Goal: Task Accomplishment & Management: Manage account settings

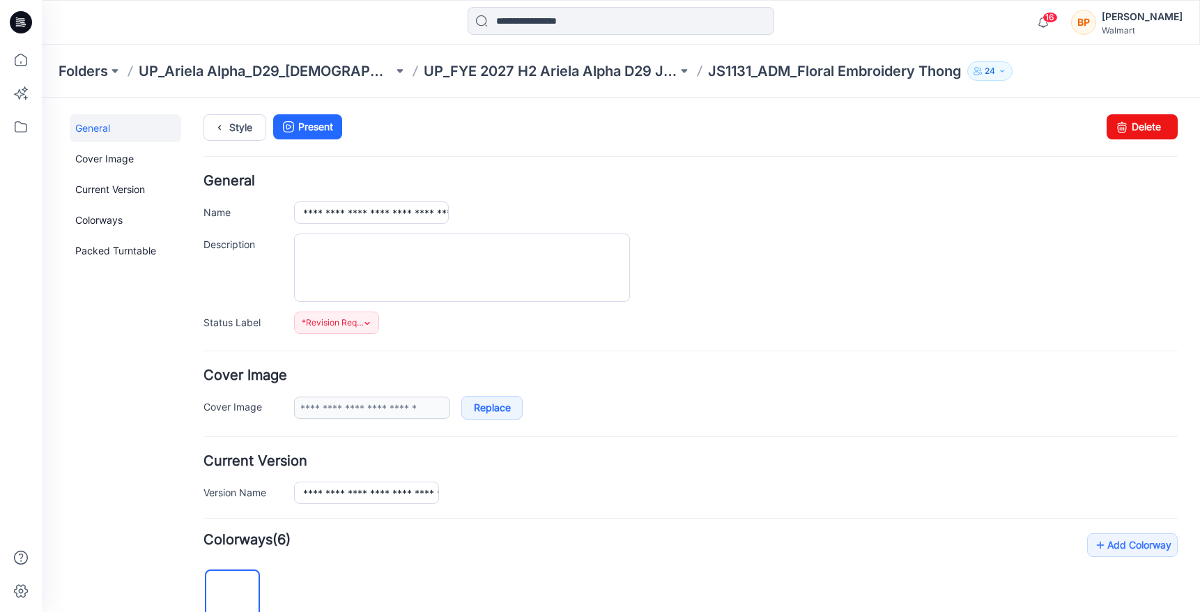
scroll to position [461, 0]
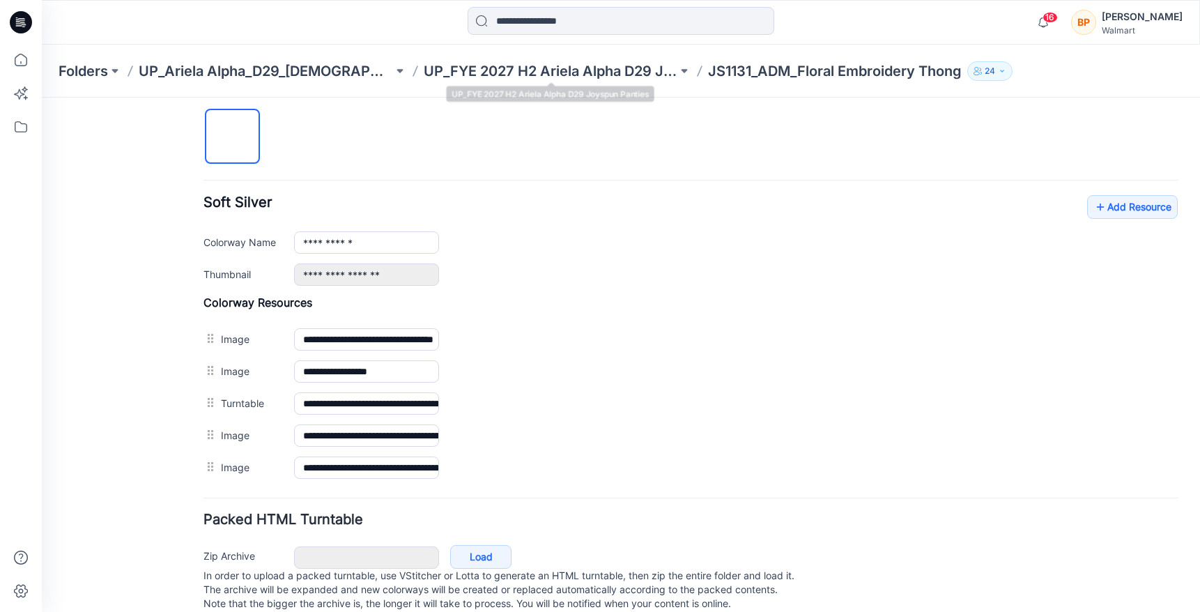
click at [505, 59] on div "Folders UP_Ariela Alpha_D29_Ladies Intimates - Joyspun UP_FYE 2027 H2 Ariela Al…" at bounding box center [621, 71] width 1158 height 53
click at [502, 66] on p "UP_FYE 2027 H2 Ariela Alpha D29 Joyspun Panties" at bounding box center [551, 71] width 254 height 20
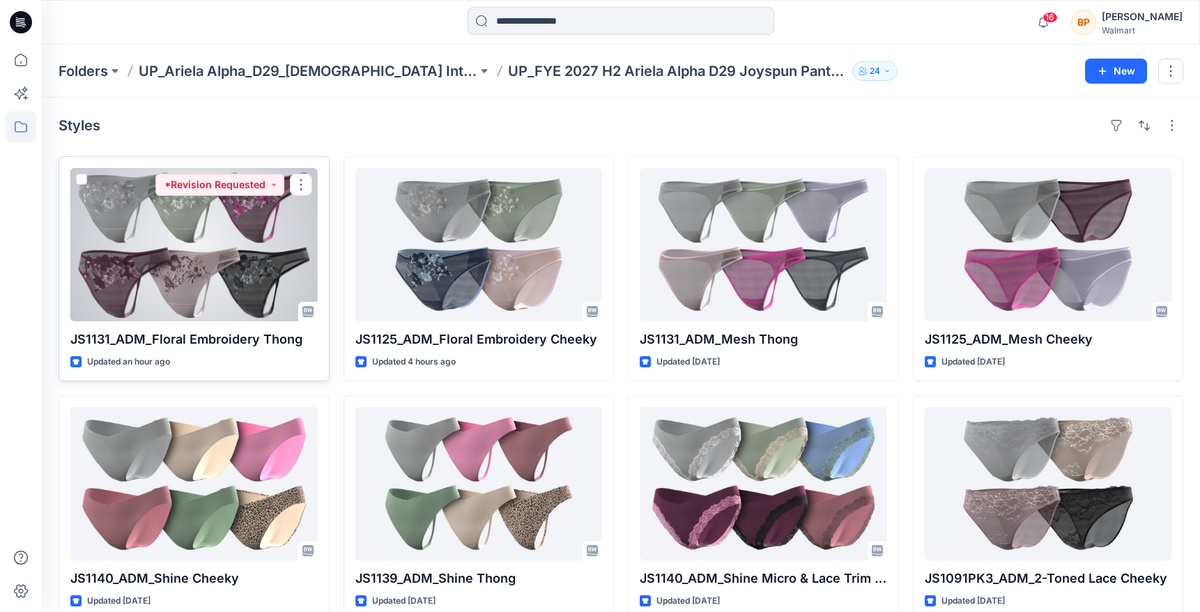
click at [231, 325] on div "JS1131_ADM_Floral Embroidery Thong Updated an hour ago *Revision Requested" at bounding box center [194, 268] width 271 height 225
click at [231, 301] on div at bounding box center [193, 244] width 247 height 153
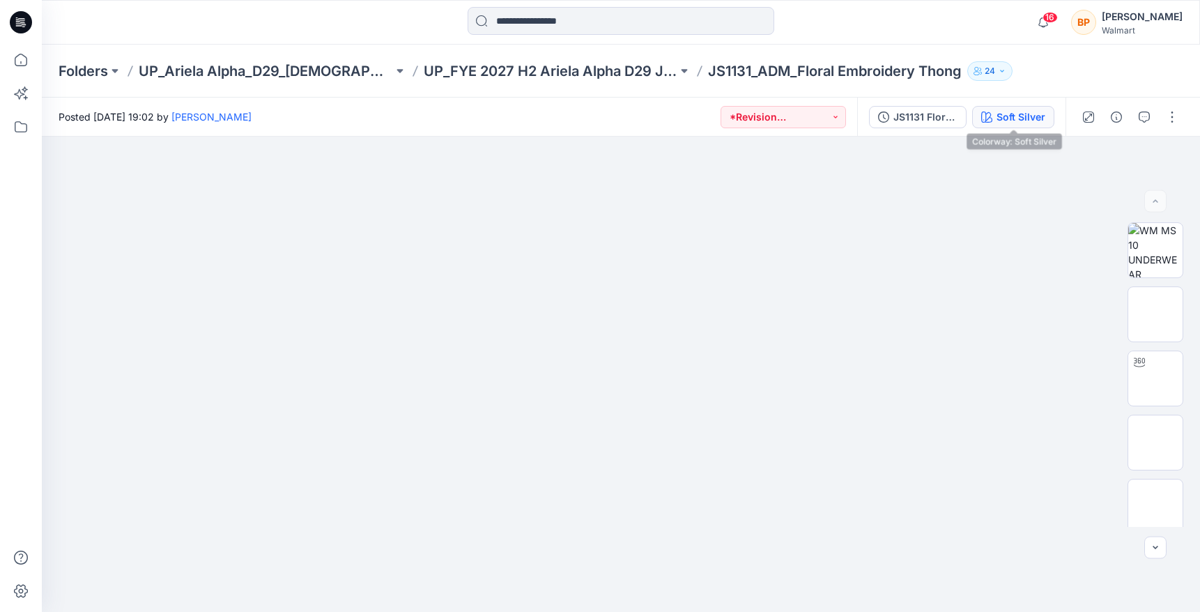
click at [1001, 124] on button "Soft Silver" at bounding box center [1013, 117] width 82 height 22
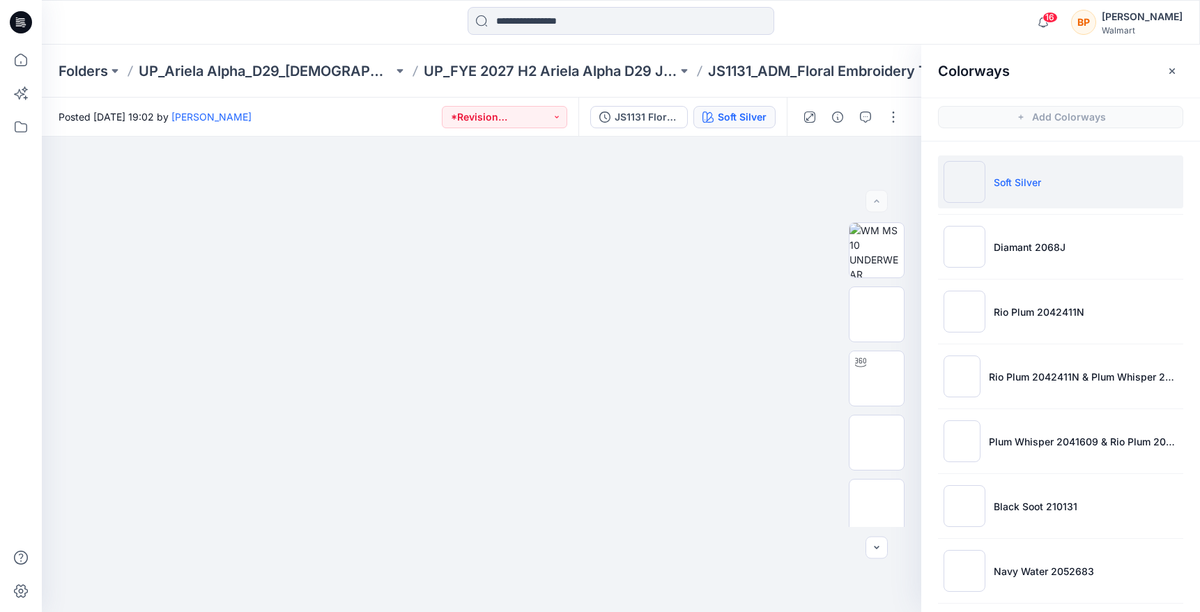
click at [1004, 273] on ul "Soft Silver Diamant 2068J Rio Plum 2042411N Rio Plum 2042411N & Plum Whisper 20…" at bounding box center [1060, 538] width 279 height 794
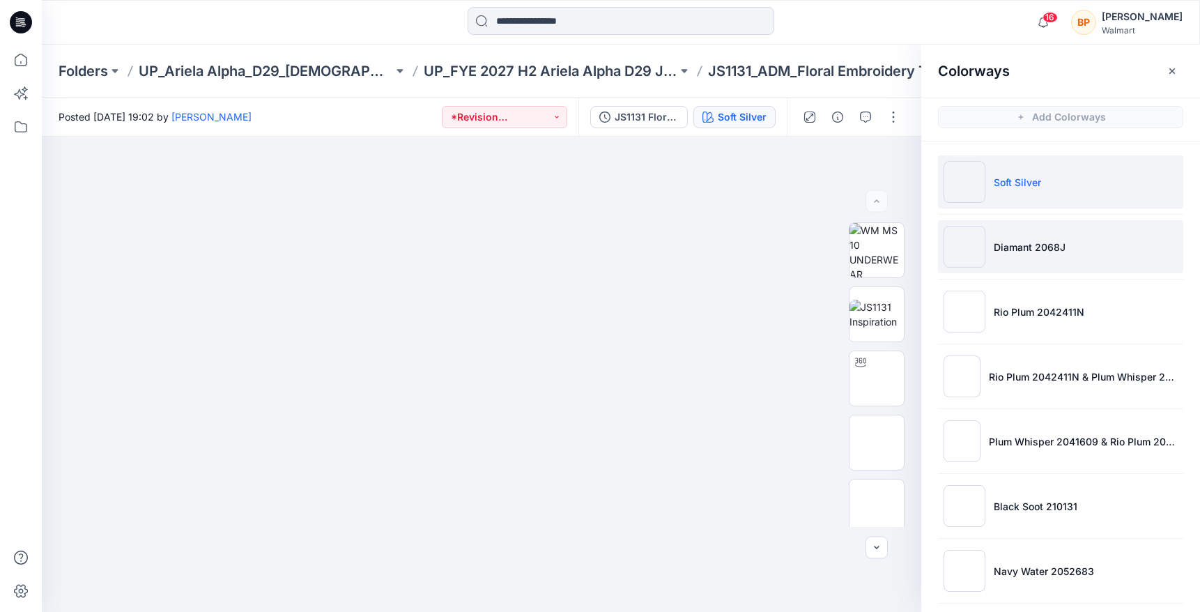
click at [1001, 266] on li "Diamant 2068J" at bounding box center [1060, 246] width 245 height 53
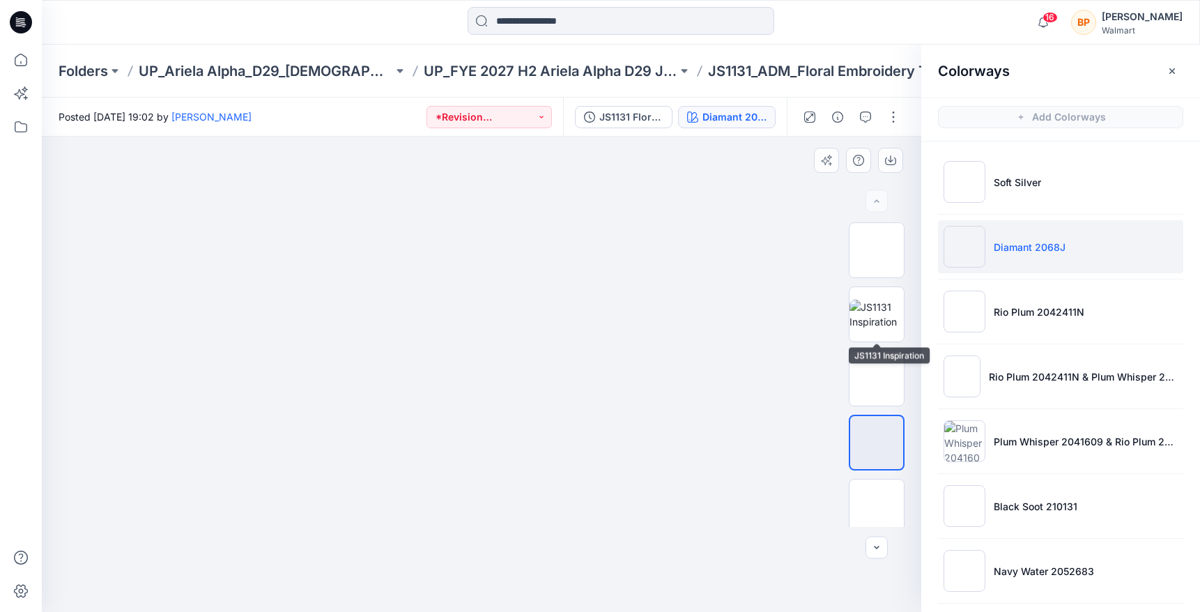
click at [874, 342] on div at bounding box center [877, 374] width 56 height 305
click at [877, 378] on img at bounding box center [877, 378] width 0 height 0
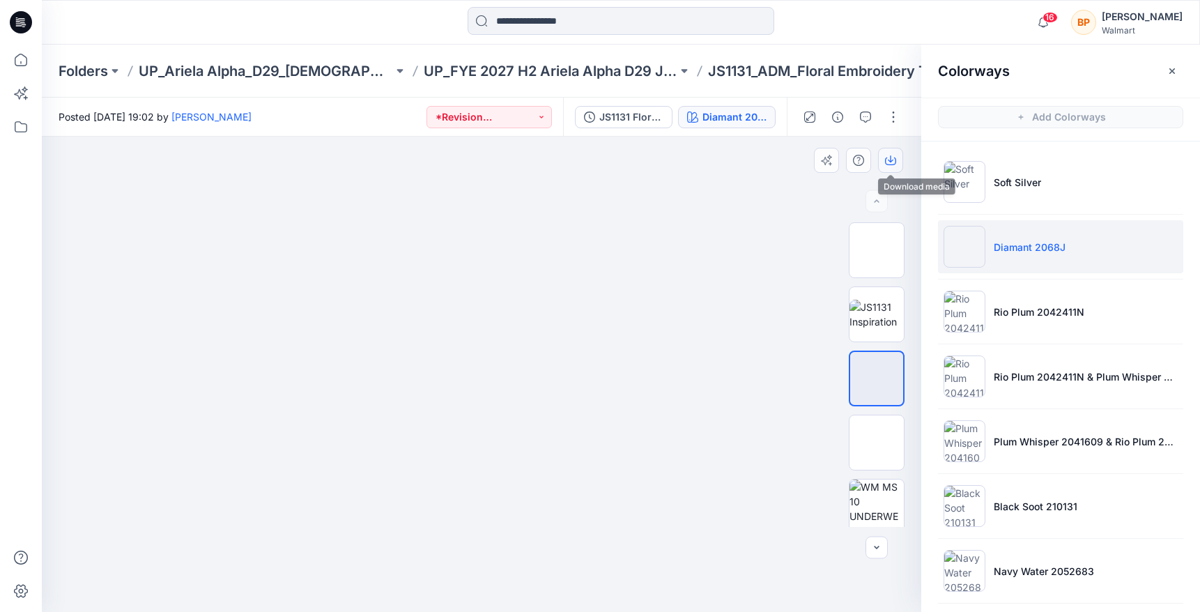
click at [887, 168] on button "button" at bounding box center [890, 160] width 25 height 25
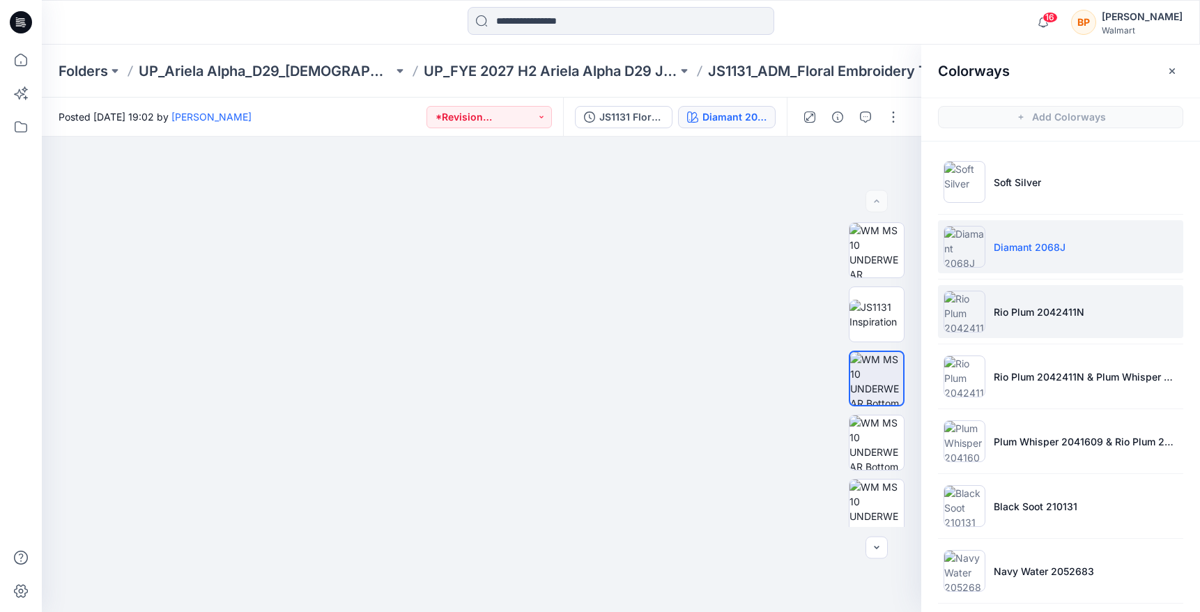
click at [1040, 302] on li "Rio Plum 2042411N" at bounding box center [1060, 311] width 245 height 53
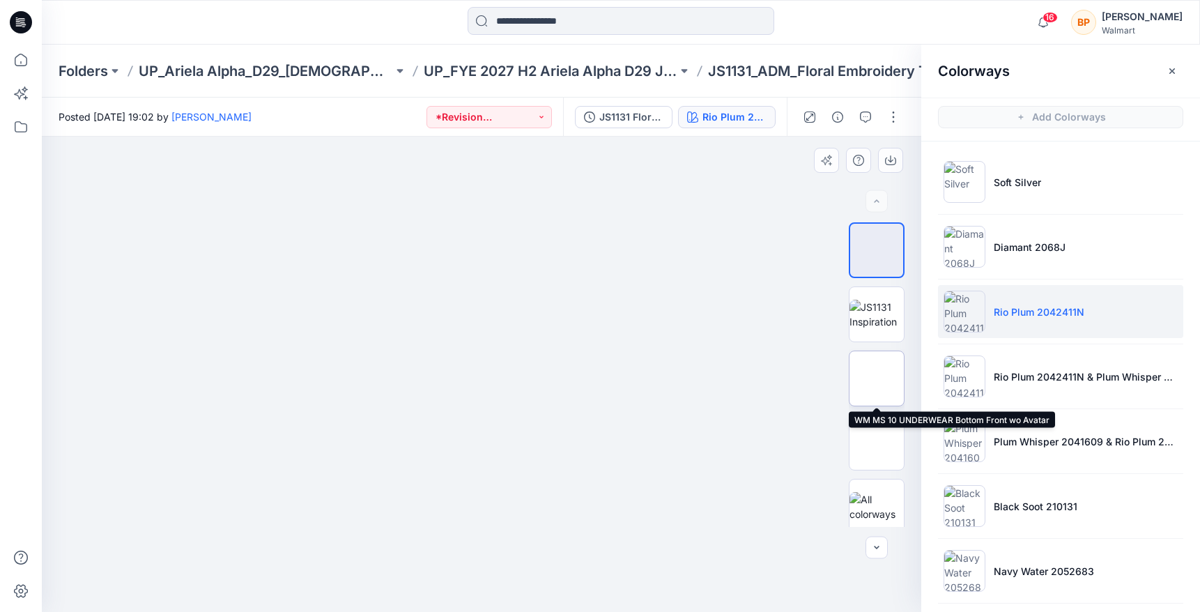
click at [877, 378] on img at bounding box center [877, 378] width 0 height 0
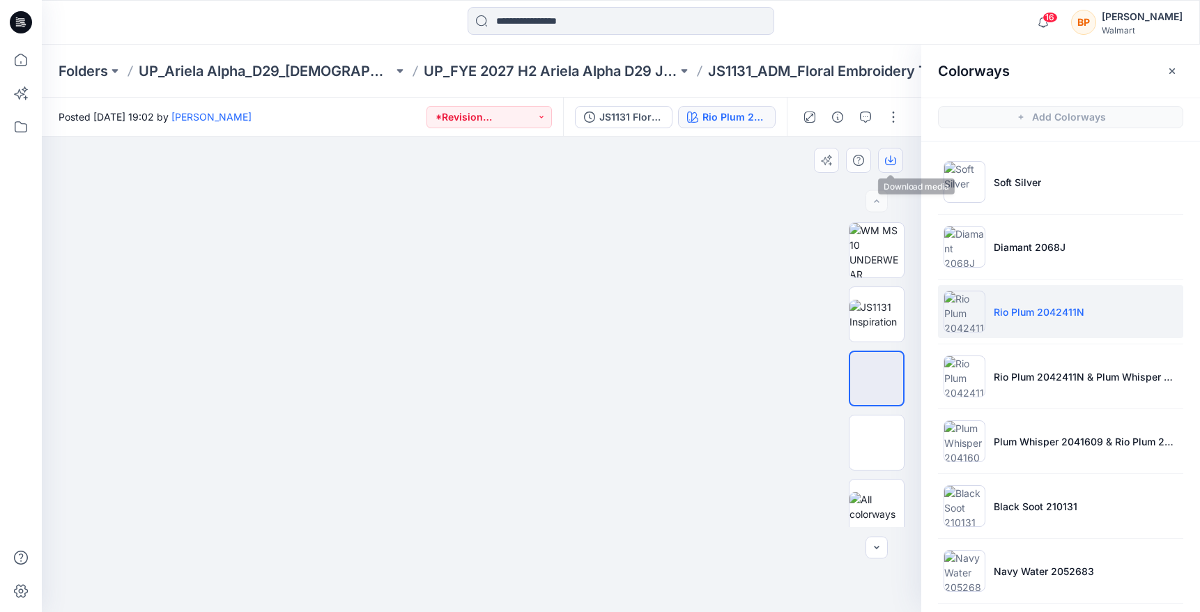
click at [886, 164] on icon "button" at bounding box center [890, 160] width 11 height 11
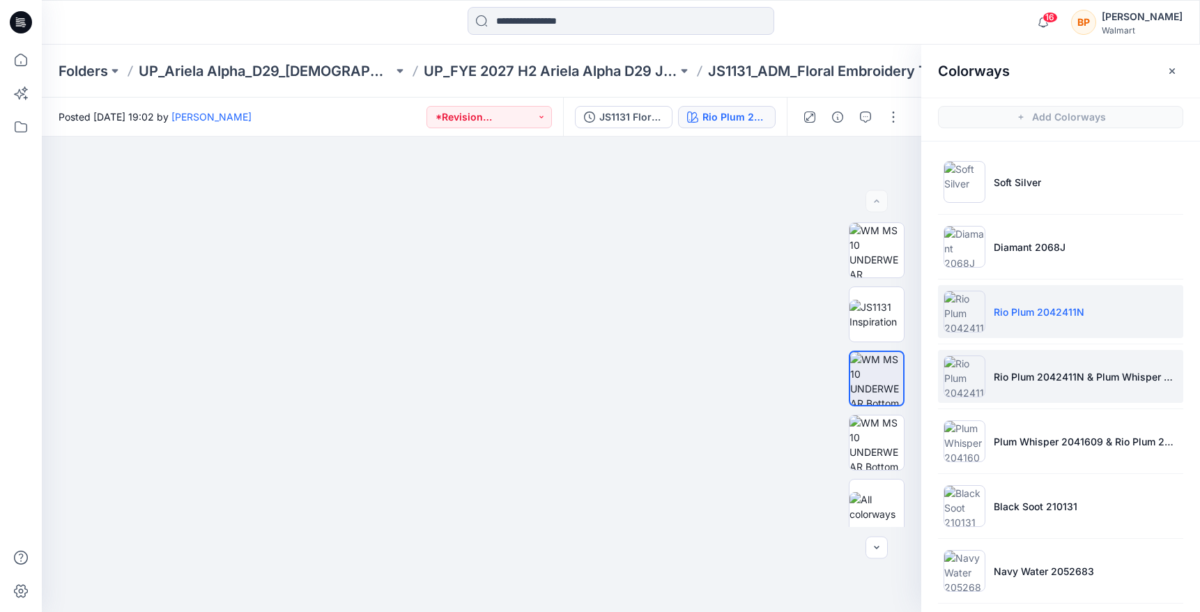
click at [1036, 366] on li "Rio Plum 2042411N & Plum Whisper 2041609" at bounding box center [1060, 376] width 245 height 53
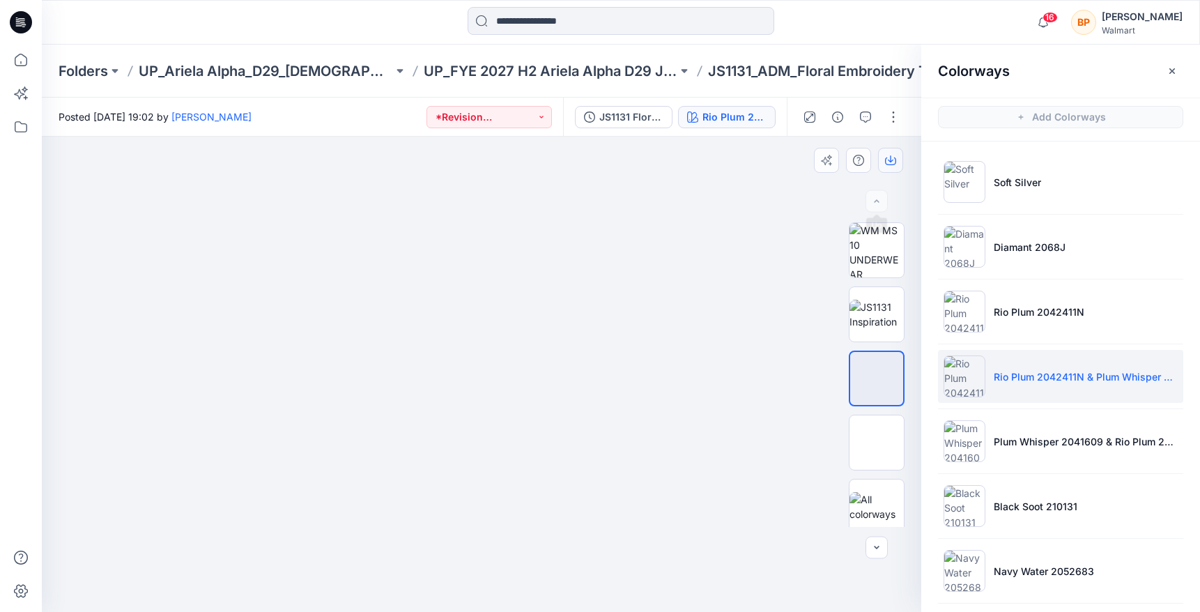
click at [885, 168] on button "button" at bounding box center [890, 160] width 25 height 25
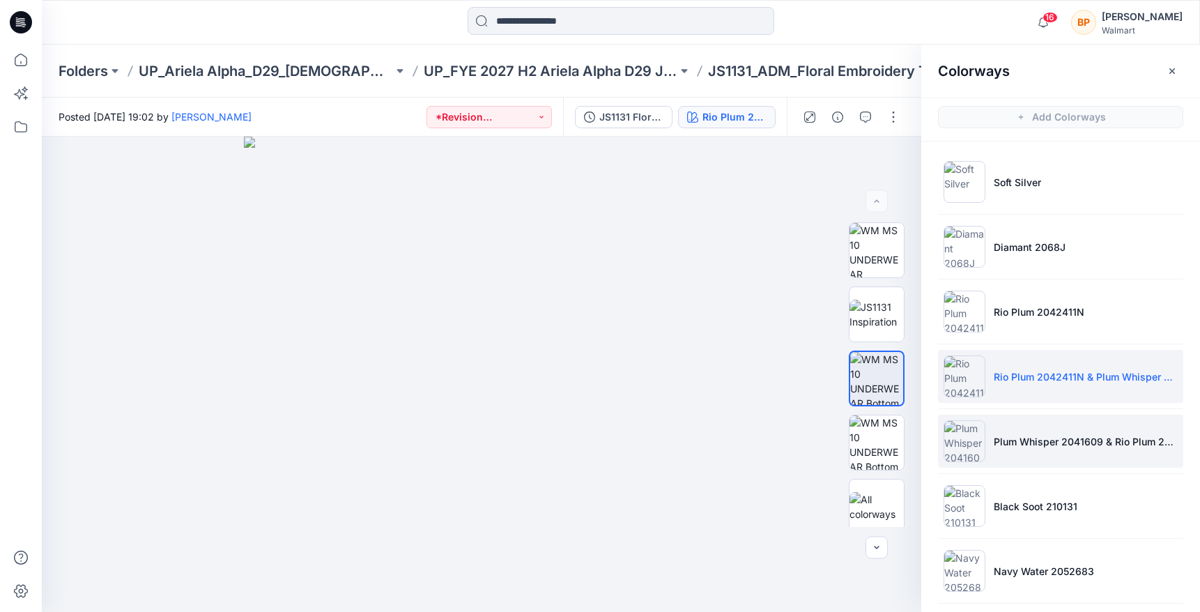
click at [1004, 426] on li "Plum Whisper 2041609 & Rio Plum 2042411N" at bounding box center [1060, 441] width 245 height 53
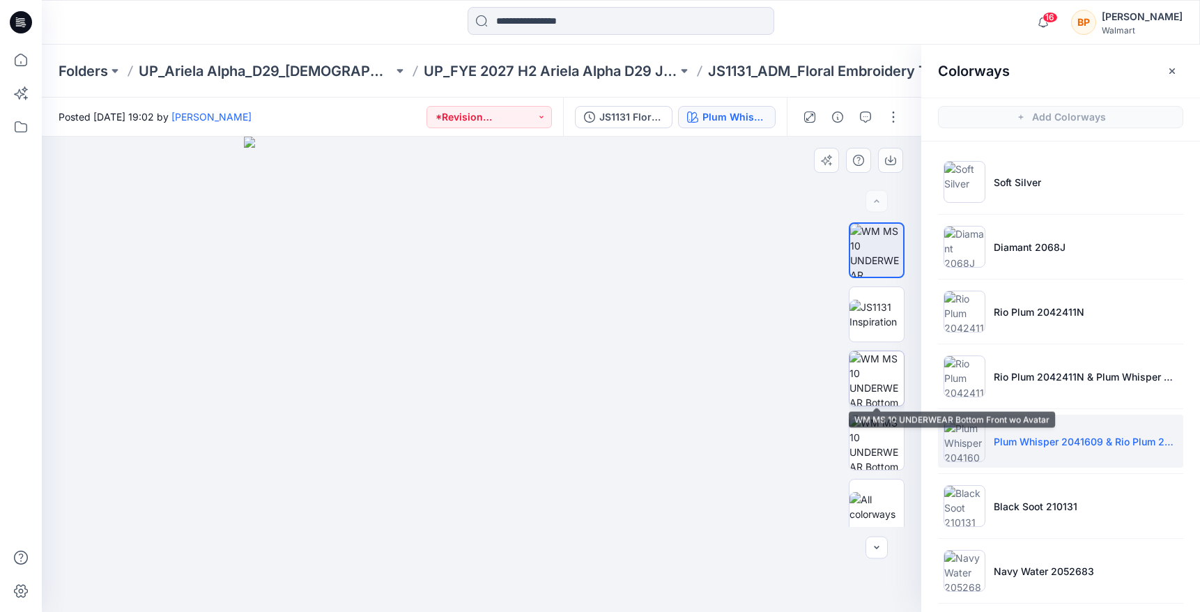
click at [886, 367] on img at bounding box center [876, 378] width 54 height 54
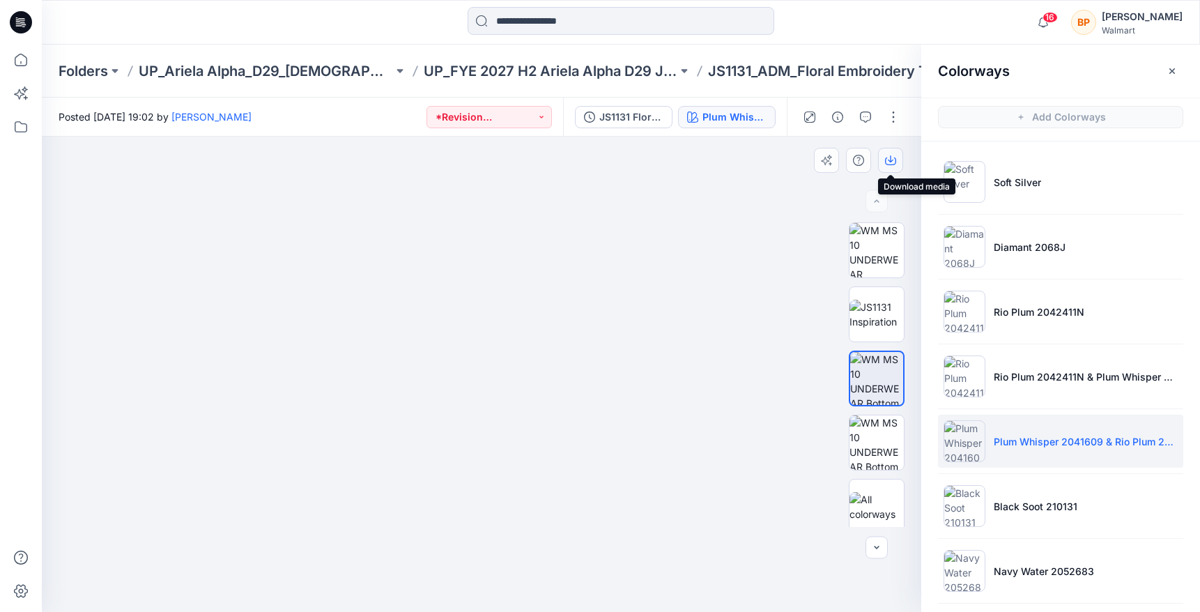
click at [897, 157] on button "button" at bounding box center [890, 160] width 25 height 25
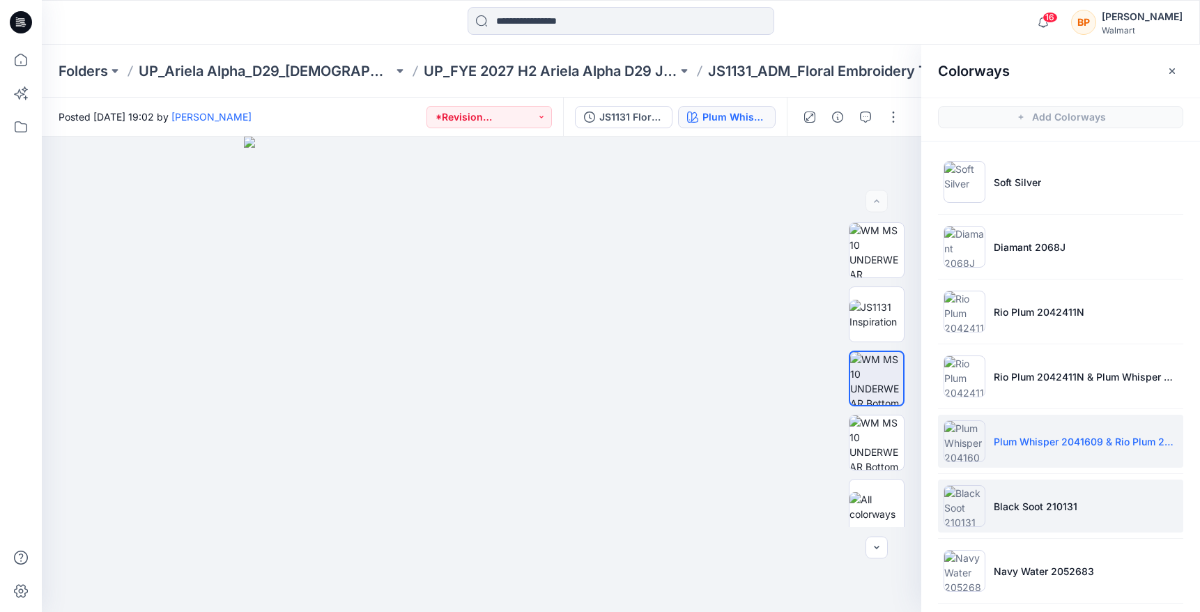
click at [981, 485] on div at bounding box center [964, 506] width 42 height 42
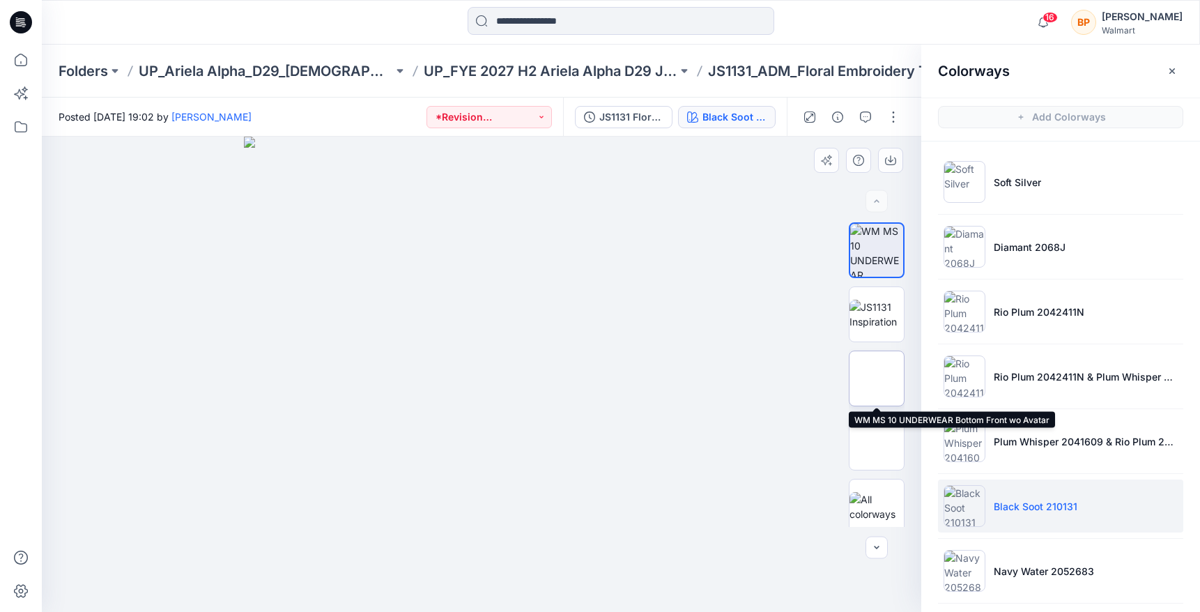
click at [877, 378] on img at bounding box center [877, 378] width 0 height 0
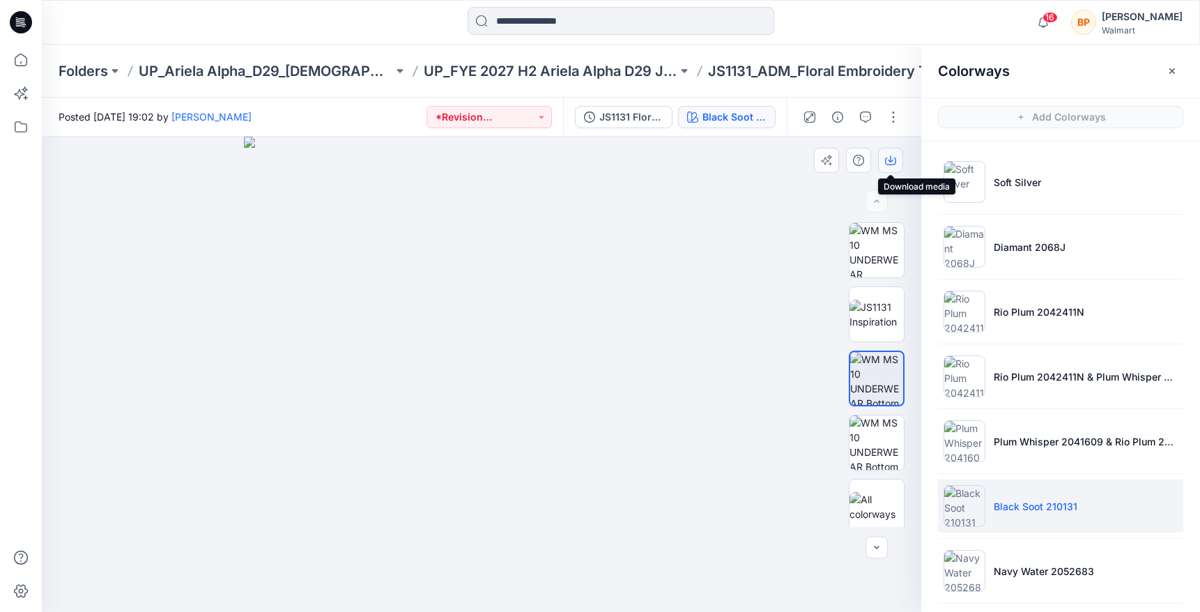
click at [894, 155] on icon "button" at bounding box center [890, 160] width 11 height 11
click at [647, 128] on div "JS1131 Floral Embroidery Thong 1st Colorway Black Soot 210131" at bounding box center [675, 117] width 224 height 39
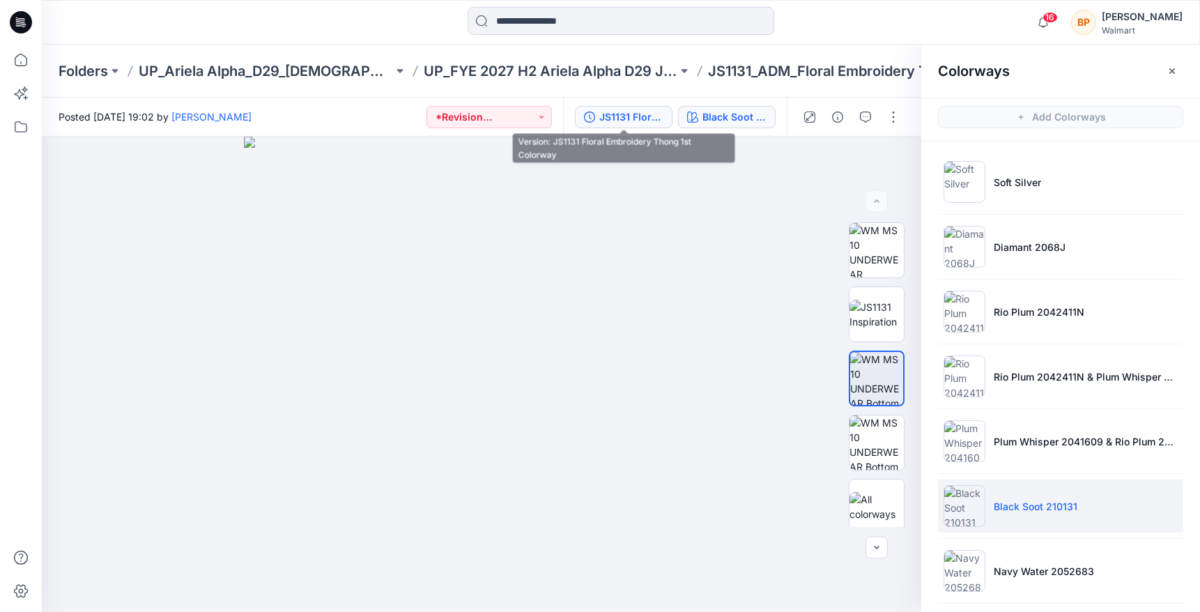
click at [647, 123] on div "JS1131 Floral Embroidery Thong 1st Colorway" at bounding box center [631, 116] width 64 height 15
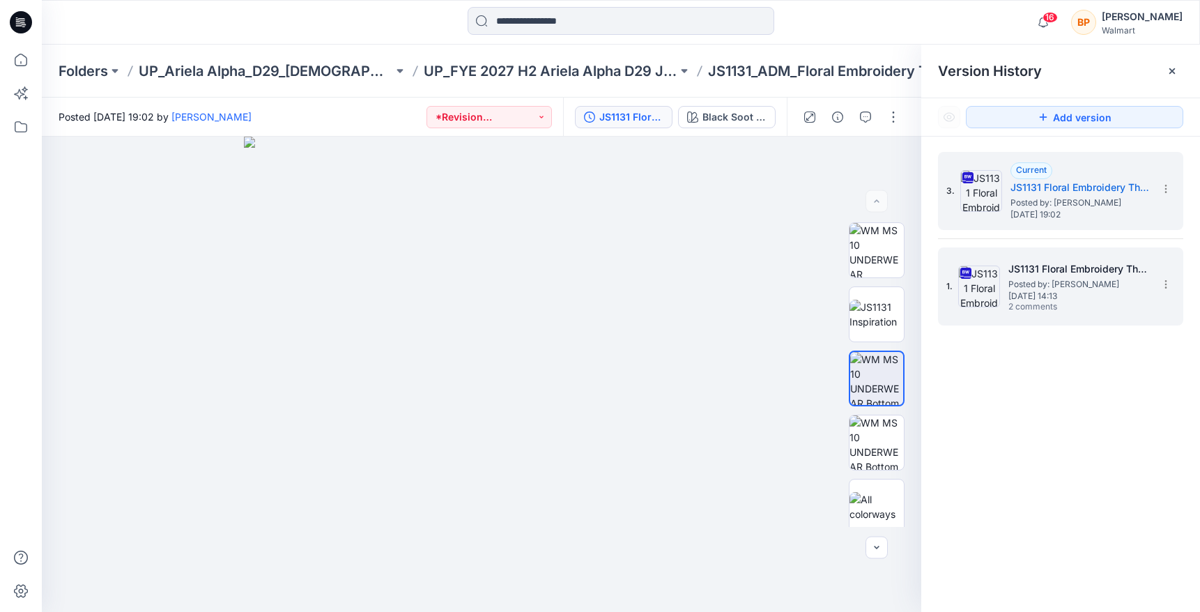
click at [956, 284] on div "1. JS1131 Floral Embroidery Thong 1st Colorway Posted by: Brianna Pinheiro Wedn…" at bounding box center [1050, 286] width 209 height 67
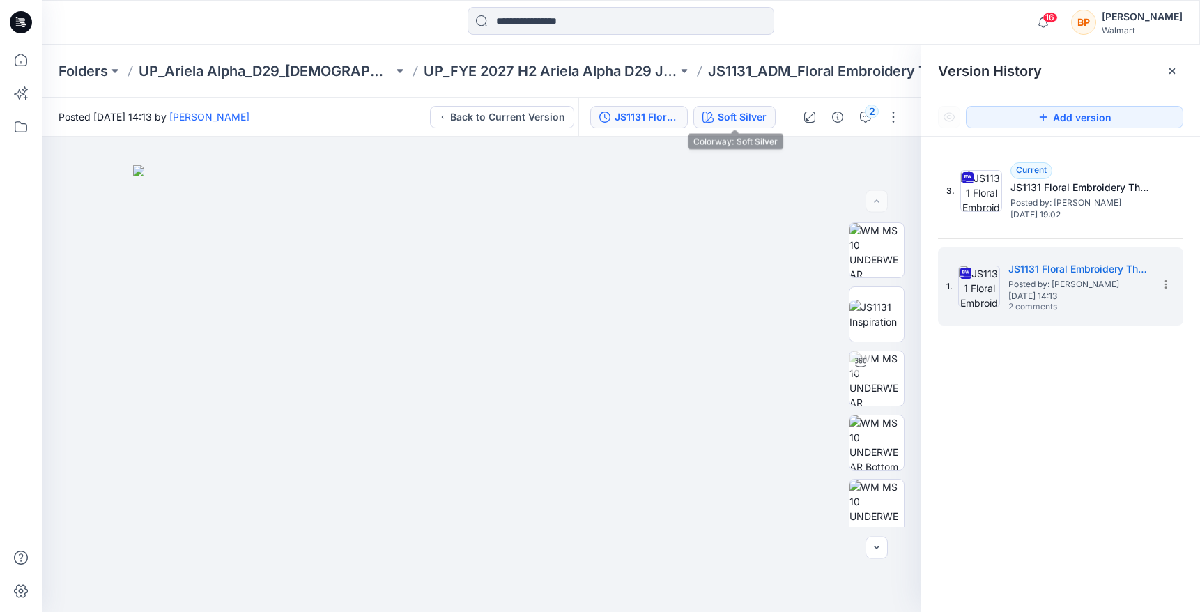
click at [754, 118] on div "Soft Silver" at bounding box center [742, 116] width 49 height 15
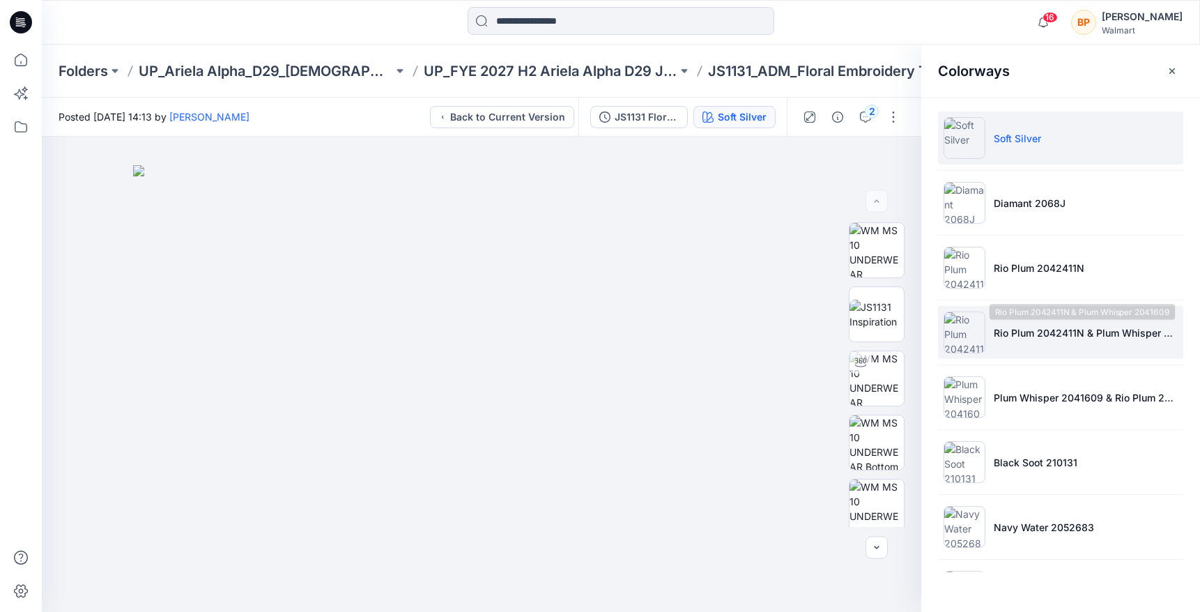
click at [997, 335] on p "Rio Plum 2042411N & Plum Whisper 2041609" at bounding box center [1086, 332] width 184 height 15
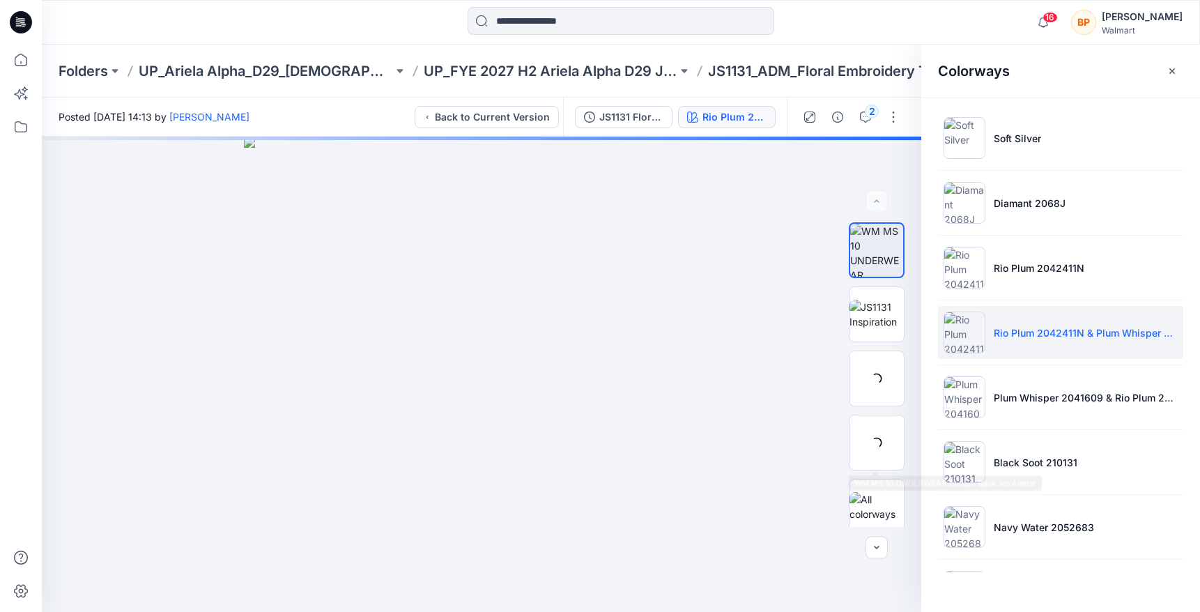
scroll to position [8, 0]
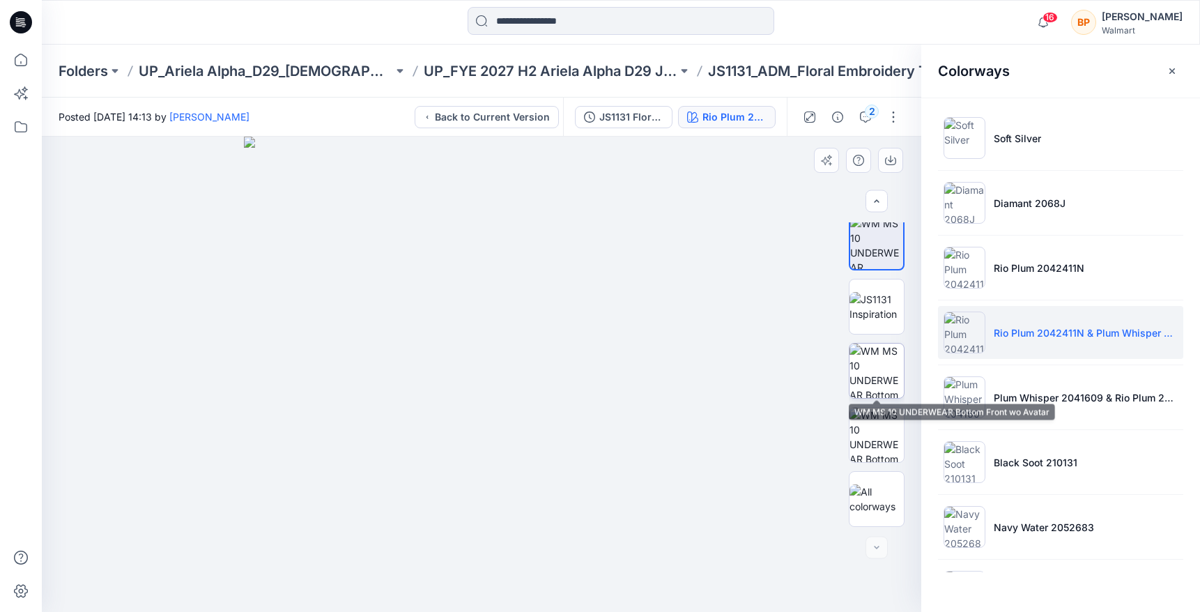
click at [876, 384] on img at bounding box center [876, 371] width 54 height 54
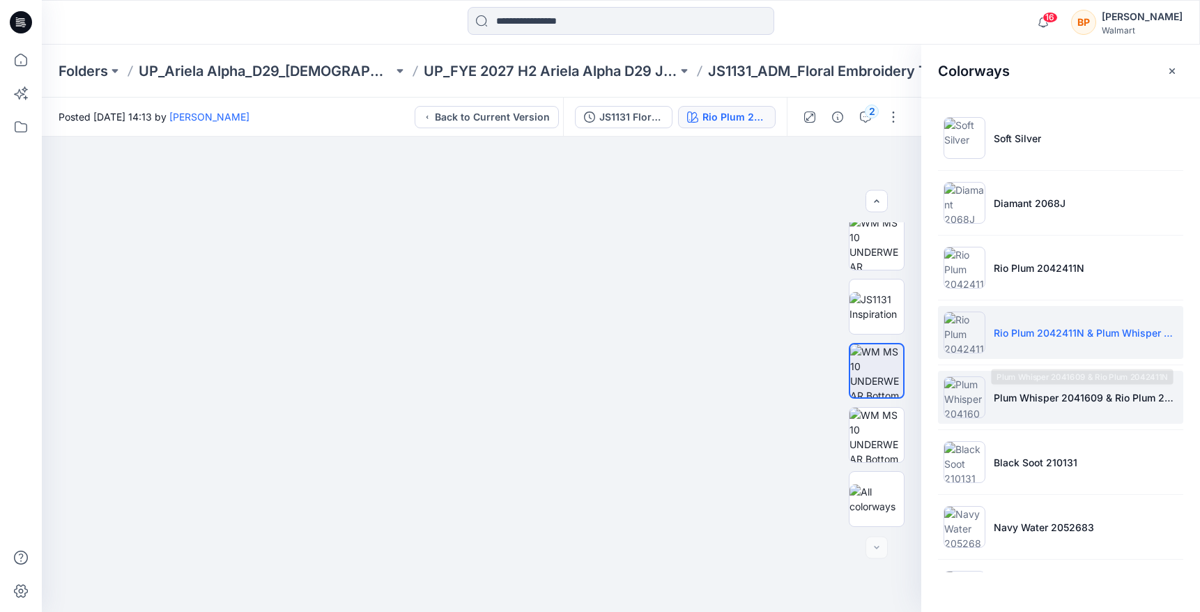
click at [1018, 398] on p "Plum Whisper 2041609 & Rio Plum 2042411N" at bounding box center [1086, 397] width 184 height 15
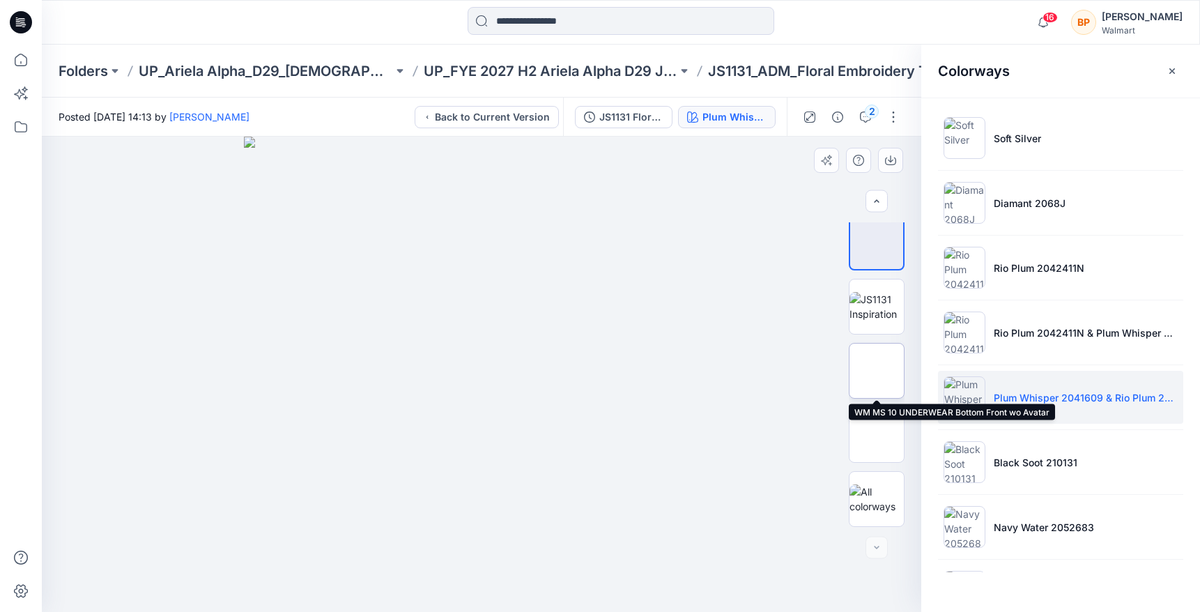
click at [877, 371] on img at bounding box center [877, 371] width 0 height 0
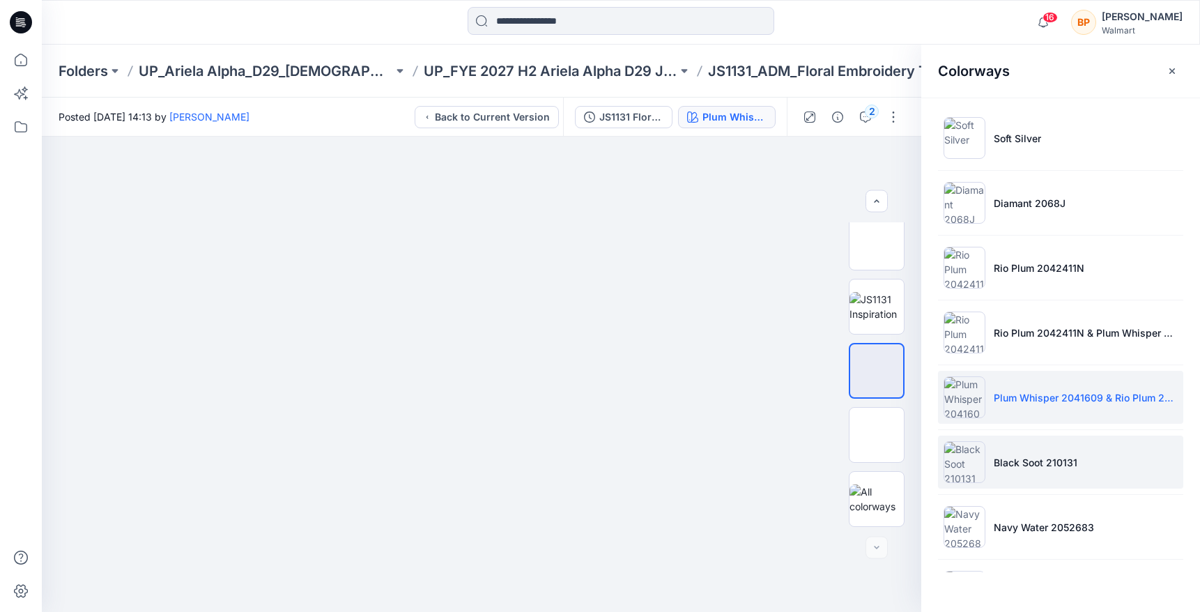
click at [976, 461] on img at bounding box center [964, 462] width 42 height 42
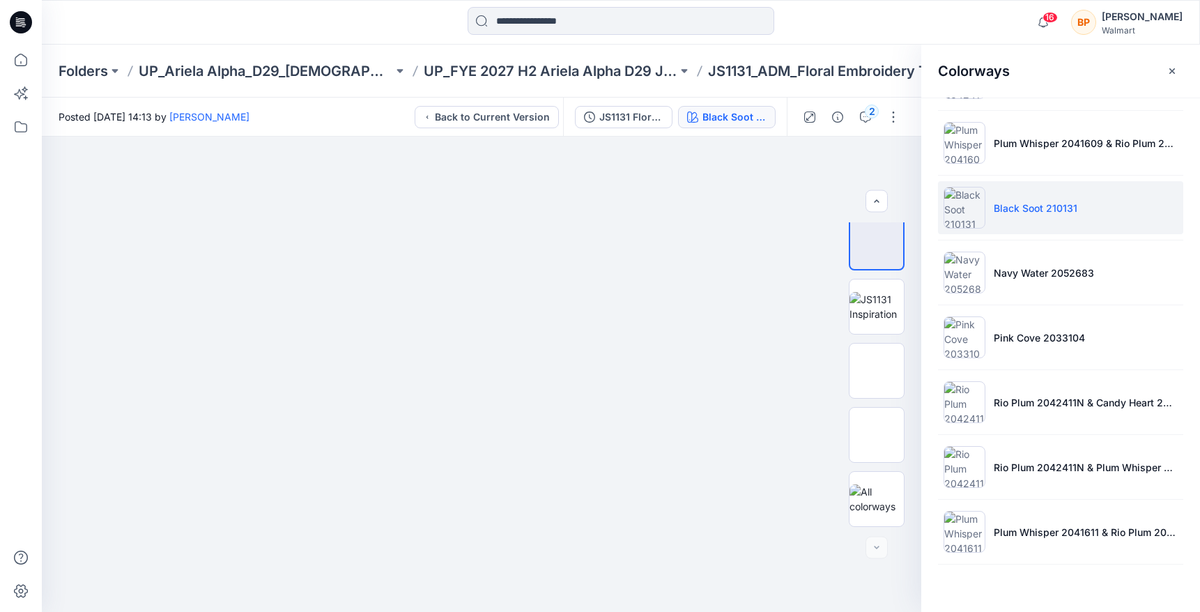
scroll to position [330, 0]
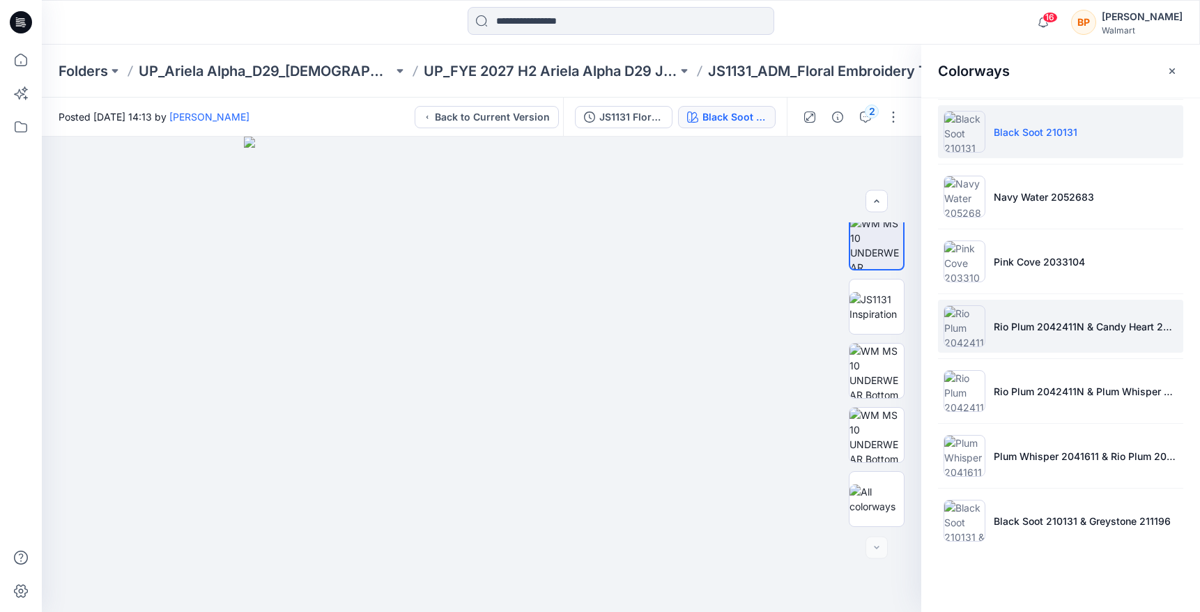
click at [978, 318] on img at bounding box center [964, 326] width 42 height 42
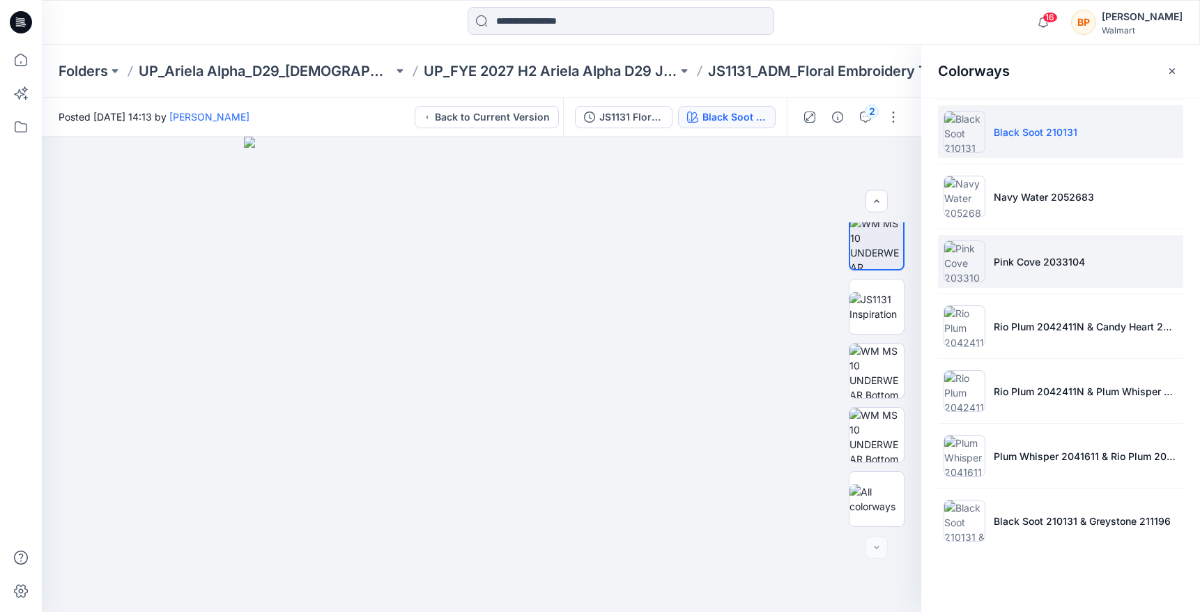
scroll to position [0, 0]
click at [978, 260] on img at bounding box center [964, 261] width 42 height 42
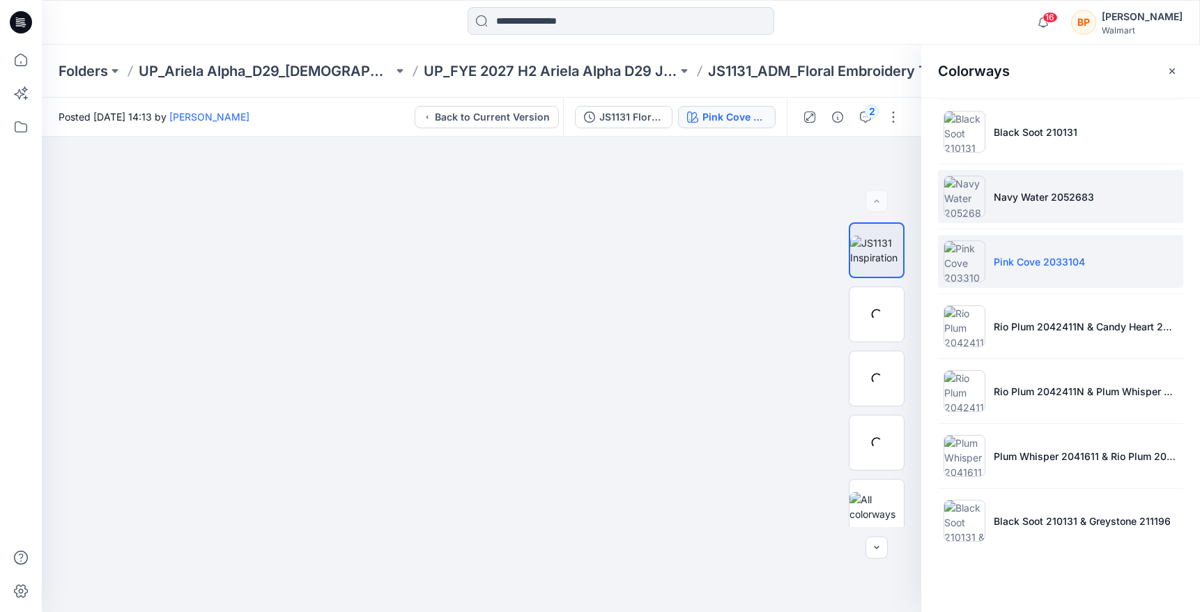
click at [990, 202] on li "Navy Water 2052683" at bounding box center [1060, 196] width 245 height 53
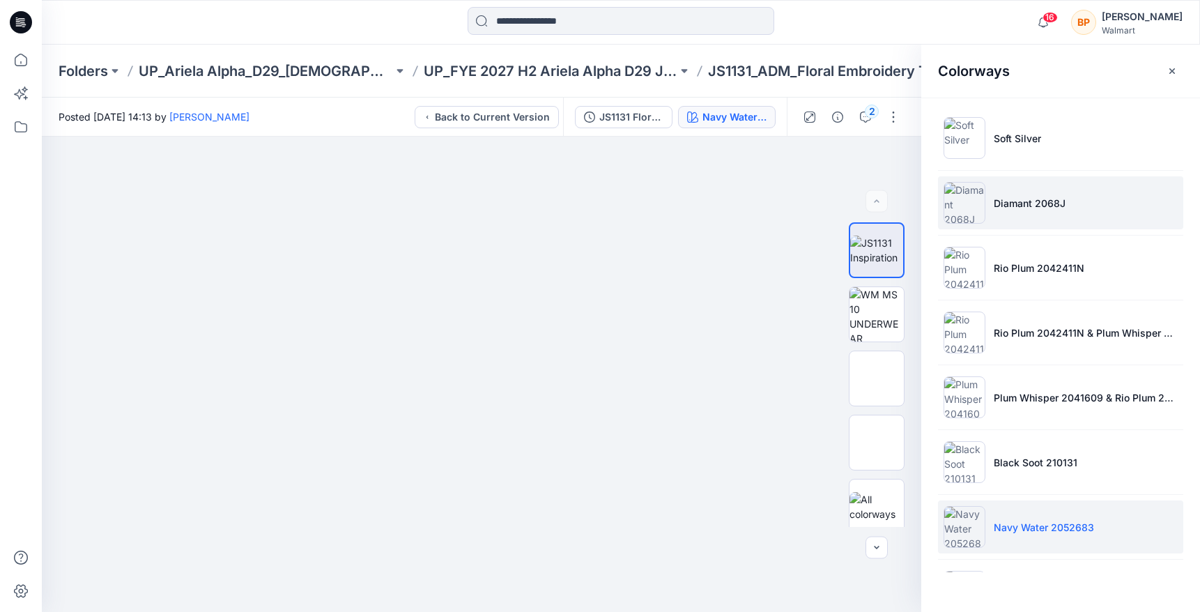
click at [995, 183] on li "Diamant 2068J" at bounding box center [1060, 202] width 245 height 53
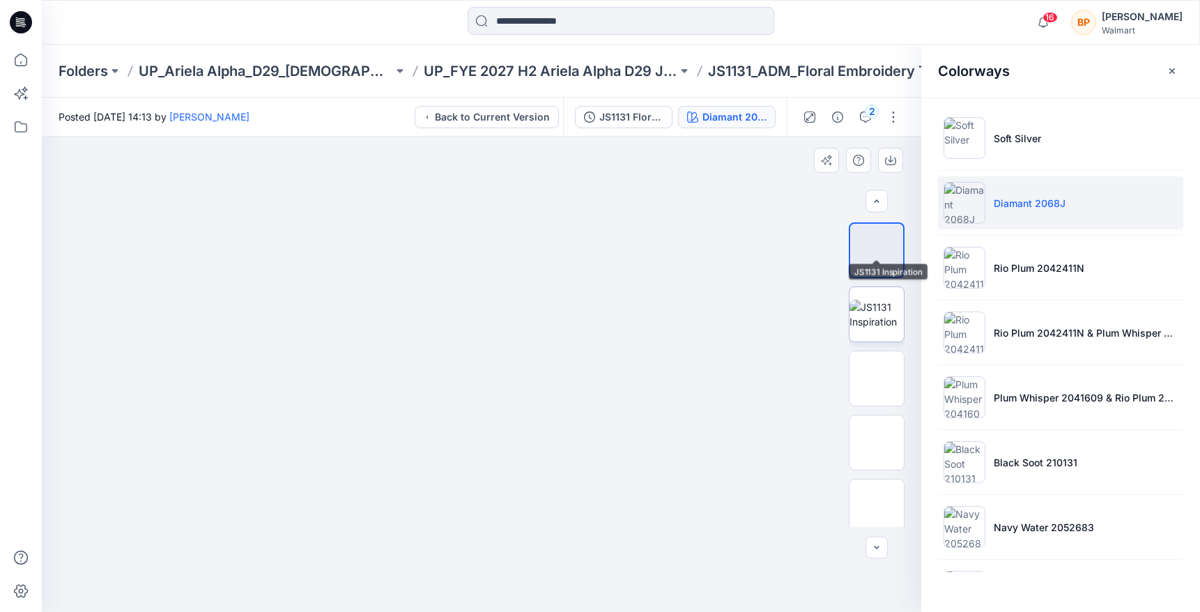
scroll to position [200, 0]
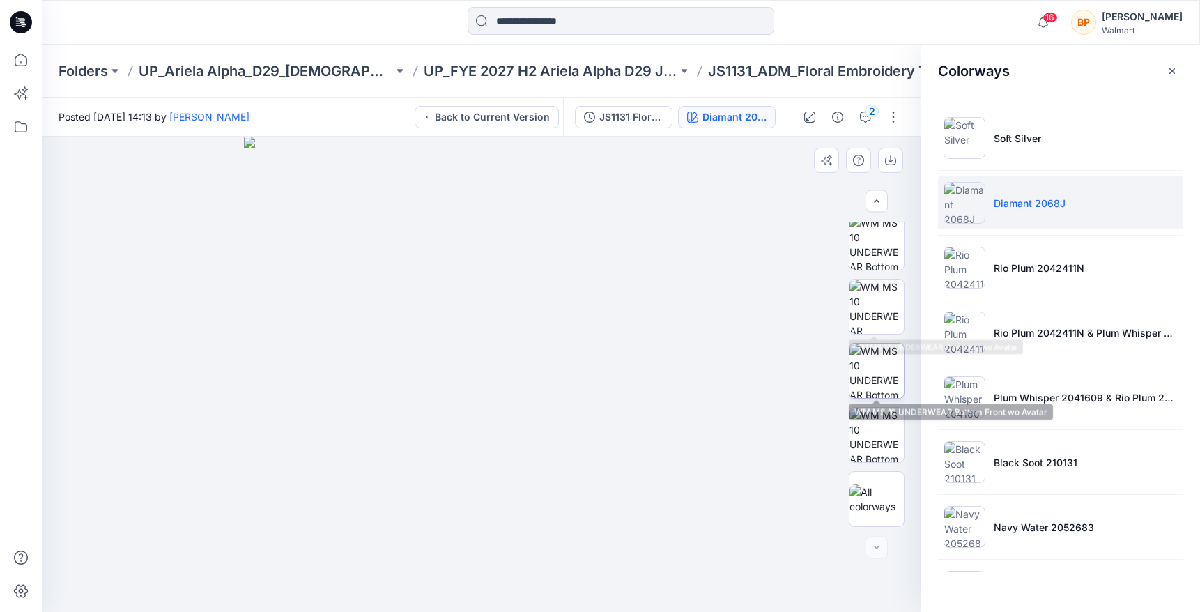
click at [879, 353] on img at bounding box center [876, 371] width 54 height 54
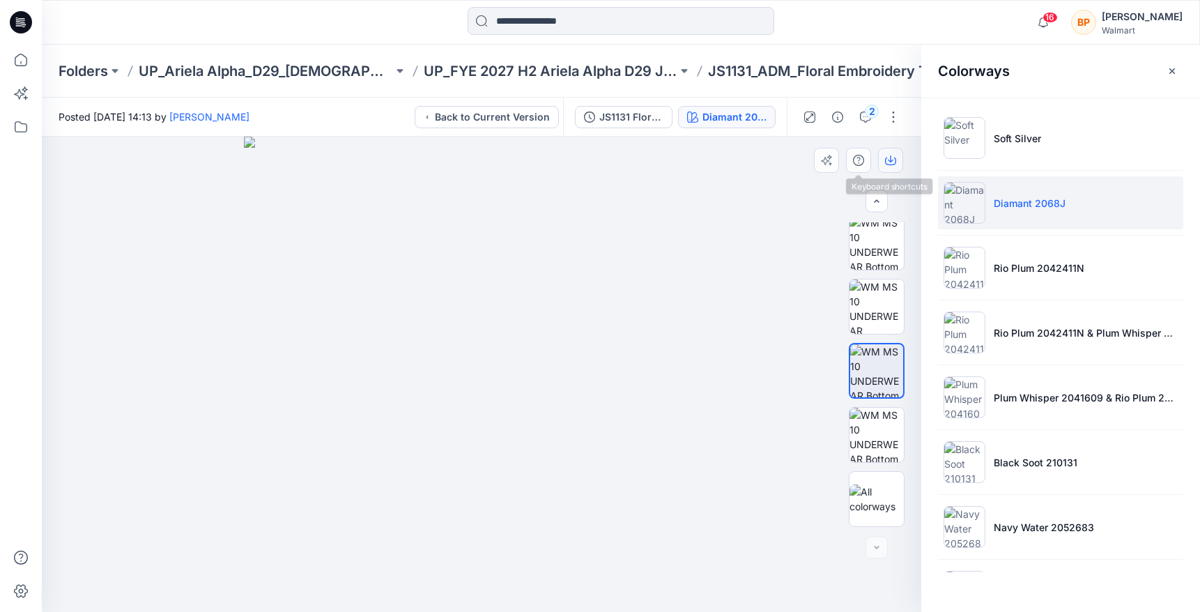
click at [886, 160] on icon "button" at bounding box center [890, 160] width 11 height 11
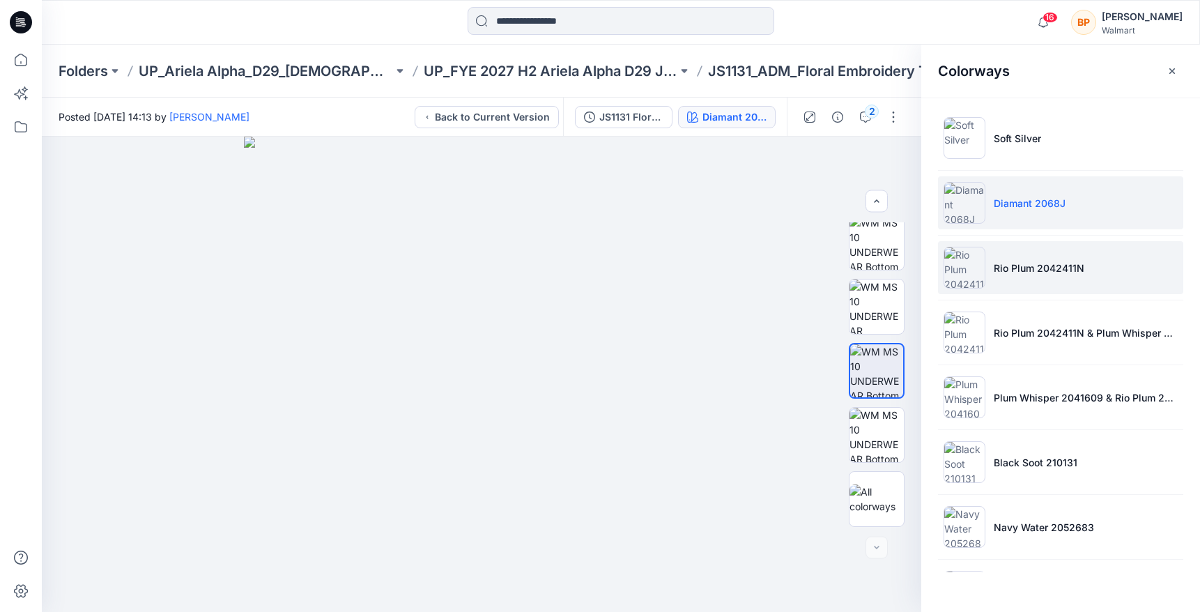
click at [1000, 252] on li "Rio Plum 2042411N" at bounding box center [1060, 267] width 245 height 53
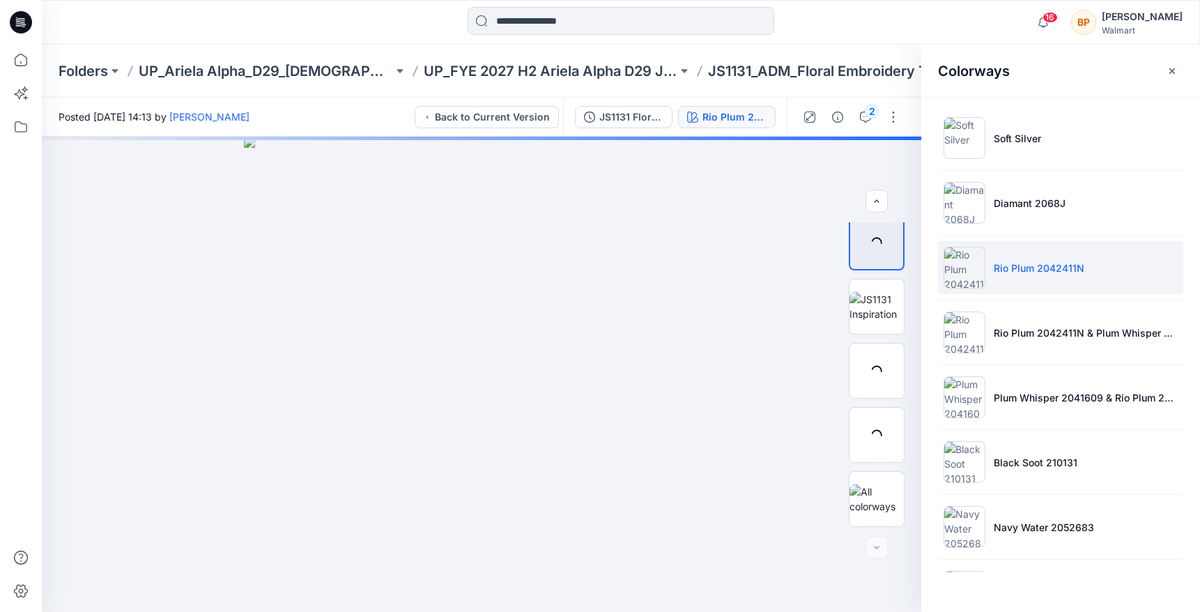
scroll to position [8, 0]
click at [992, 265] on li "Rio Plum 2042411N" at bounding box center [1060, 267] width 245 height 53
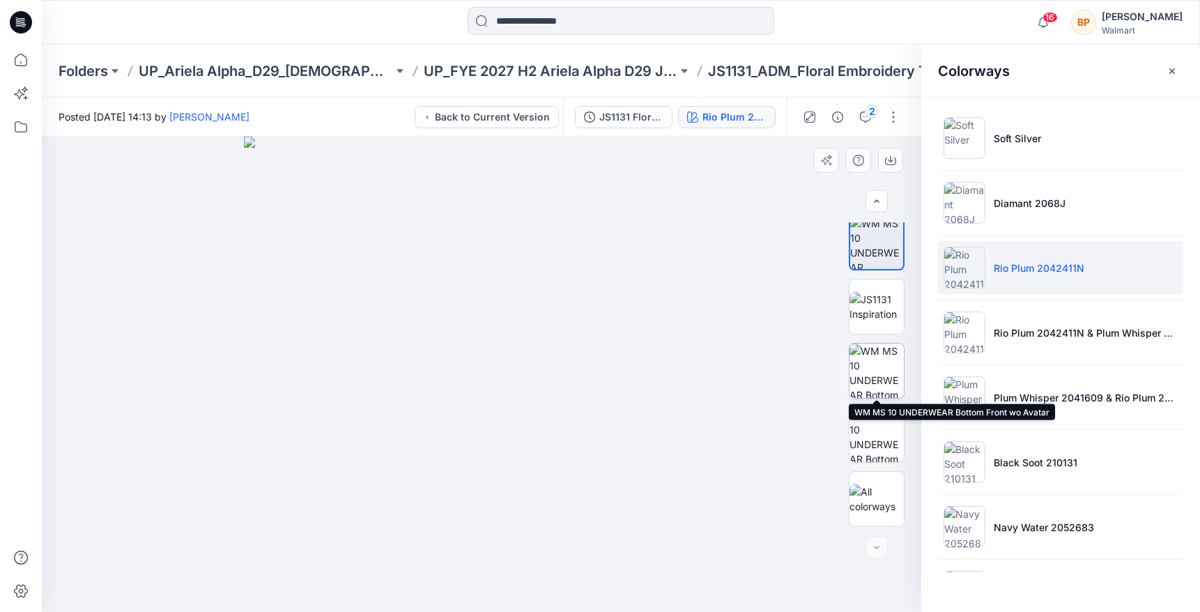
click at [886, 374] on img at bounding box center [876, 371] width 54 height 54
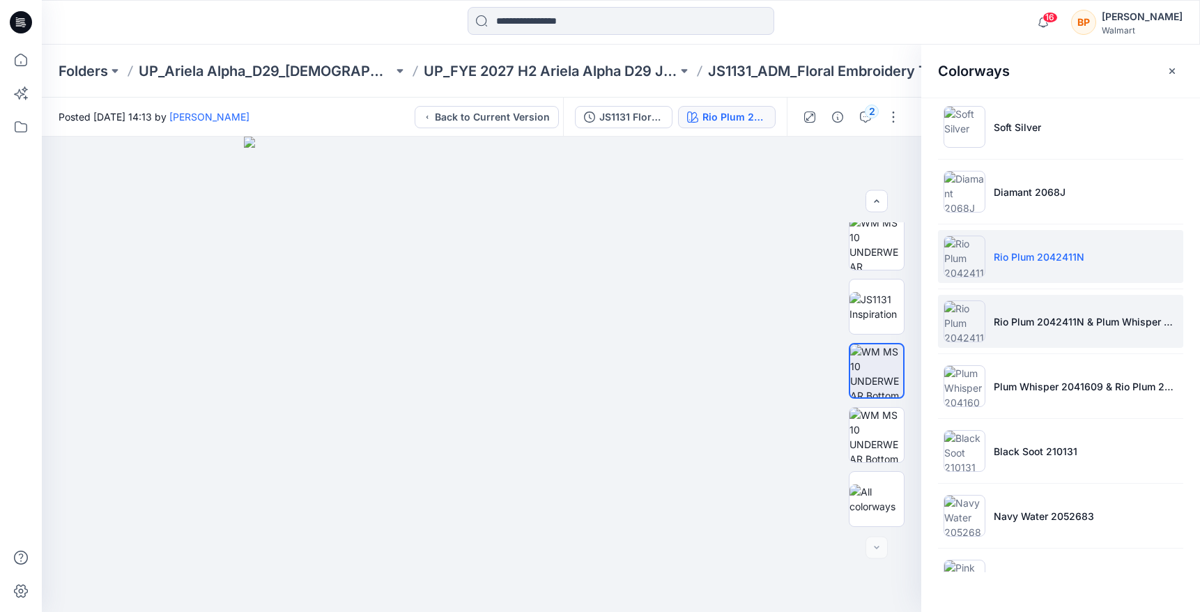
scroll to position [10, 0]
click at [1003, 335] on li "Rio Plum 2042411N & Plum Whisper 2041609" at bounding box center [1060, 321] width 245 height 53
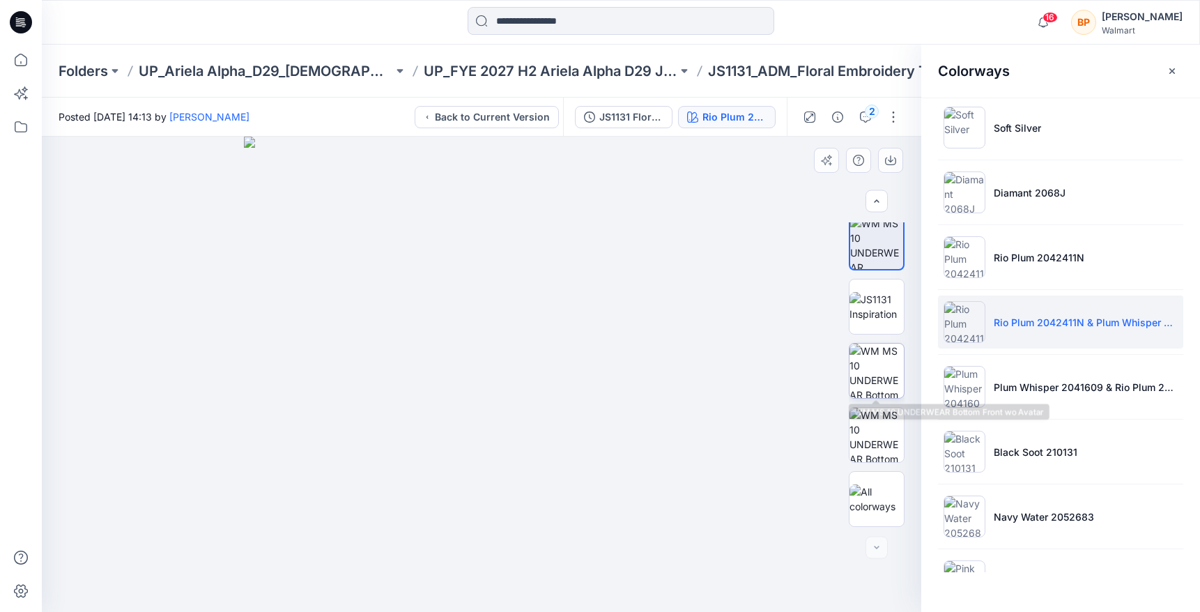
click at [887, 368] on img at bounding box center [876, 371] width 54 height 54
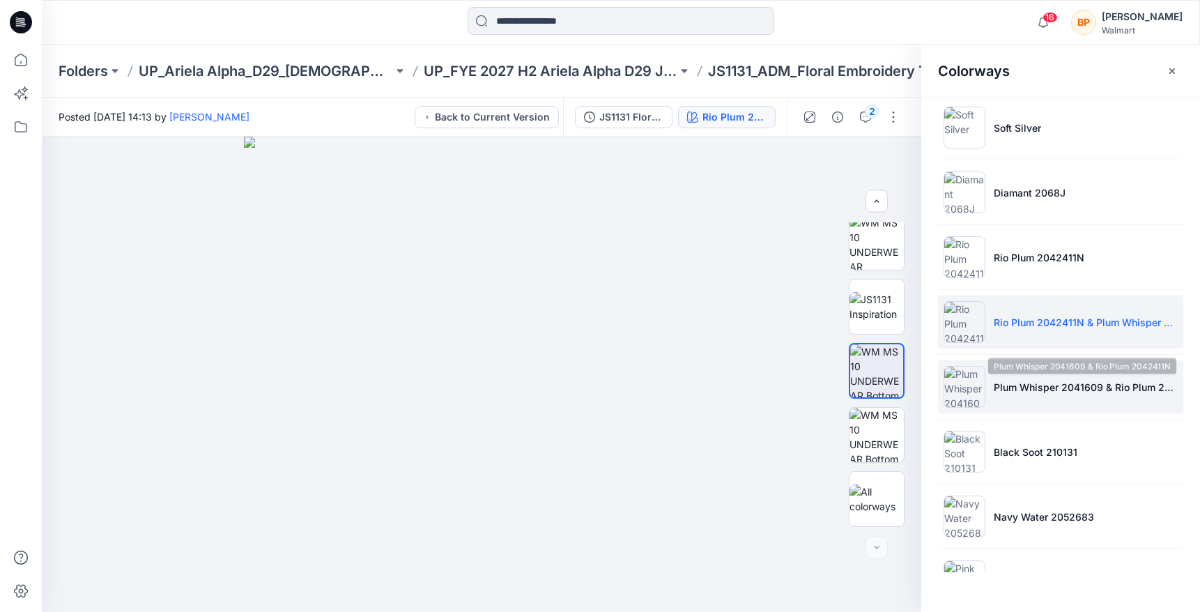
click at [1024, 383] on p "Plum Whisper 2041609 & Rio Plum 2042411N" at bounding box center [1086, 387] width 184 height 15
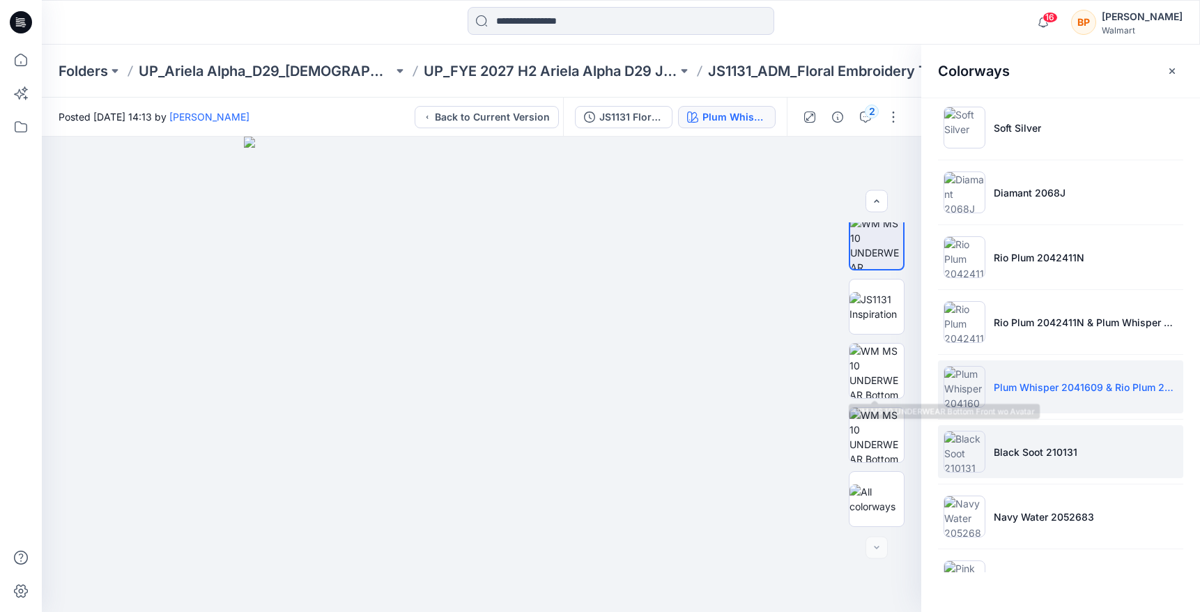
click at [968, 439] on img at bounding box center [964, 452] width 42 height 42
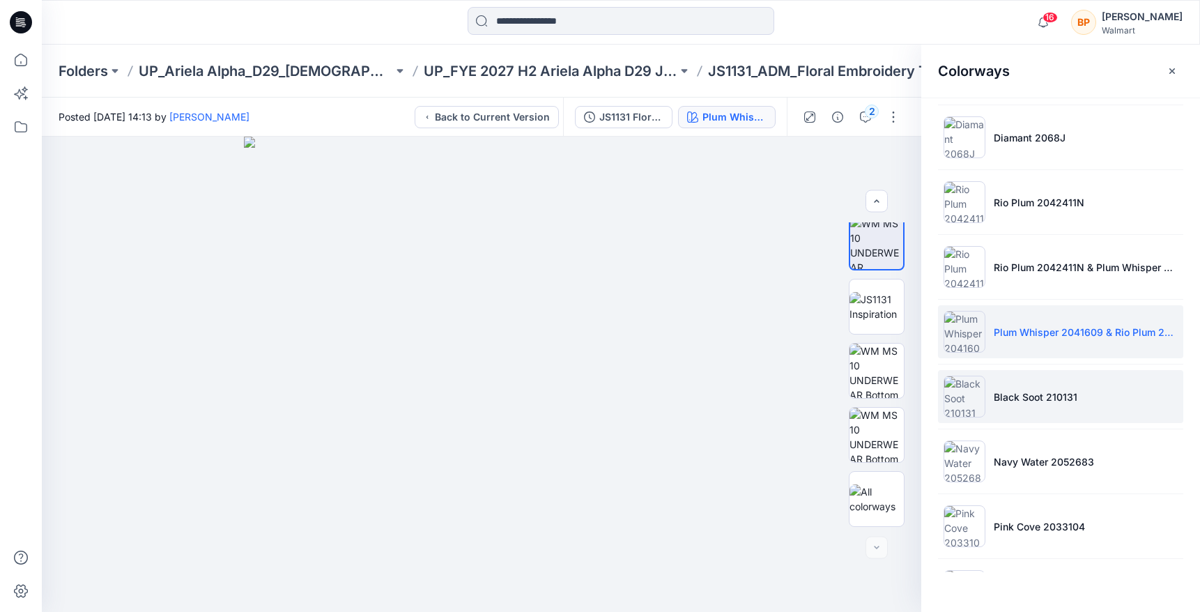
scroll to position [88, 0]
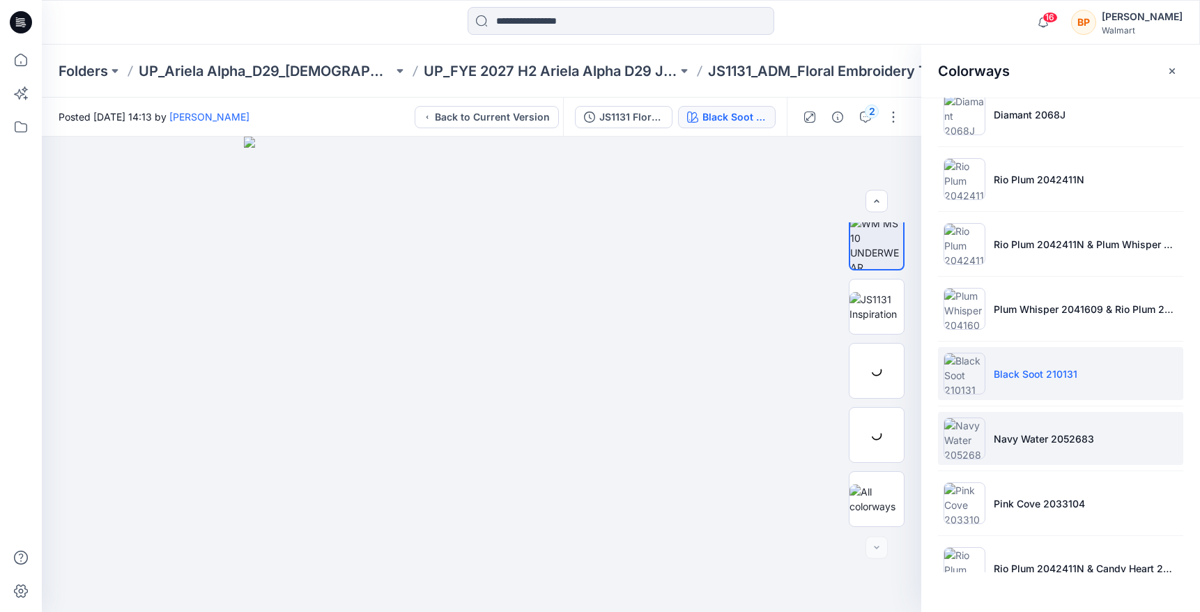
click at [969, 442] on img at bounding box center [964, 438] width 42 height 42
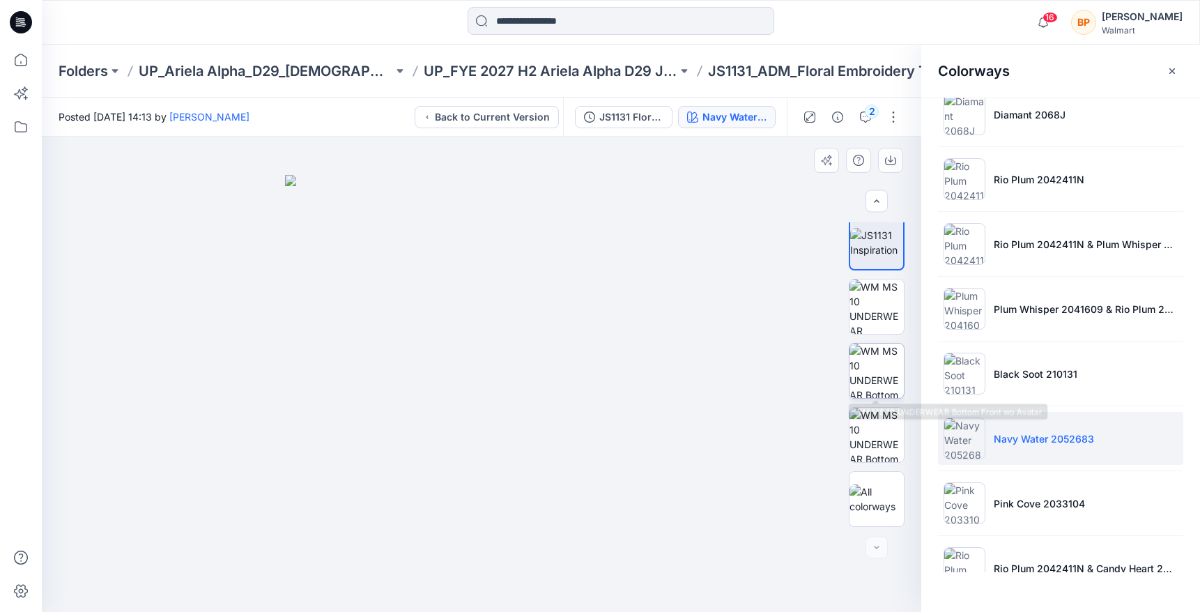
click at [891, 374] on img at bounding box center [876, 371] width 54 height 54
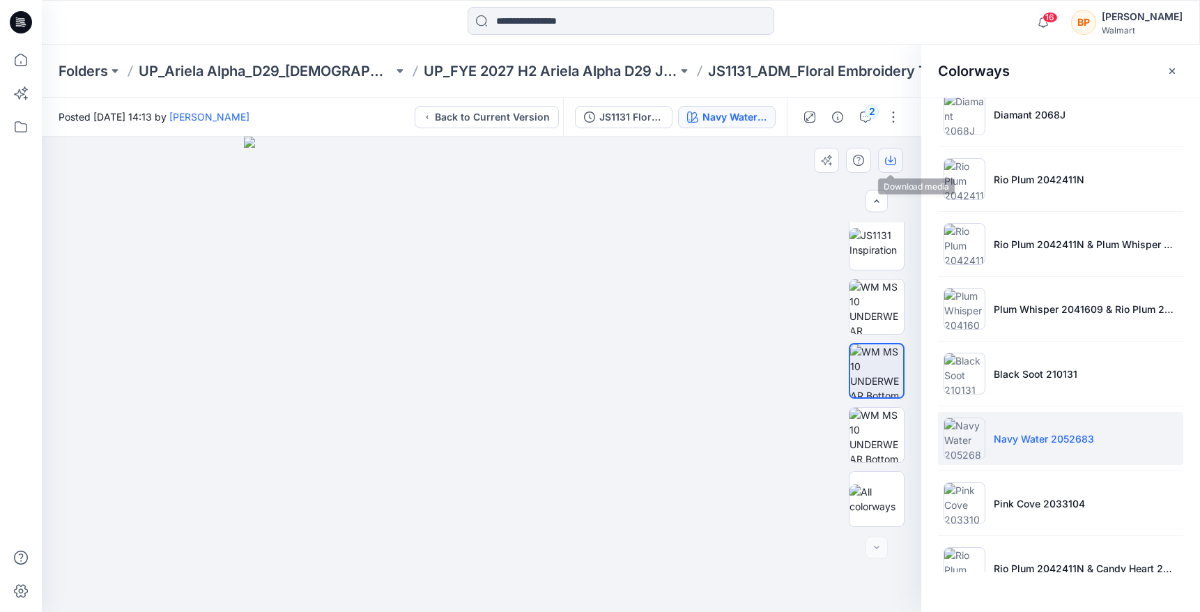
click at [879, 168] on button "button" at bounding box center [890, 160] width 25 height 25
click at [992, 460] on li "Navy Water 2052683" at bounding box center [1060, 438] width 245 height 53
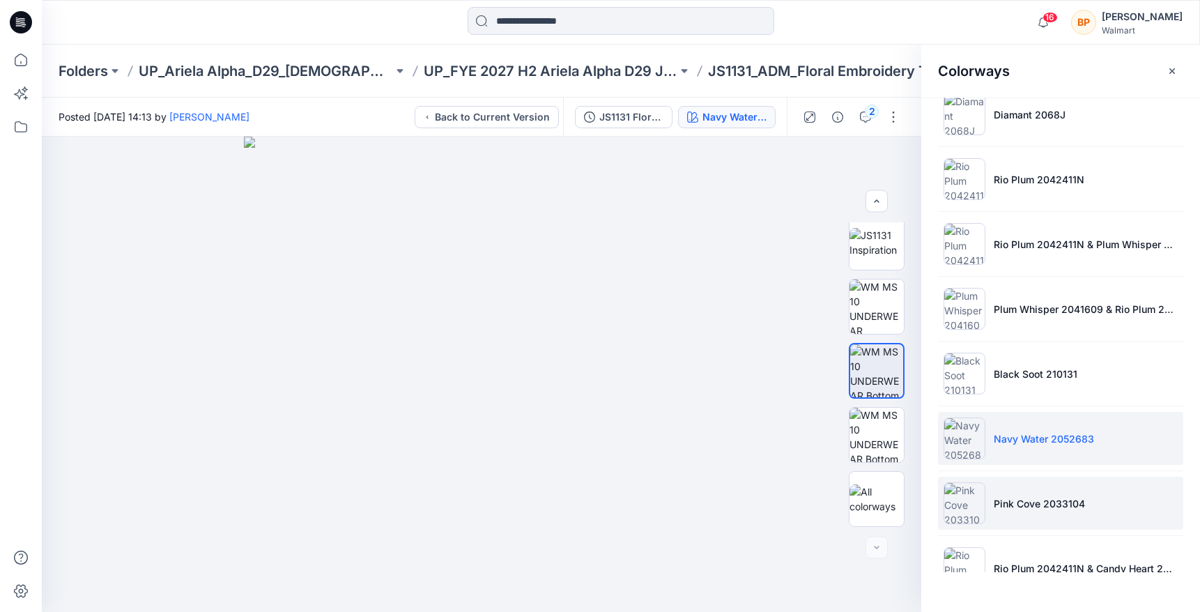
click at [985, 493] on li "Pink Cove 2033104" at bounding box center [1060, 503] width 245 height 53
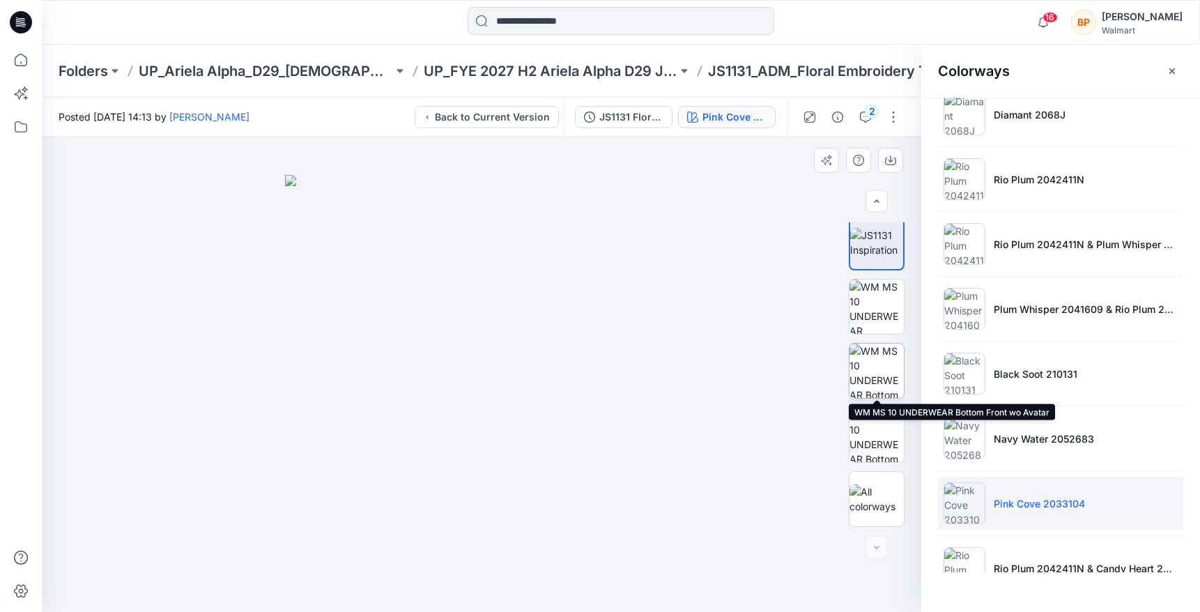
click at [884, 371] on img at bounding box center [876, 371] width 54 height 54
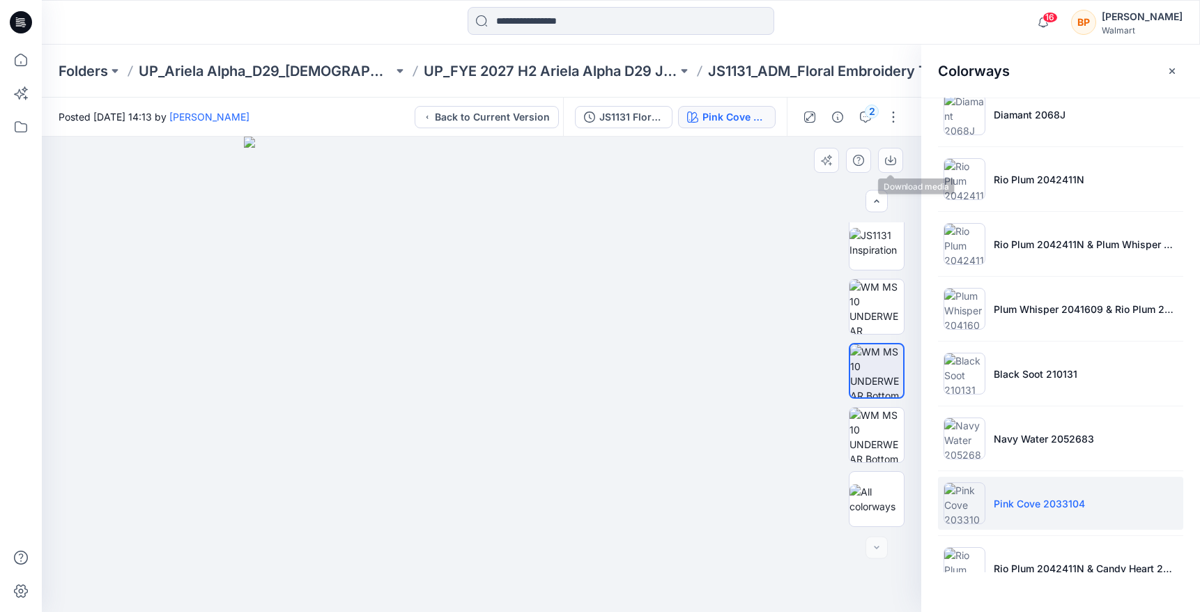
click at [894, 144] on div at bounding box center [481, 374] width 879 height 475
click at [894, 153] on button "button" at bounding box center [890, 160] width 25 height 25
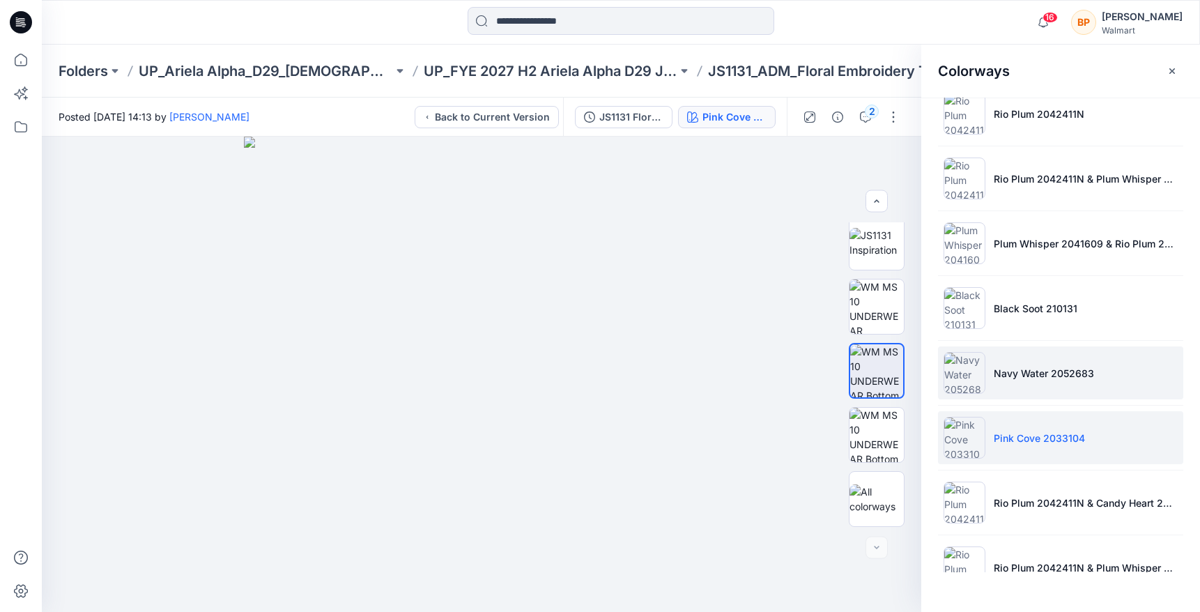
scroll to position [174, 0]
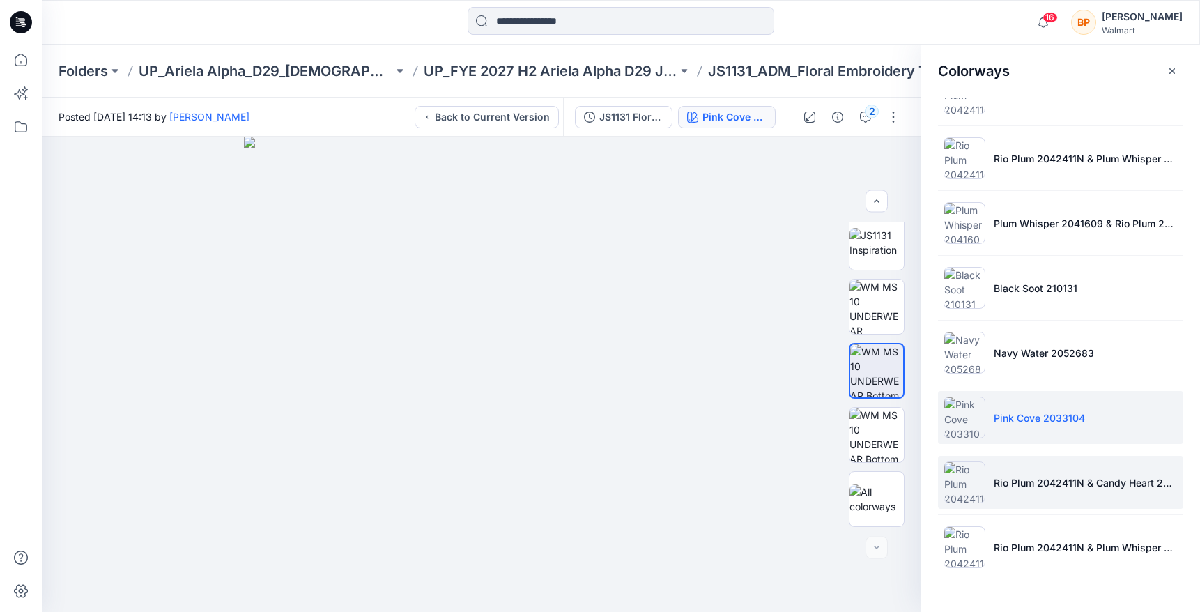
click at [1031, 475] on p "Rio Plum 2042411N & Candy Heart 2042040" at bounding box center [1086, 482] width 184 height 15
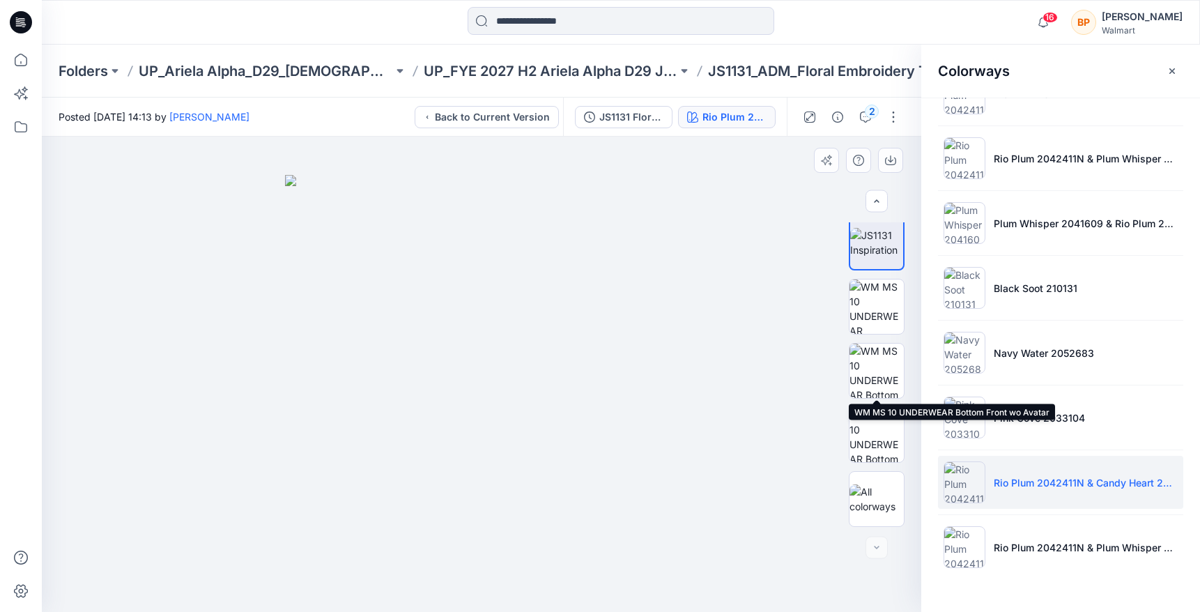
click at [899, 365] on img at bounding box center [876, 371] width 54 height 54
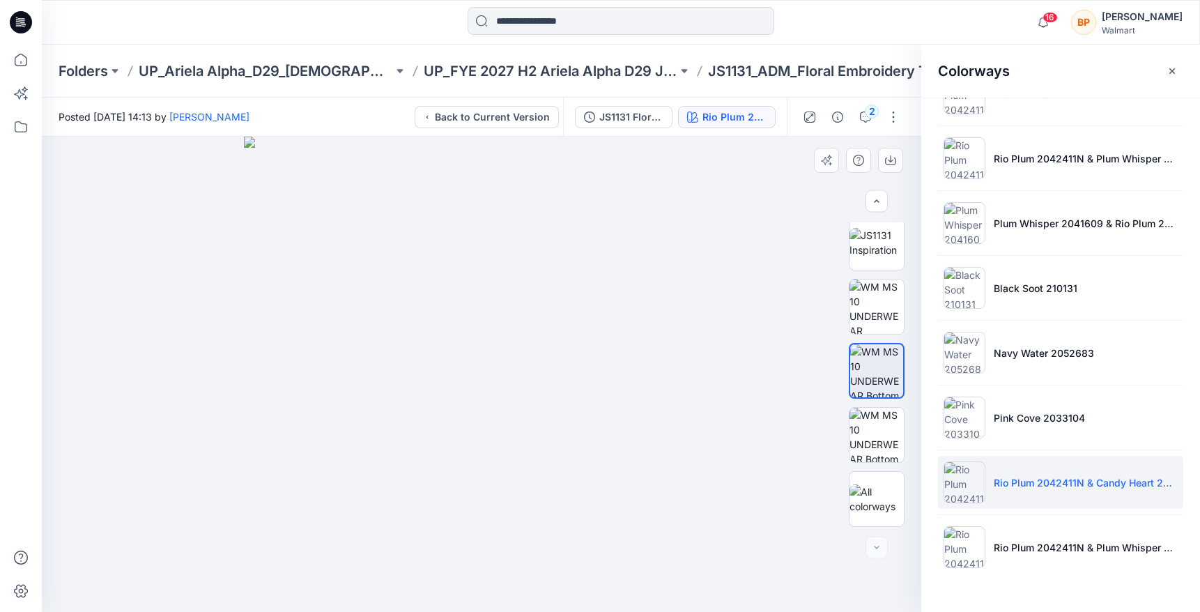
click at [889, 178] on div at bounding box center [481, 374] width 879 height 475
click at [889, 159] on icon "button" at bounding box center [890, 160] width 11 height 11
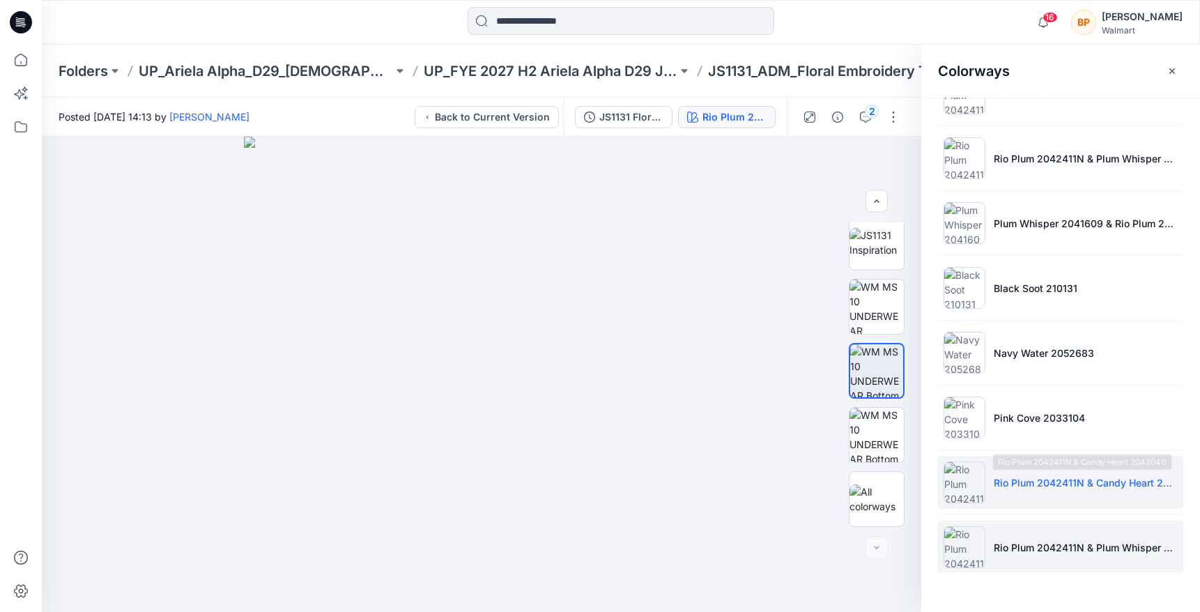
click at [995, 552] on p "Rio Plum 2042411N & Plum Whisper 2041609" at bounding box center [1086, 547] width 184 height 15
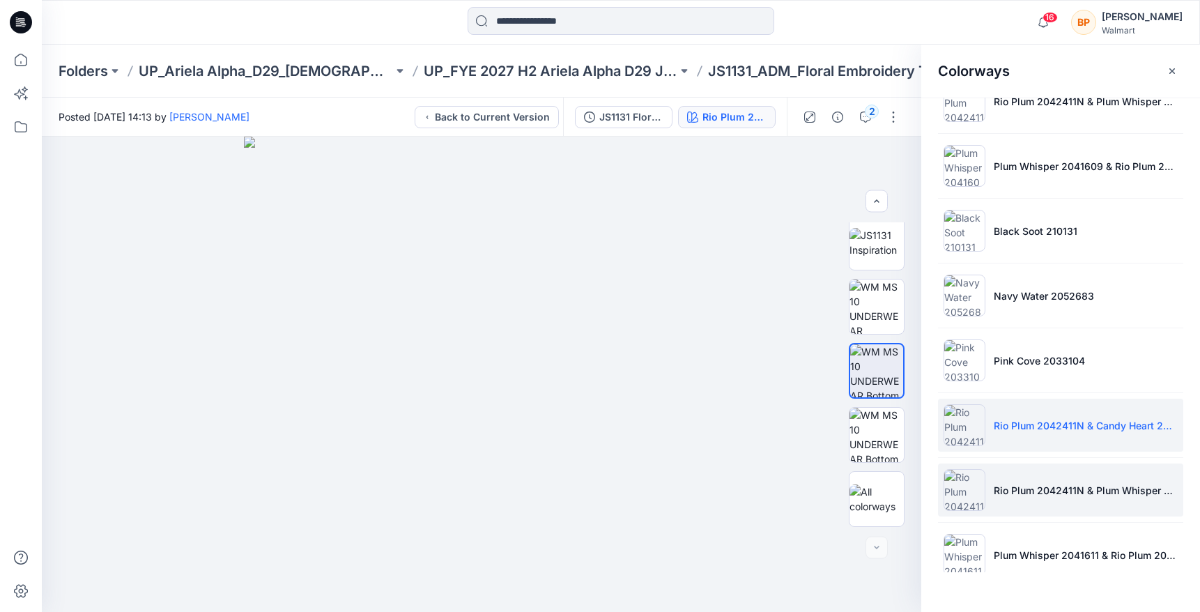
scroll to position [330, 0]
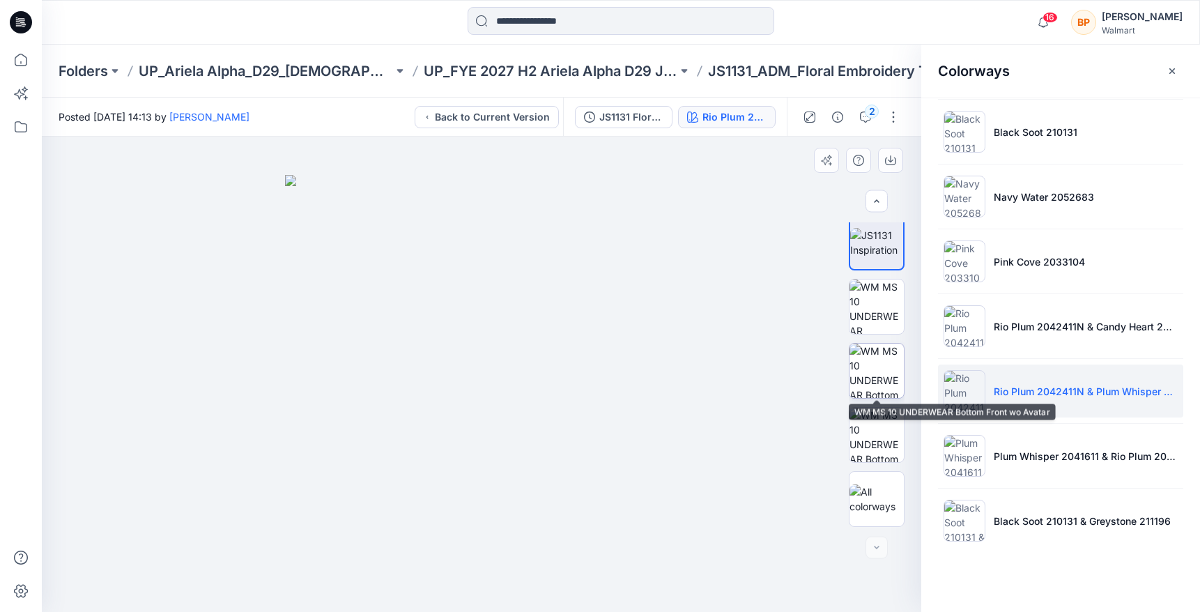
click at [874, 345] on img at bounding box center [876, 371] width 54 height 54
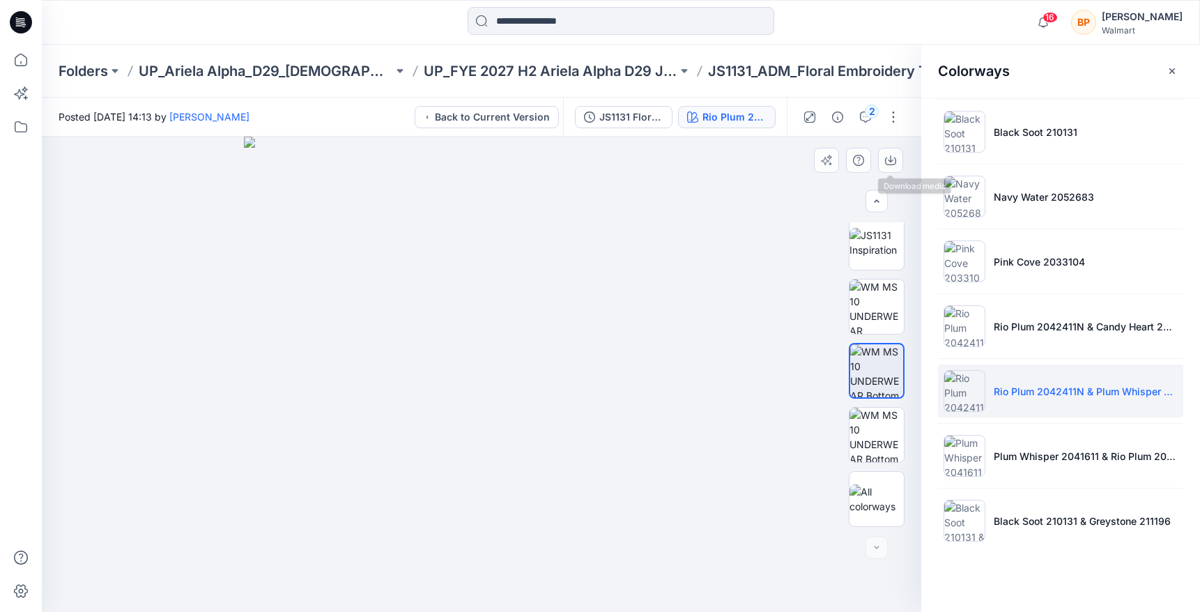
click at [891, 141] on div at bounding box center [481, 374] width 879 height 475
click at [891, 155] on icon "button" at bounding box center [890, 160] width 11 height 11
click at [1001, 483] on ul "Soft Silver Diamant 2068J Rio Plum 2042411N Rio Plum 2042411N & Plum Whisper 20…" at bounding box center [1060, 164] width 279 height 794
click at [997, 464] on li "Plum Whisper 2041611 & Rio Plum 2042411N" at bounding box center [1060, 455] width 245 height 53
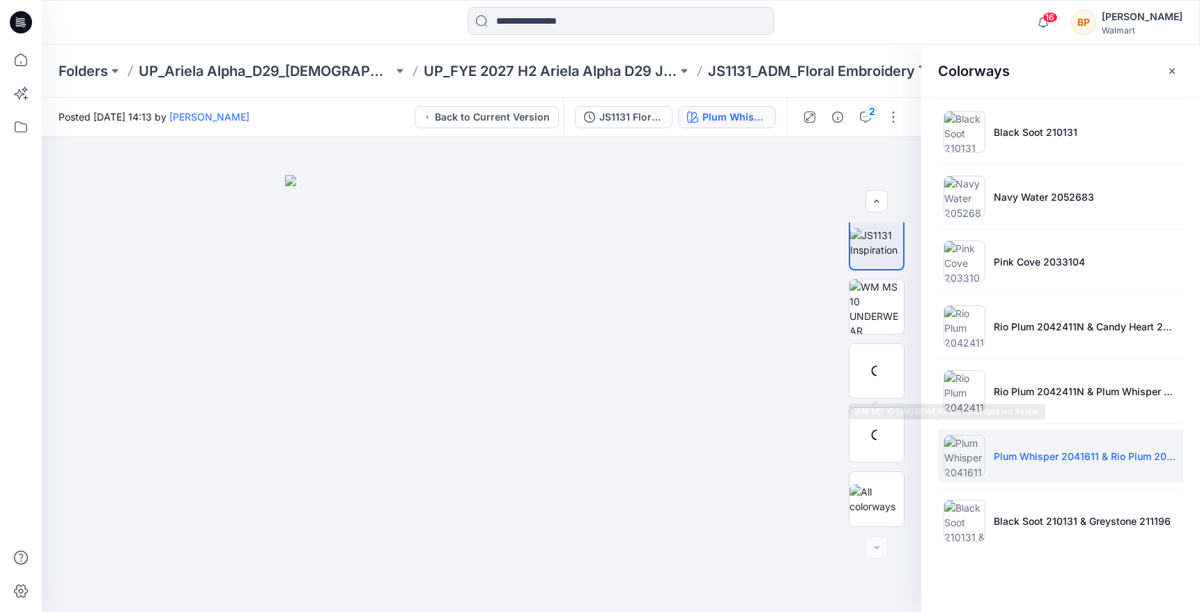
click at [871, 367] on div at bounding box center [877, 371] width 56 height 56
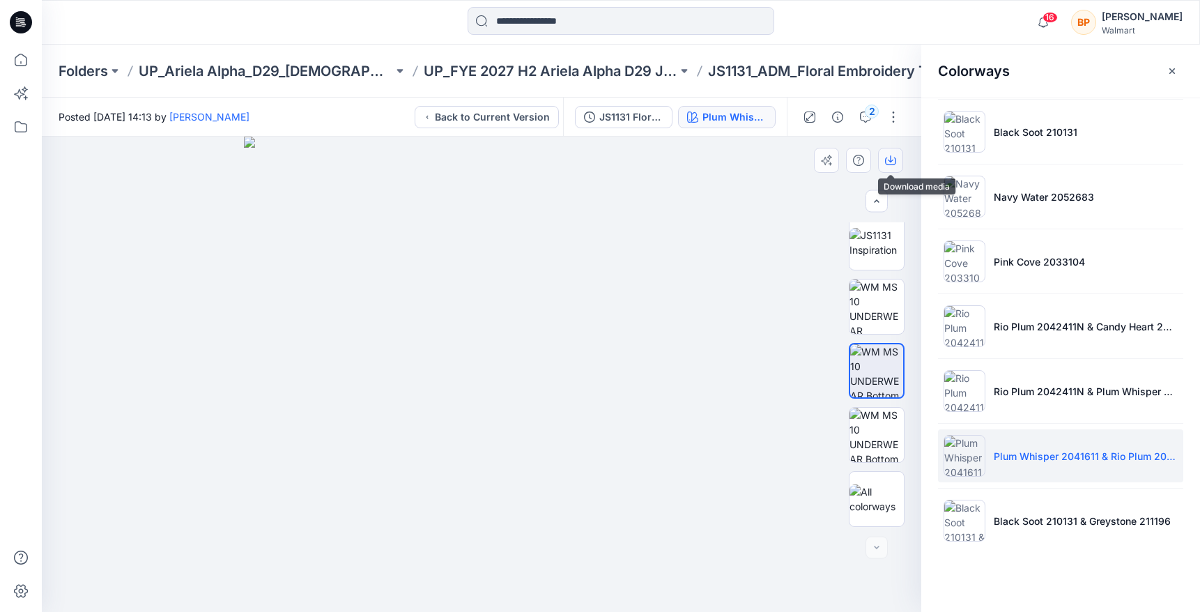
click at [888, 158] on icon "button" at bounding box center [890, 160] width 11 height 11
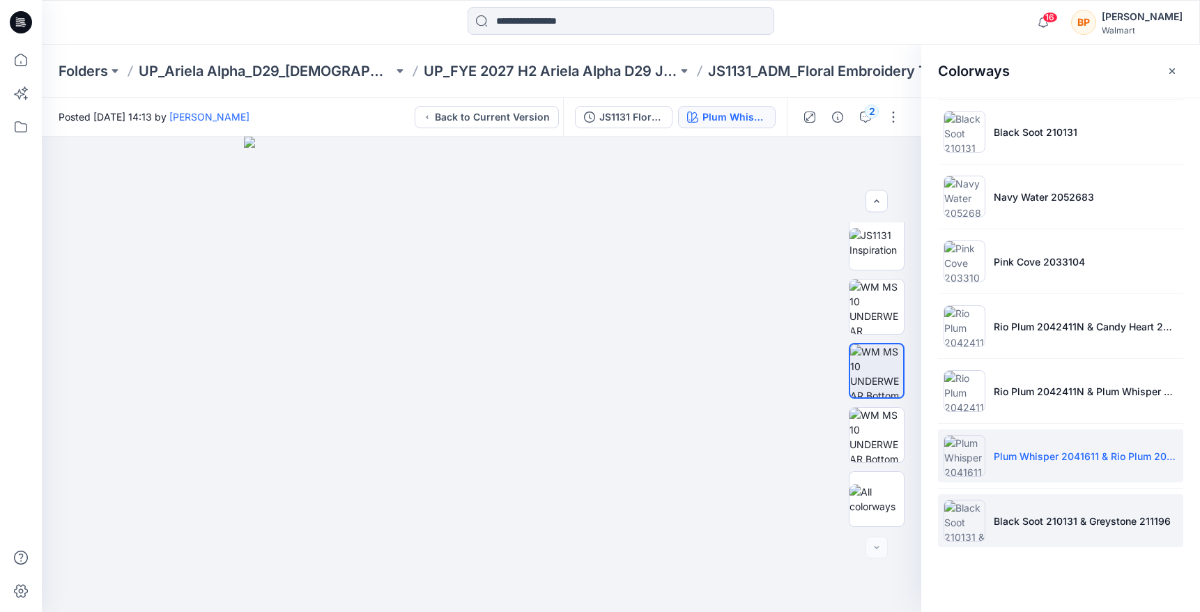
click at [999, 498] on li "Black Soot 210131 & Greystone 211196" at bounding box center [1060, 520] width 245 height 53
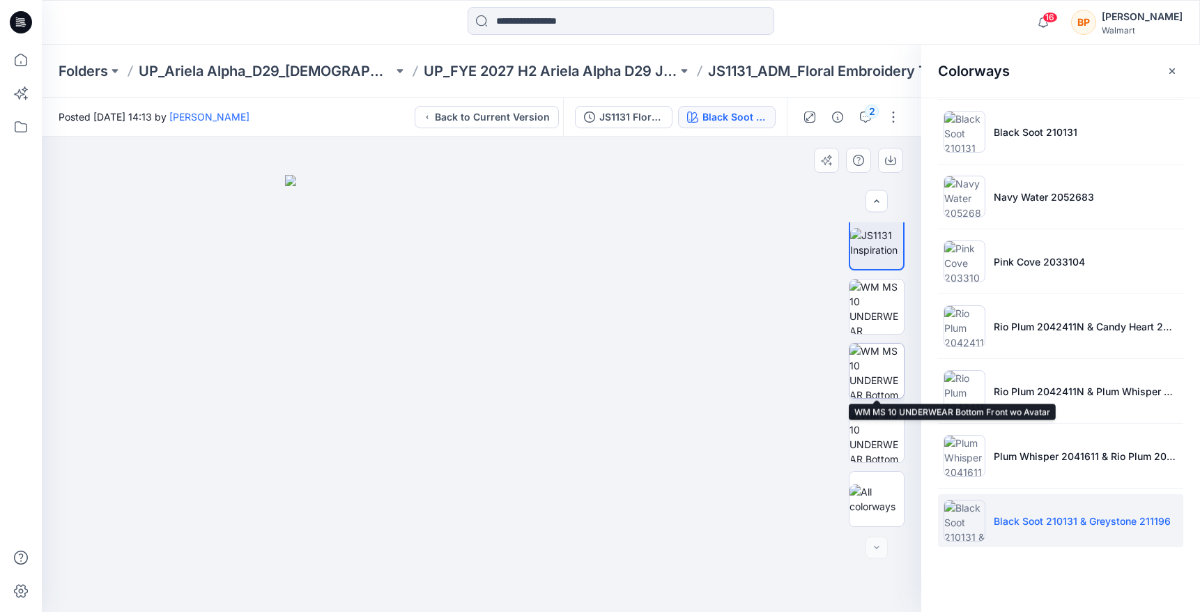
click at [886, 361] on img at bounding box center [876, 371] width 54 height 54
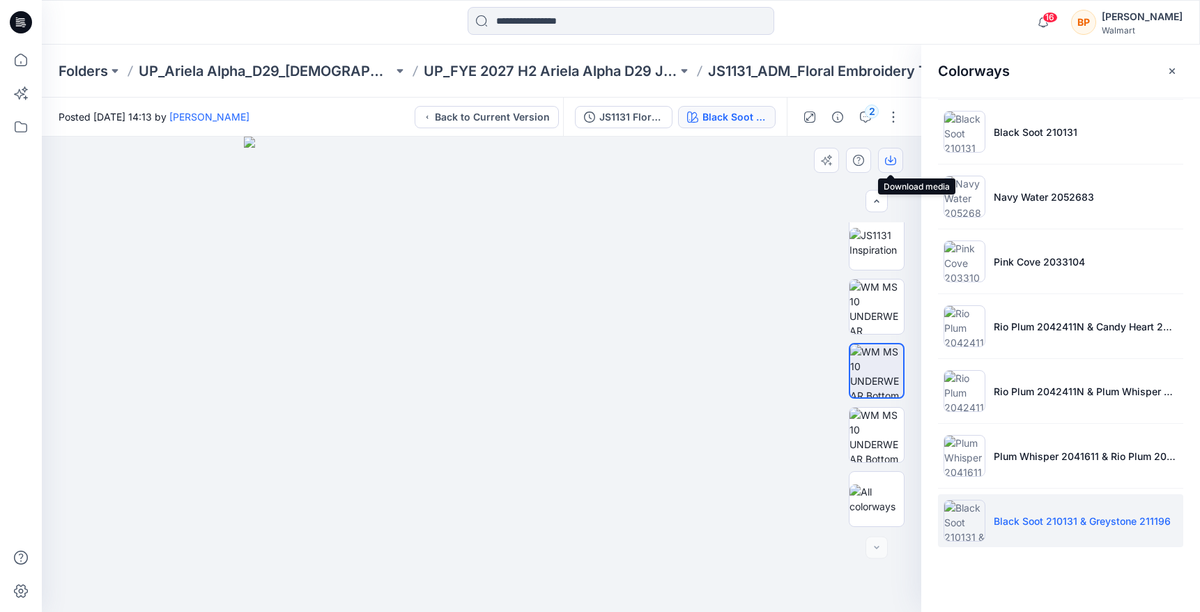
click at [891, 149] on button "button" at bounding box center [890, 160] width 25 height 25
click at [608, 55] on div "Folders UP_Ariela Alpha_D29_Ladies Intimates - Joyspun UP_FYE 2027 H2 Ariela Al…" at bounding box center [621, 71] width 1158 height 53
click at [608, 66] on p "UP_FYE 2027 H2 Ariela Alpha D29 Joyspun Panties" at bounding box center [551, 71] width 254 height 20
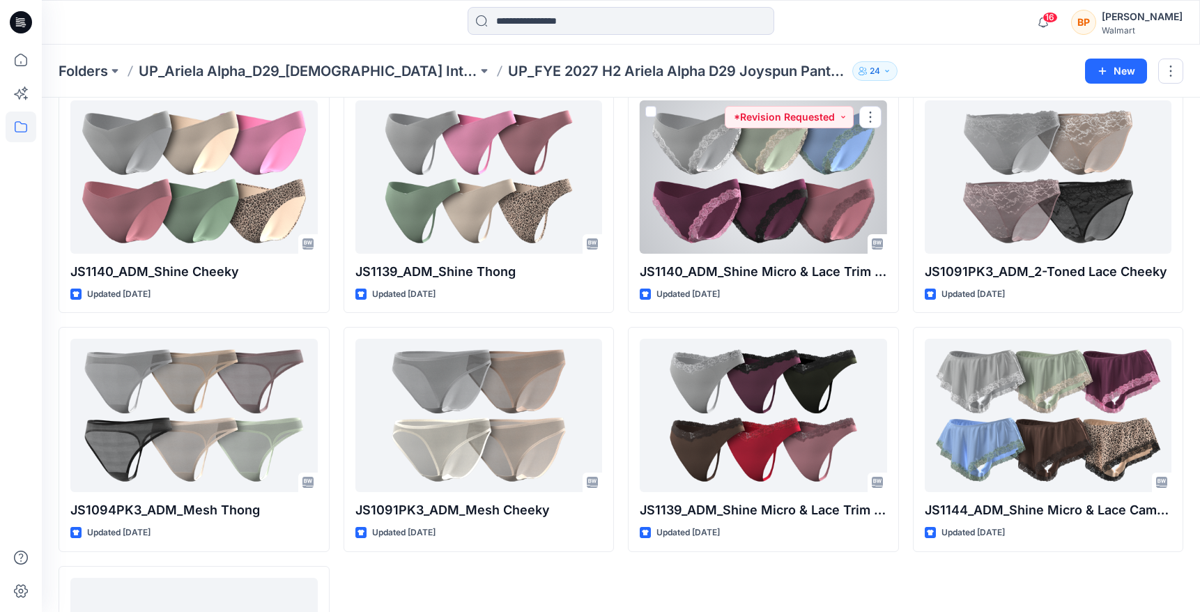
scroll to position [286, 0]
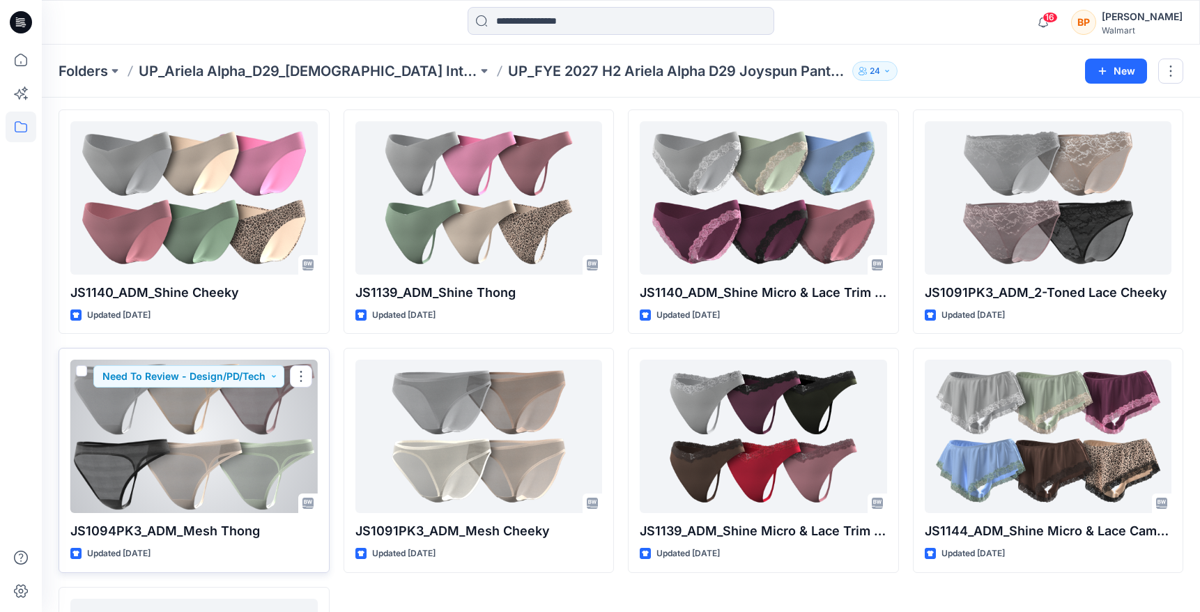
click at [273, 431] on div at bounding box center [193, 436] width 247 height 153
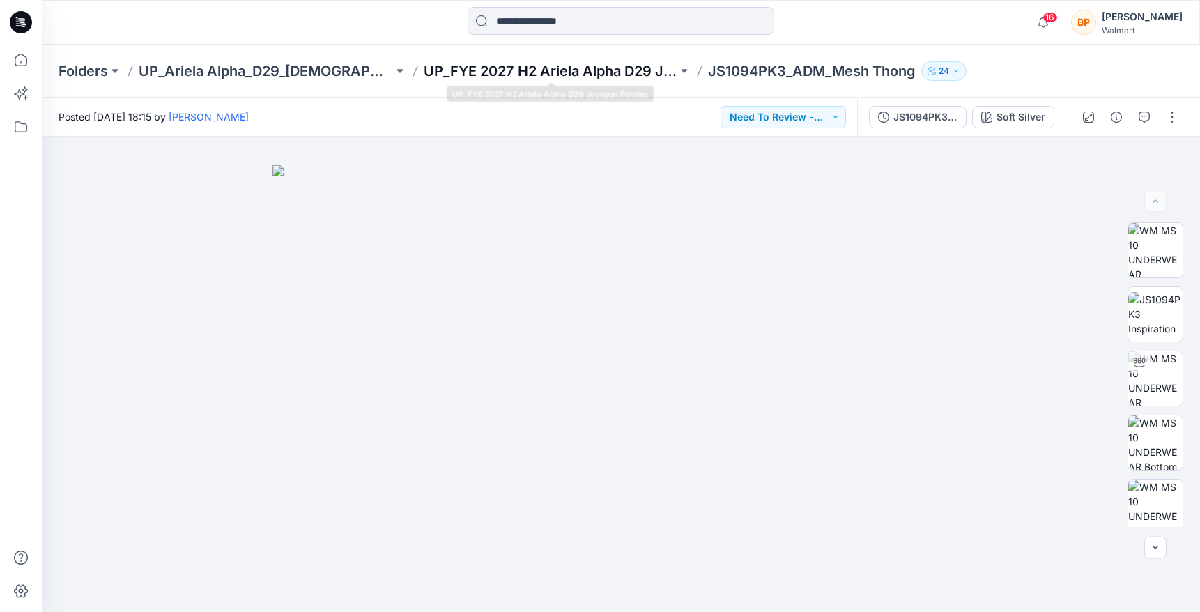
click at [550, 73] on p "UP_FYE 2027 H2 Ariela Alpha D29 Joyspun Panties" at bounding box center [551, 71] width 254 height 20
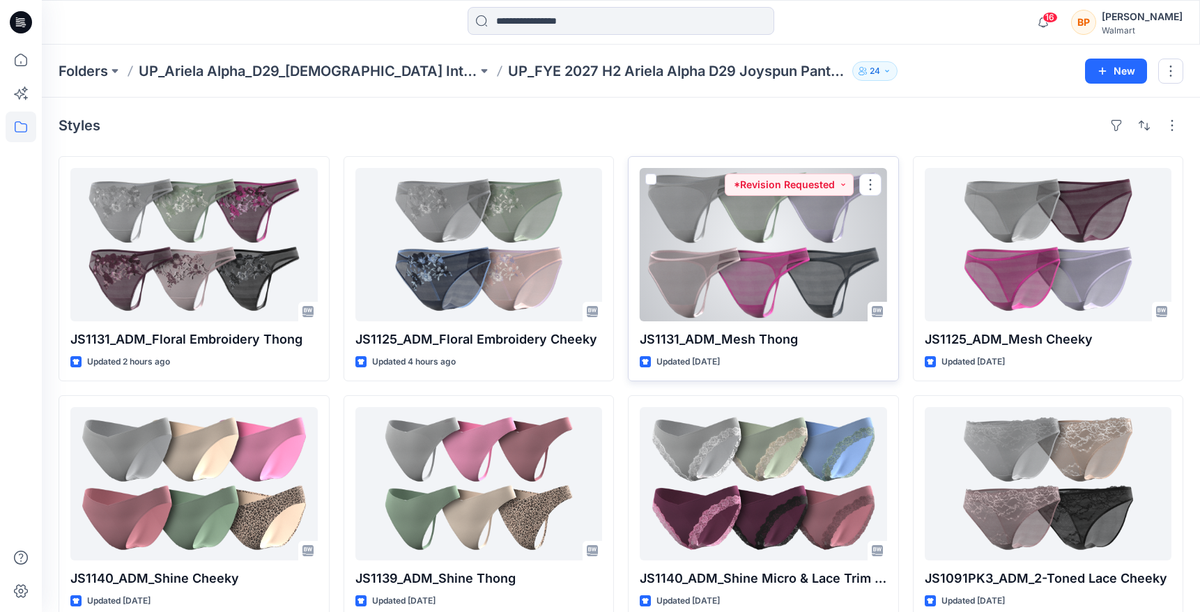
click at [806, 279] on div at bounding box center [763, 244] width 247 height 153
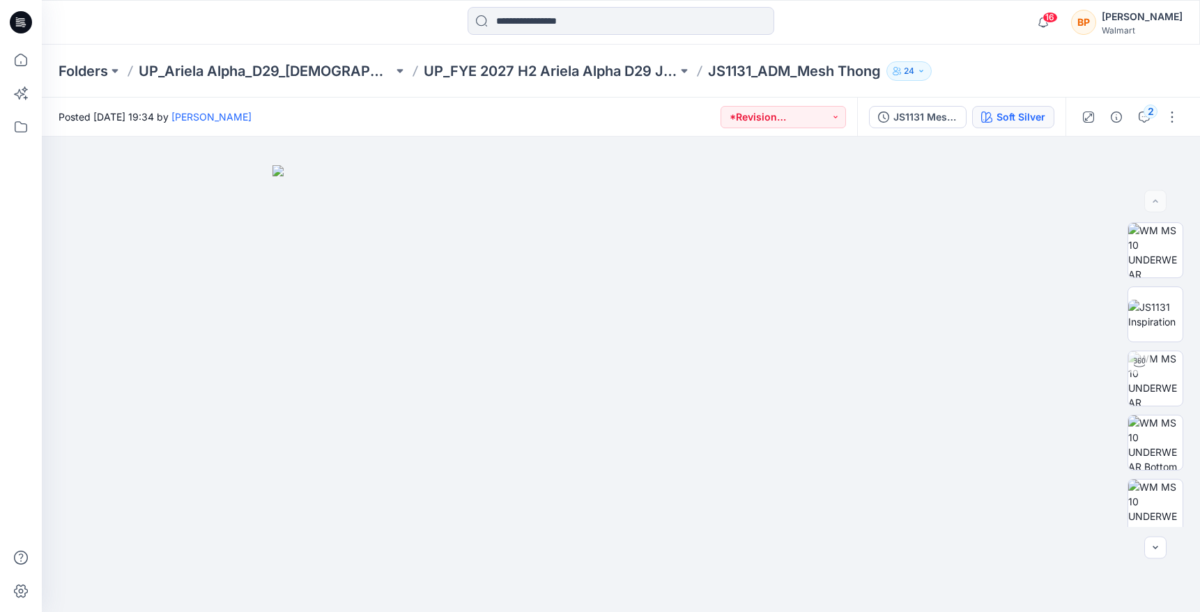
click at [986, 126] on button "Soft Silver" at bounding box center [1013, 117] width 82 height 22
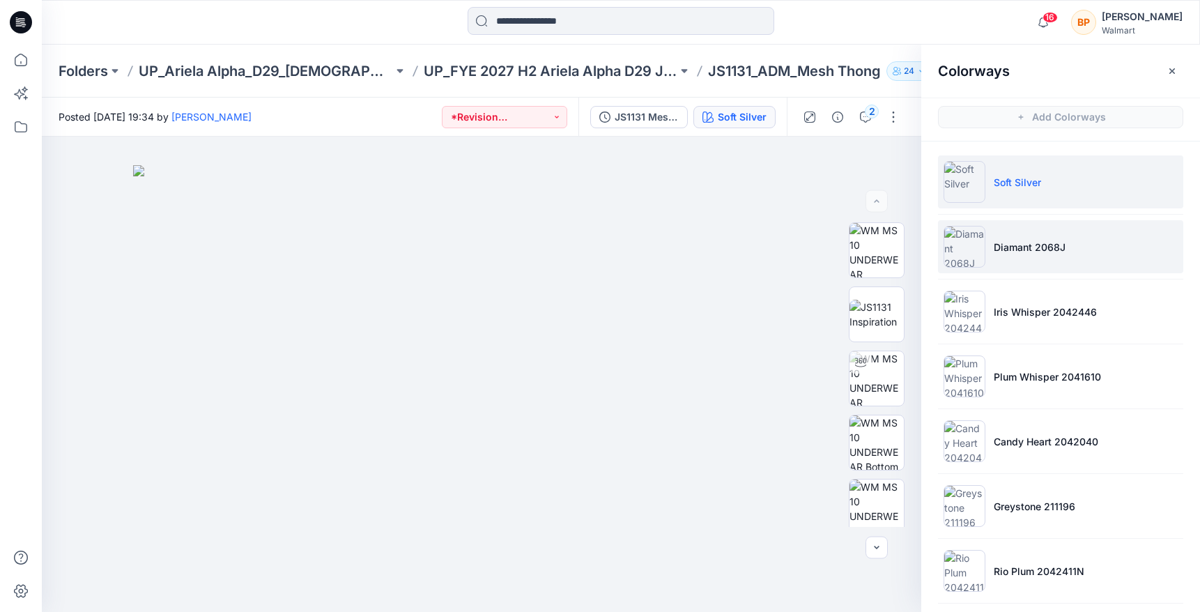
click at [1023, 264] on li "Diamant 2068J" at bounding box center [1060, 246] width 245 height 53
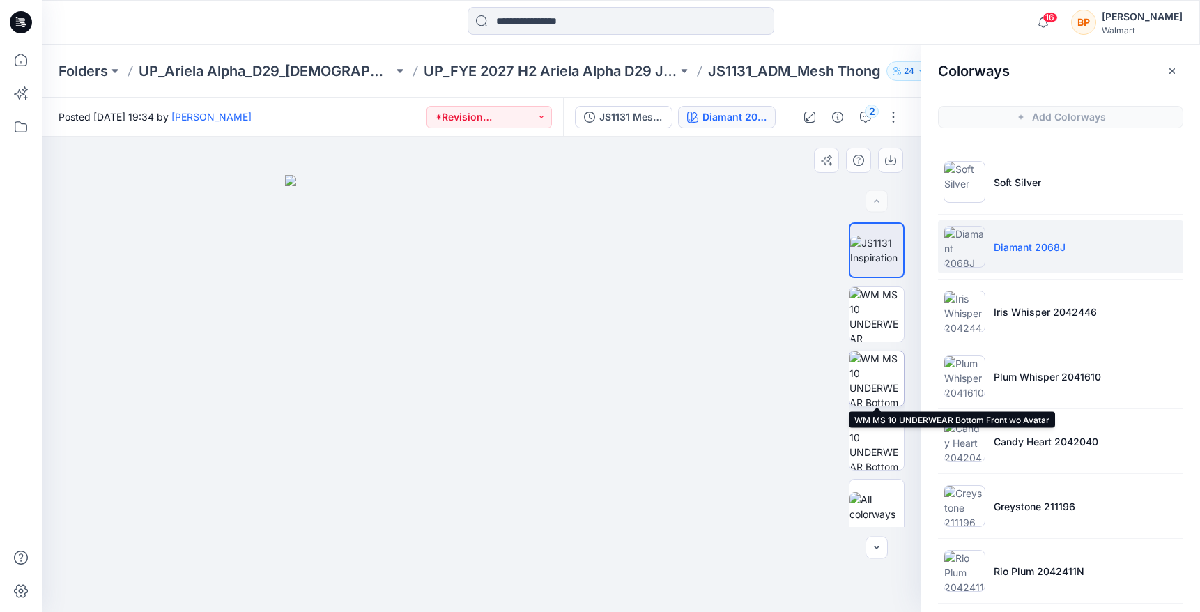
click at [885, 377] on img at bounding box center [876, 378] width 54 height 54
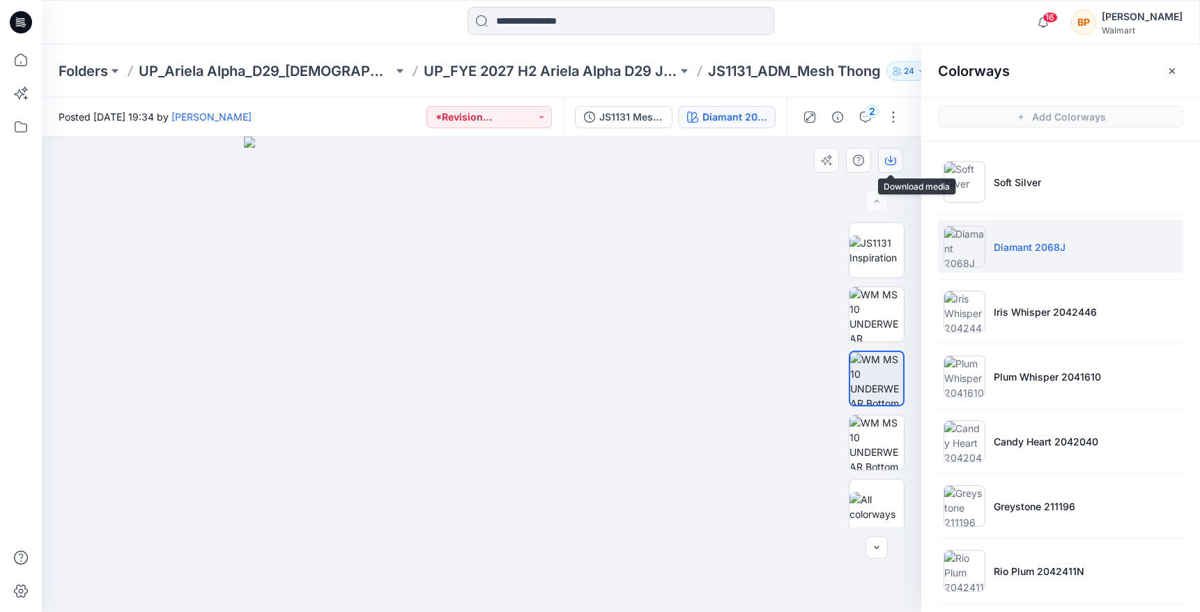
click at [893, 156] on icon "button" at bounding box center [890, 160] width 11 height 11
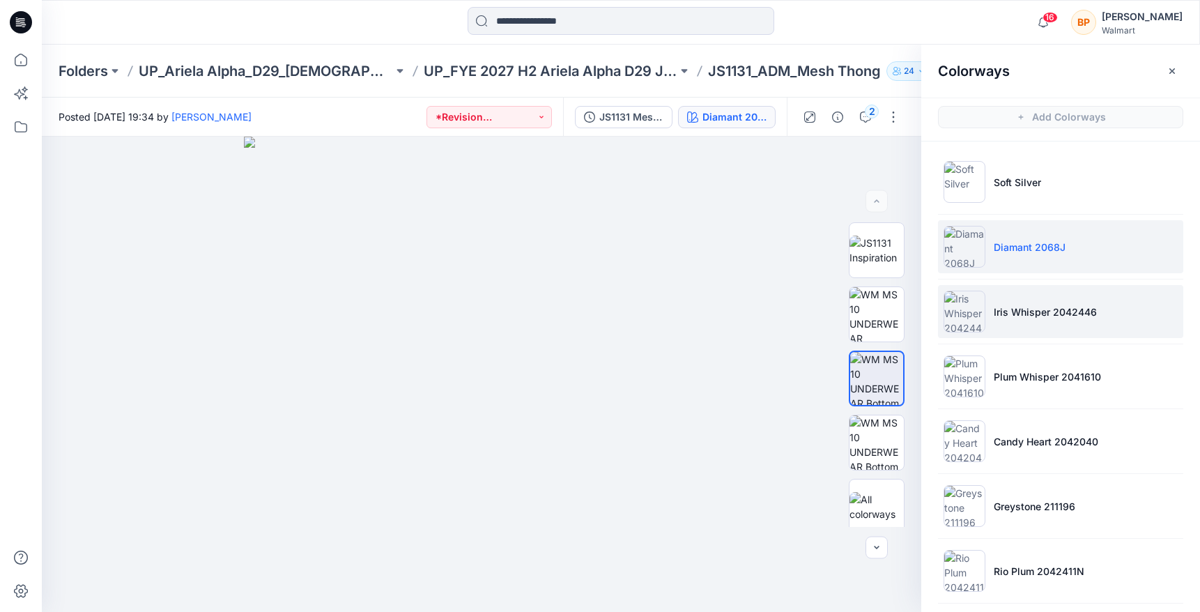
click at [1034, 335] on li "Iris Whisper 2042446" at bounding box center [1060, 311] width 245 height 53
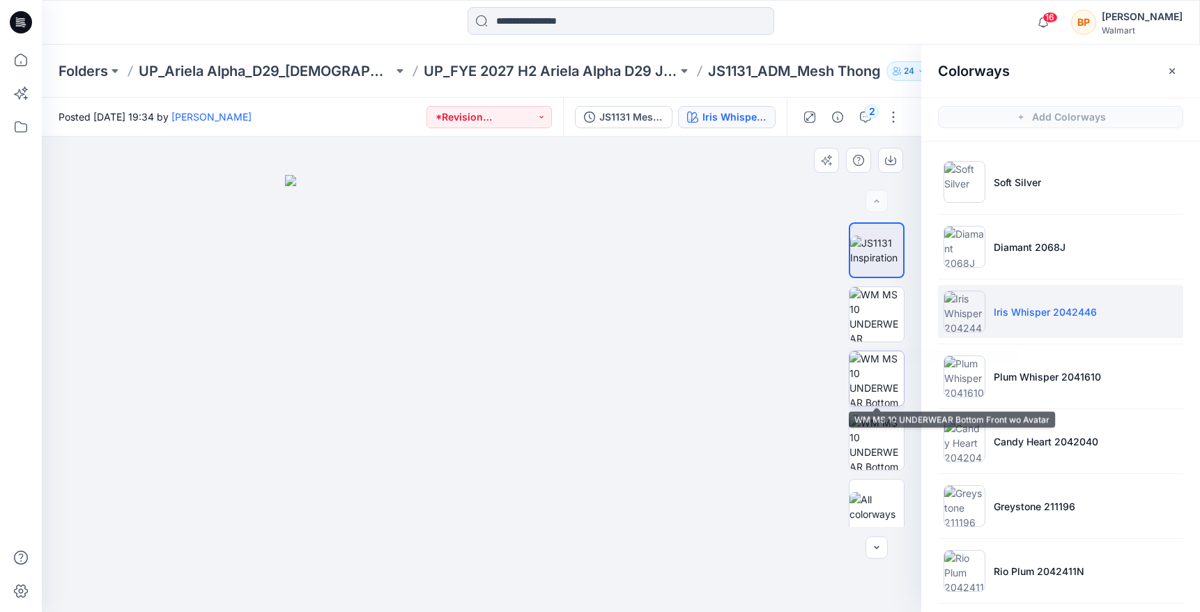
click at [867, 368] on img at bounding box center [876, 378] width 54 height 54
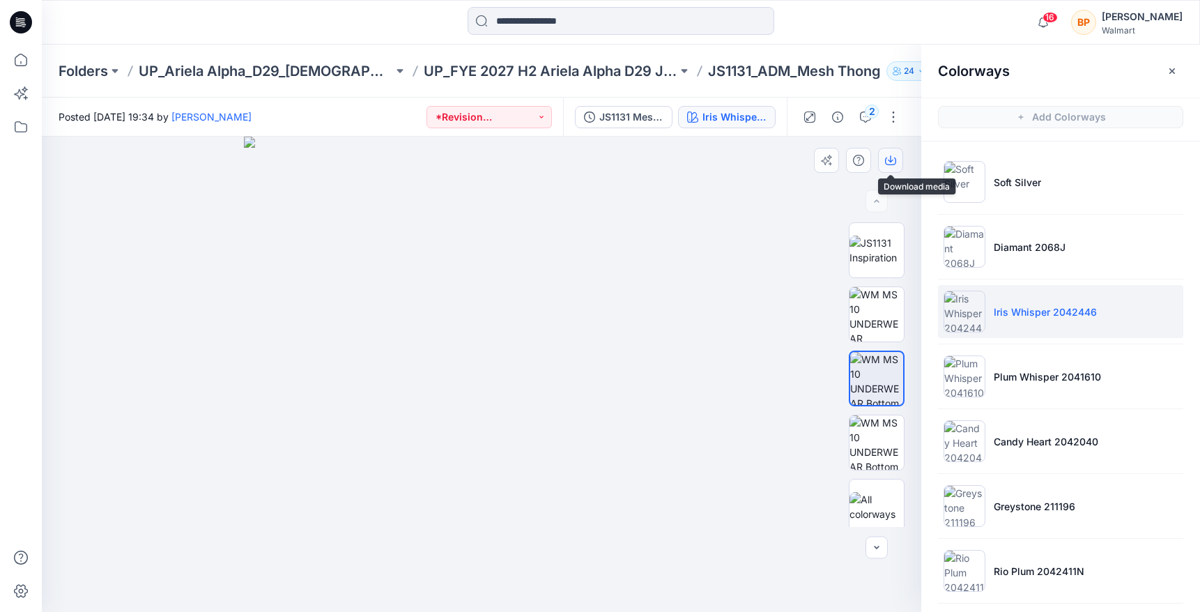
click at [887, 161] on icon "button" at bounding box center [890, 160] width 11 height 11
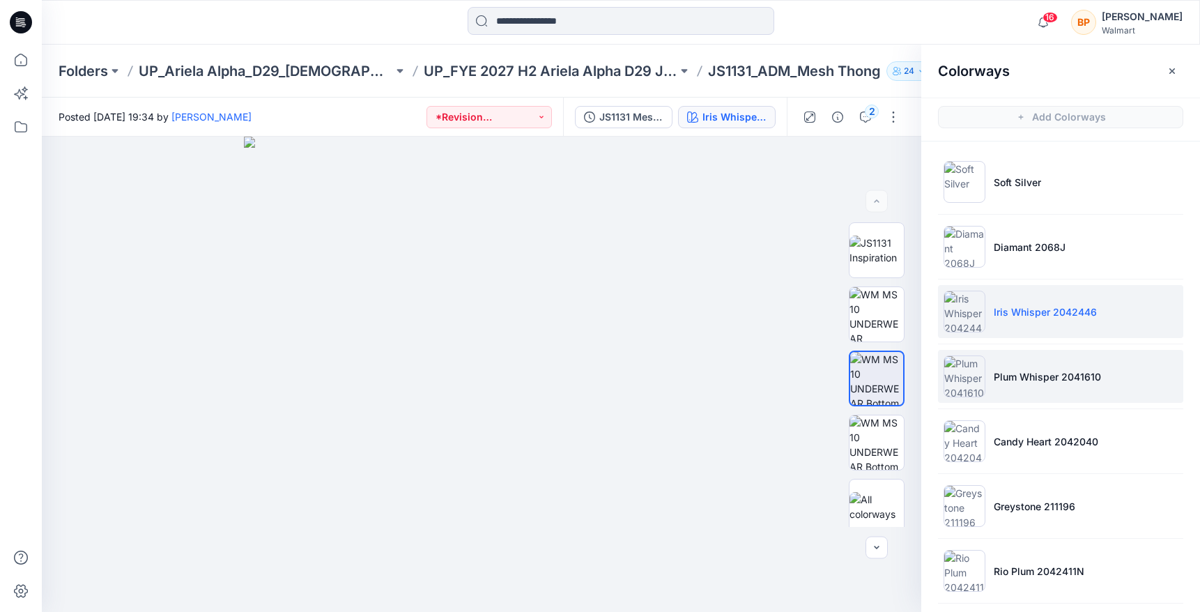
click at [1037, 394] on li "Plum Whisper 2041610" at bounding box center [1060, 376] width 245 height 53
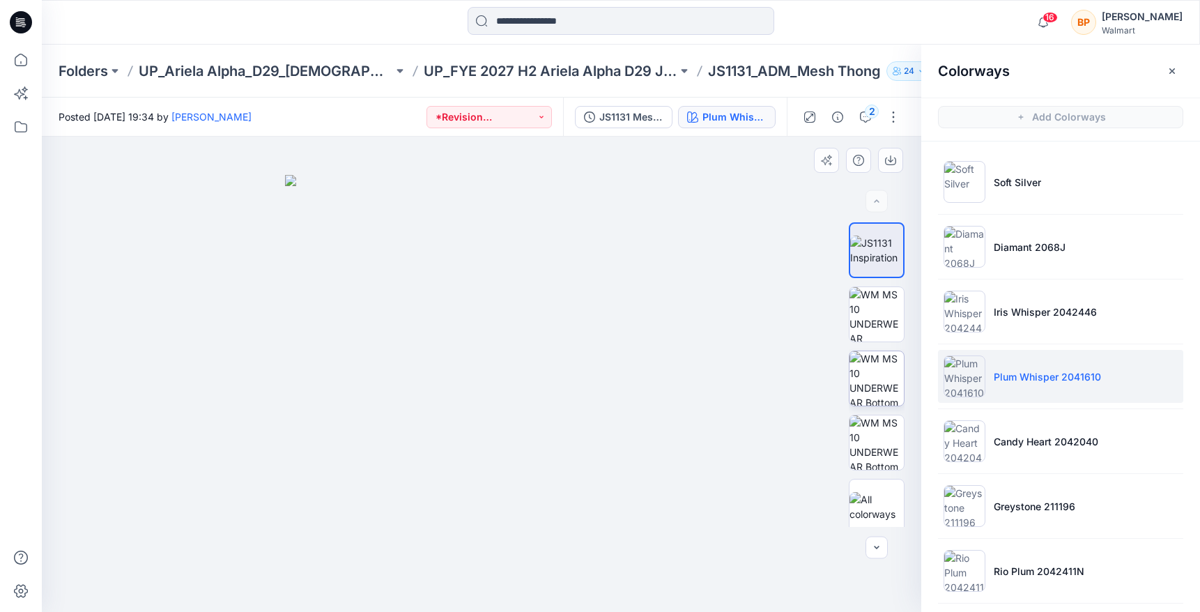
click at [898, 366] on img at bounding box center [876, 378] width 54 height 54
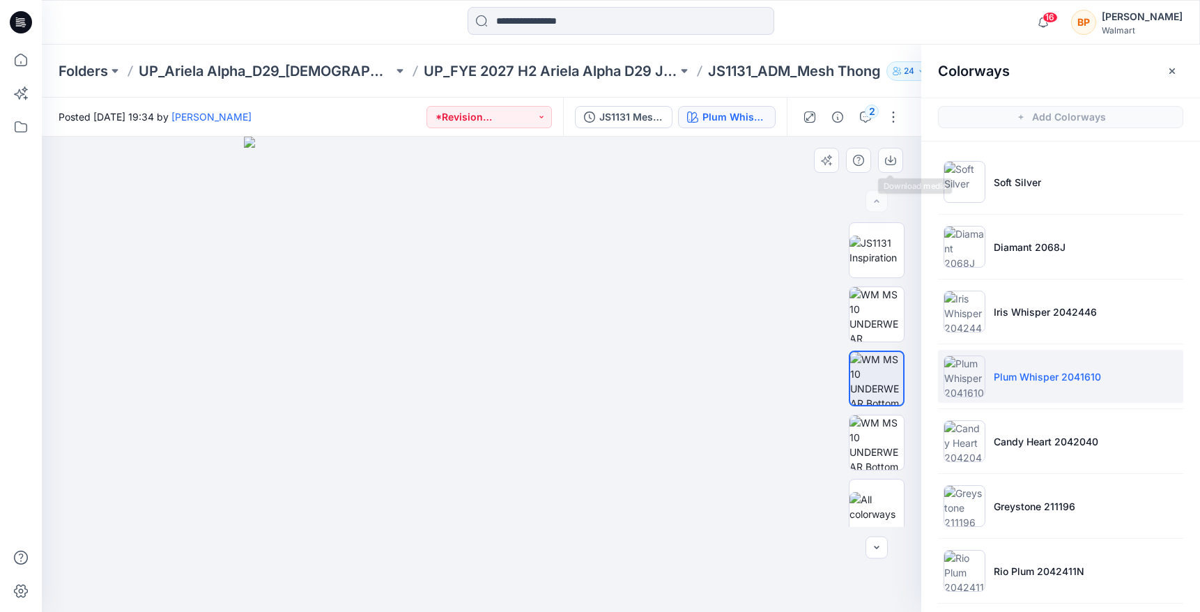
click at [886, 141] on div at bounding box center [481, 374] width 879 height 475
click at [886, 148] on button "button" at bounding box center [890, 160] width 25 height 25
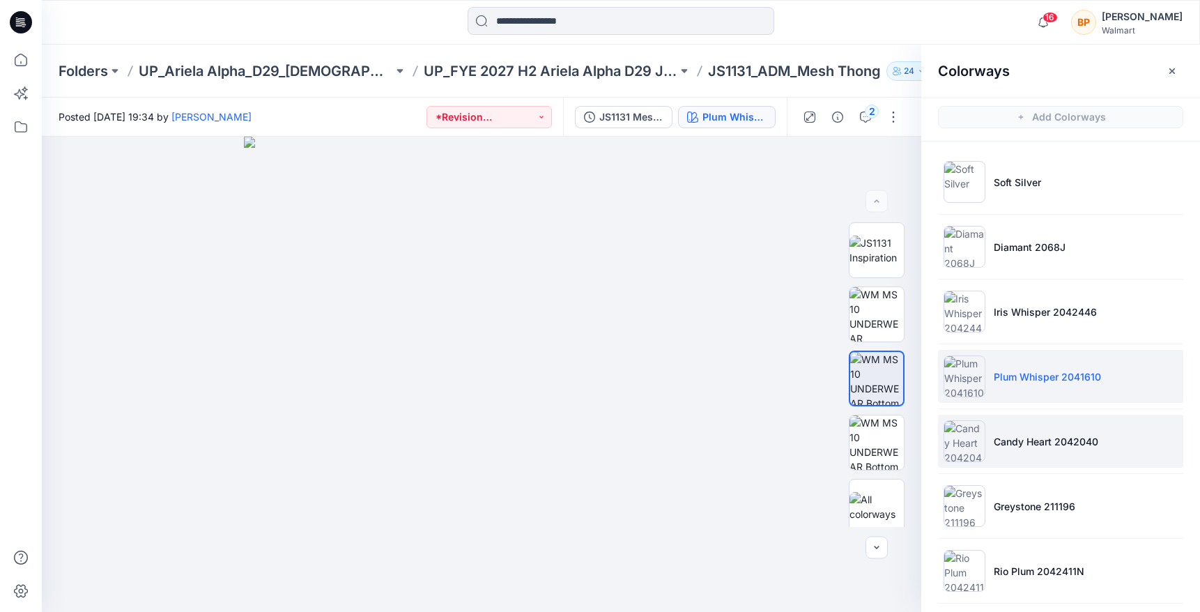
click at [1046, 447] on p "Candy Heart 2042040" at bounding box center [1046, 441] width 105 height 15
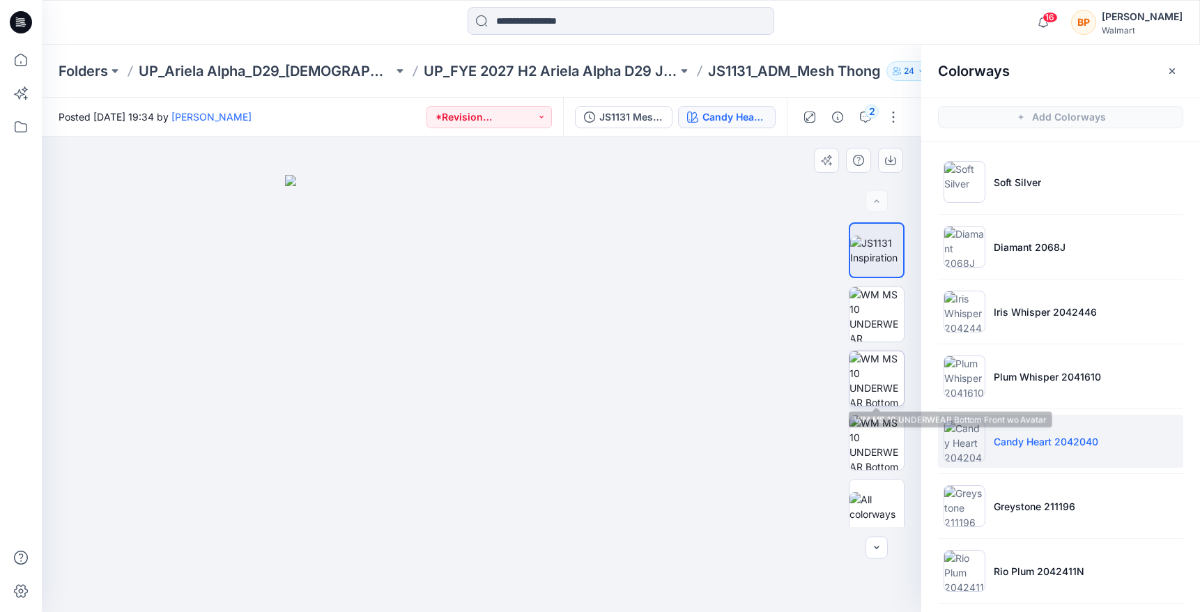
click at [887, 367] on img at bounding box center [876, 378] width 54 height 54
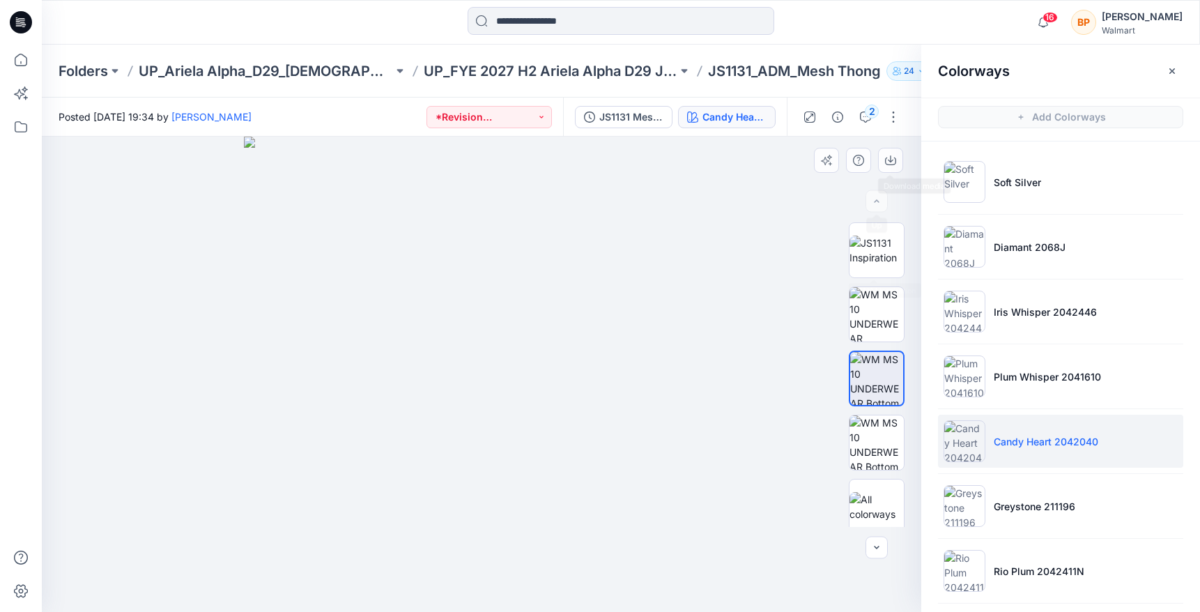
click at [875, 148] on div at bounding box center [862, 160] width 96 height 25
click at [885, 159] on icon "button" at bounding box center [890, 161] width 11 height 8
click at [999, 505] on p "Greystone 211196" at bounding box center [1035, 506] width 82 height 15
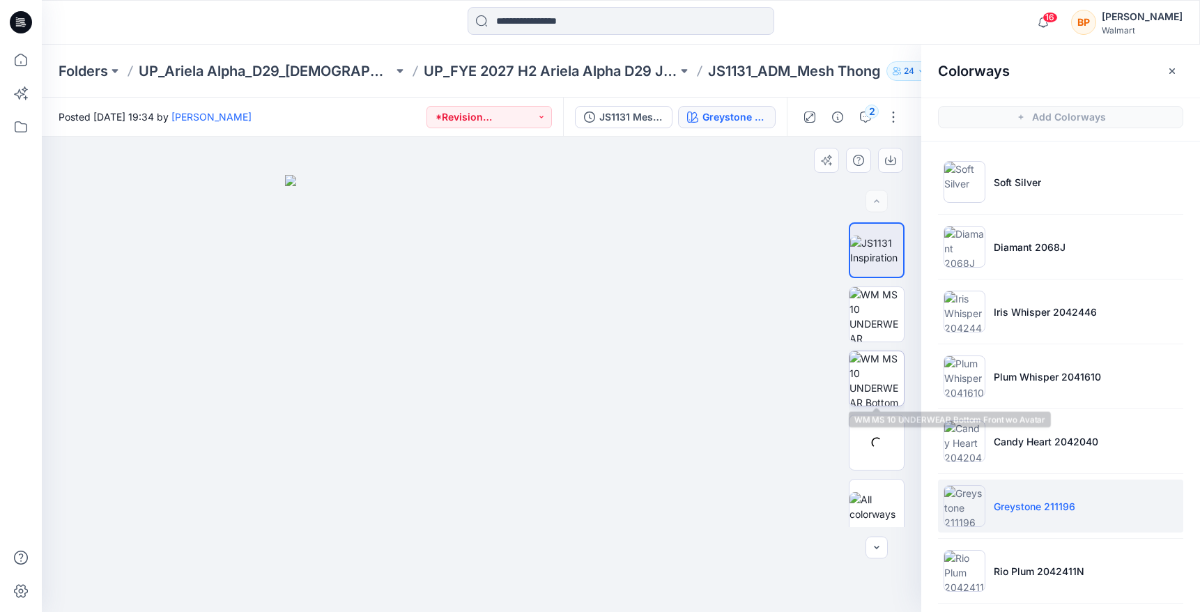
click at [870, 385] on img at bounding box center [876, 378] width 54 height 54
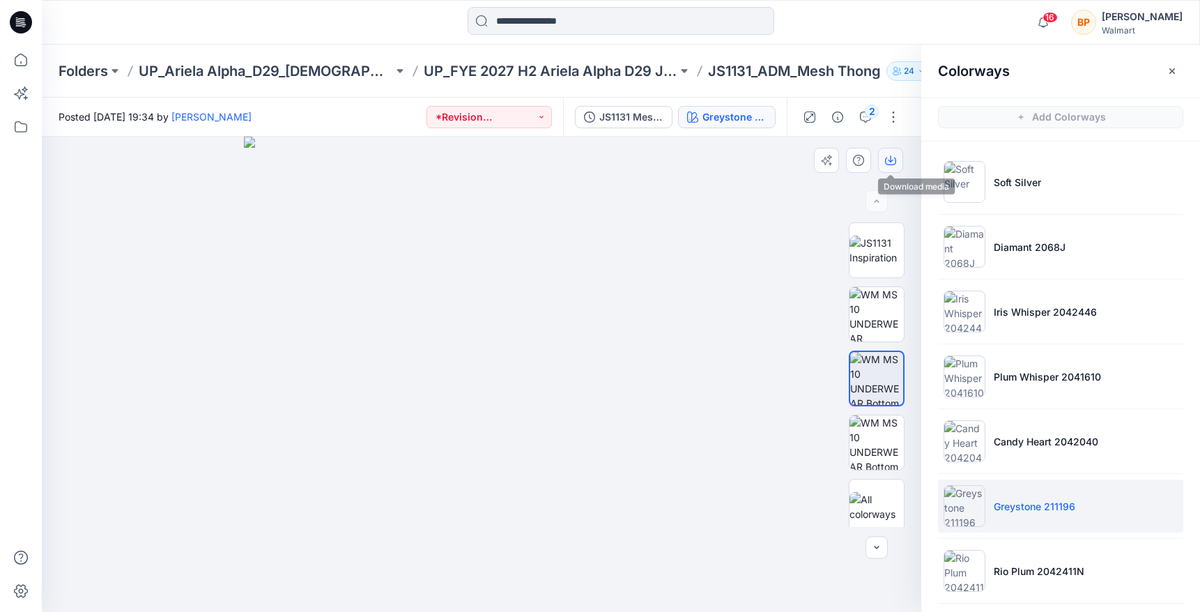
click at [895, 155] on icon "button" at bounding box center [890, 160] width 11 height 11
click at [880, 452] on img at bounding box center [876, 442] width 54 height 54
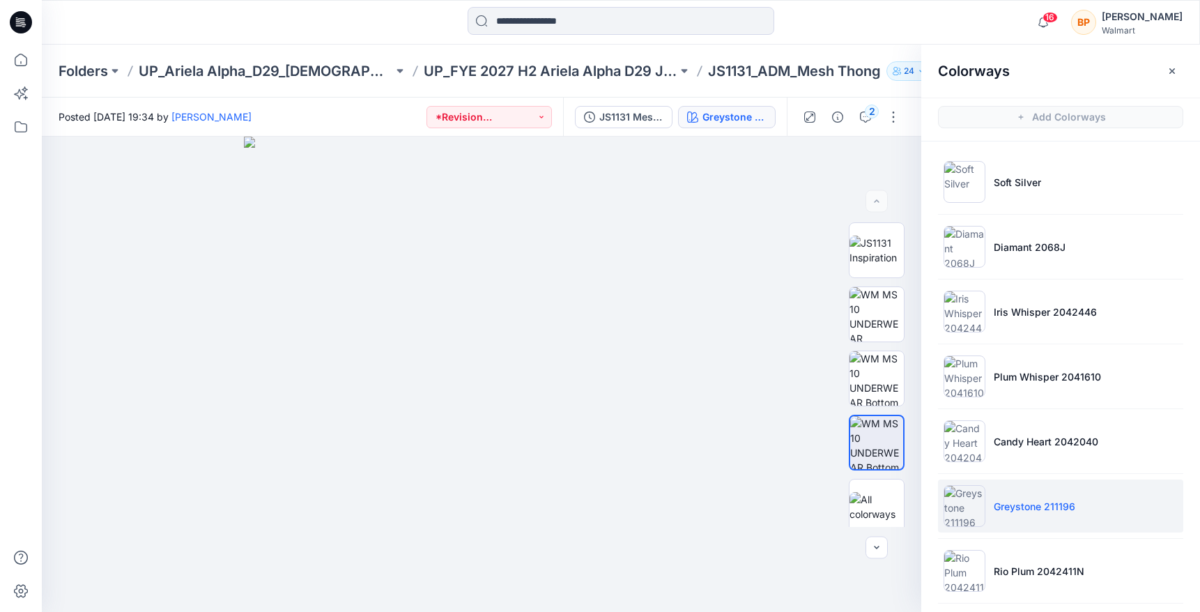
click at [969, 538] on hr at bounding box center [1060, 538] width 245 height 1
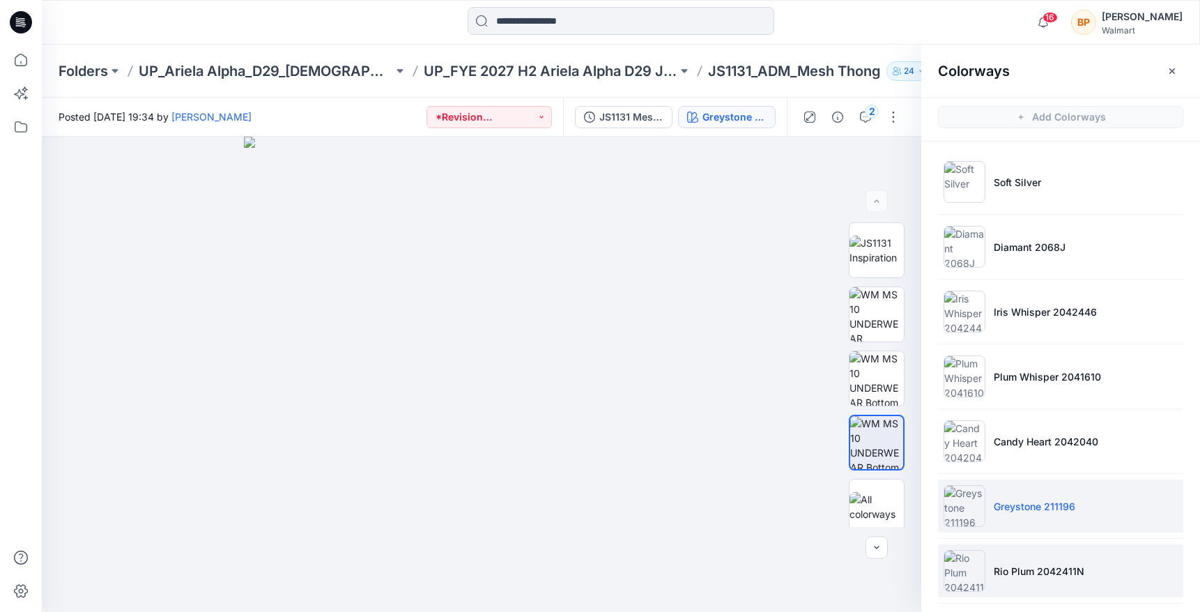
click at [969, 551] on img at bounding box center [964, 571] width 42 height 42
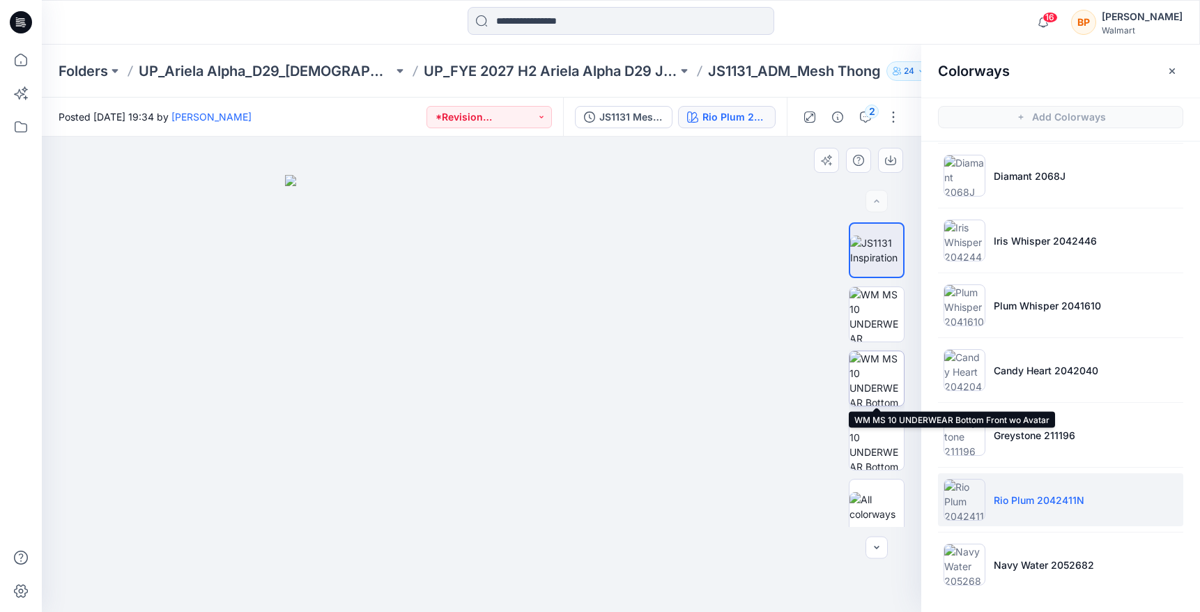
click at [874, 387] on img at bounding box center [876, 378] width 54 height 54
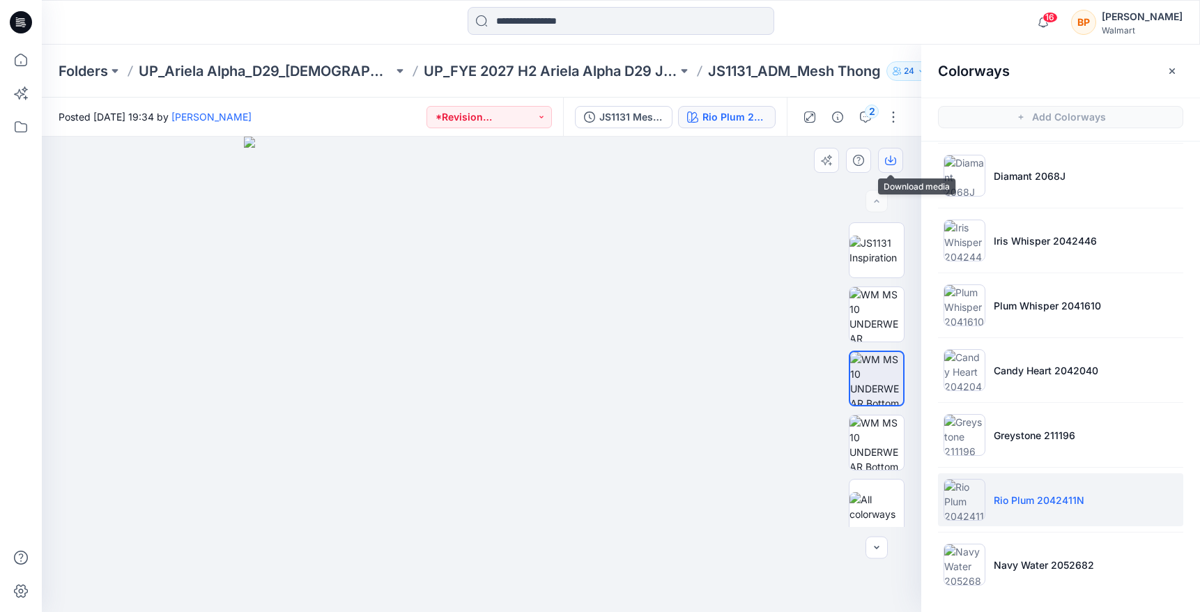
click at [891, 154] on button "button" at bounding box center [890, 160] width 25 height 25
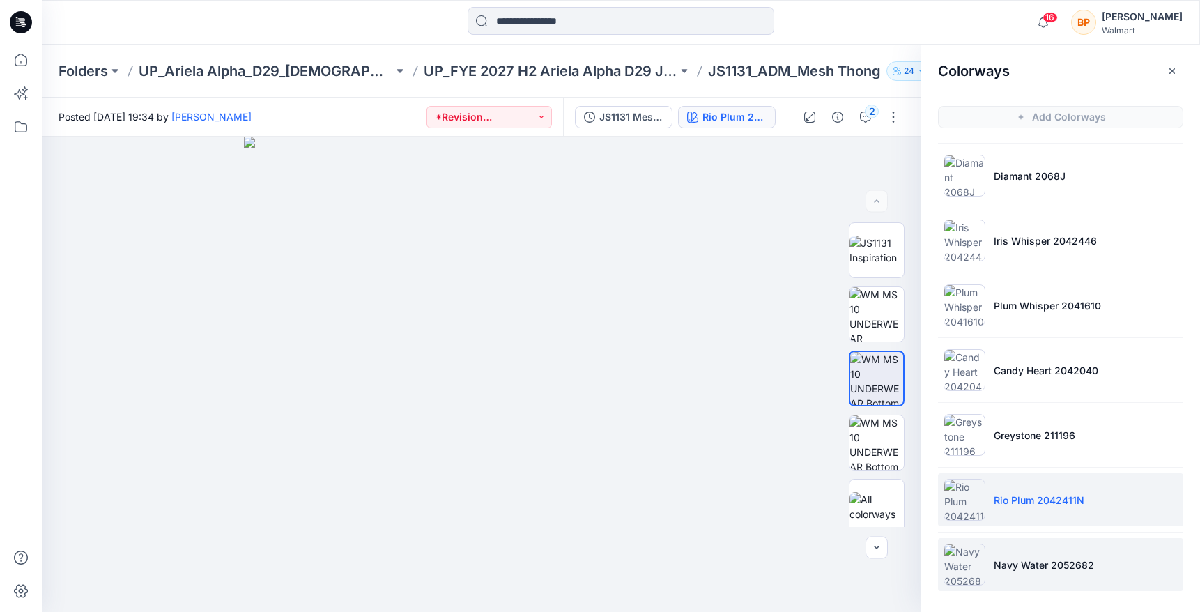
click at [1010, 562] on p "Navy Water 2052682" at bounding box center [1044, 564] width 100 height 15
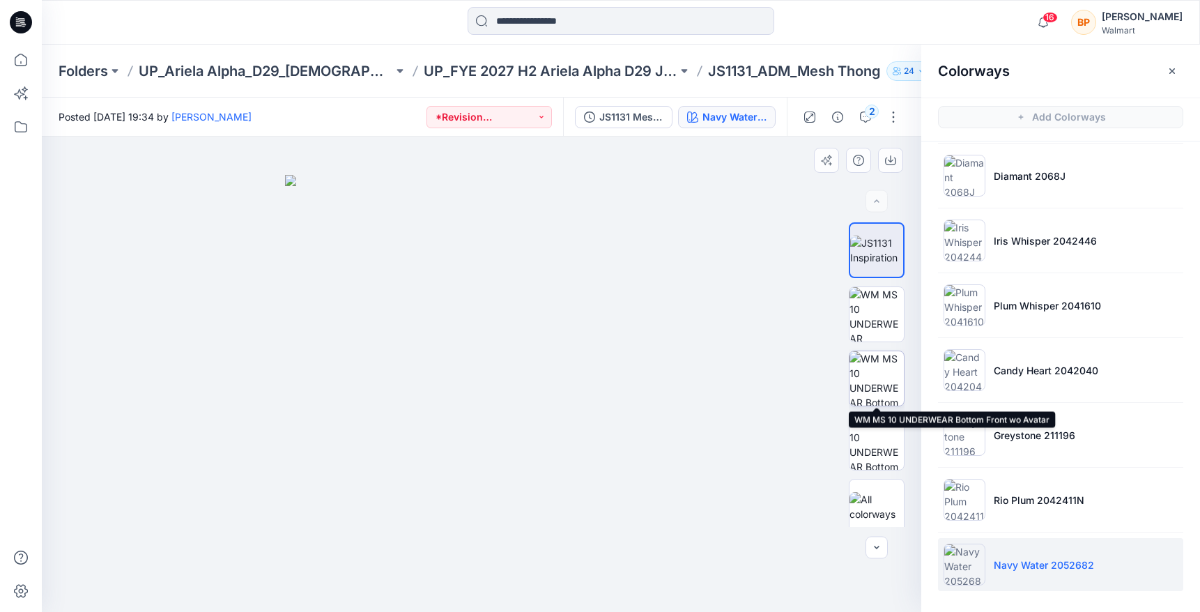
click at [868, 376] on img at bounding box center [876, 378] width 54 height 54
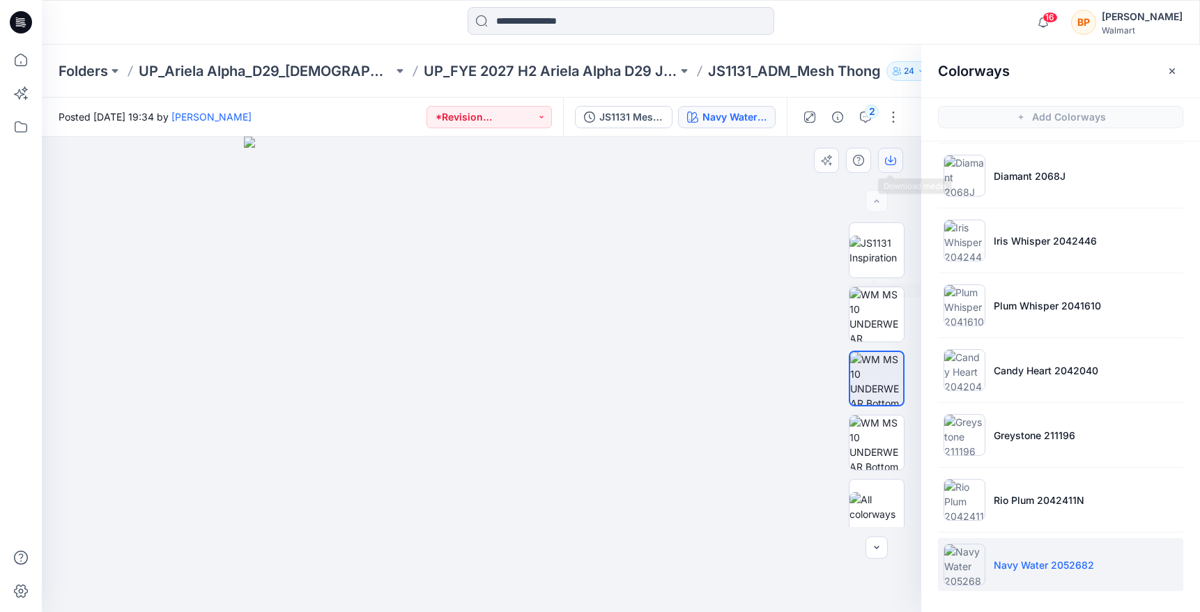
click at [892, 156] on icon "button" at bounding box center [890, 160] width 11 height 11
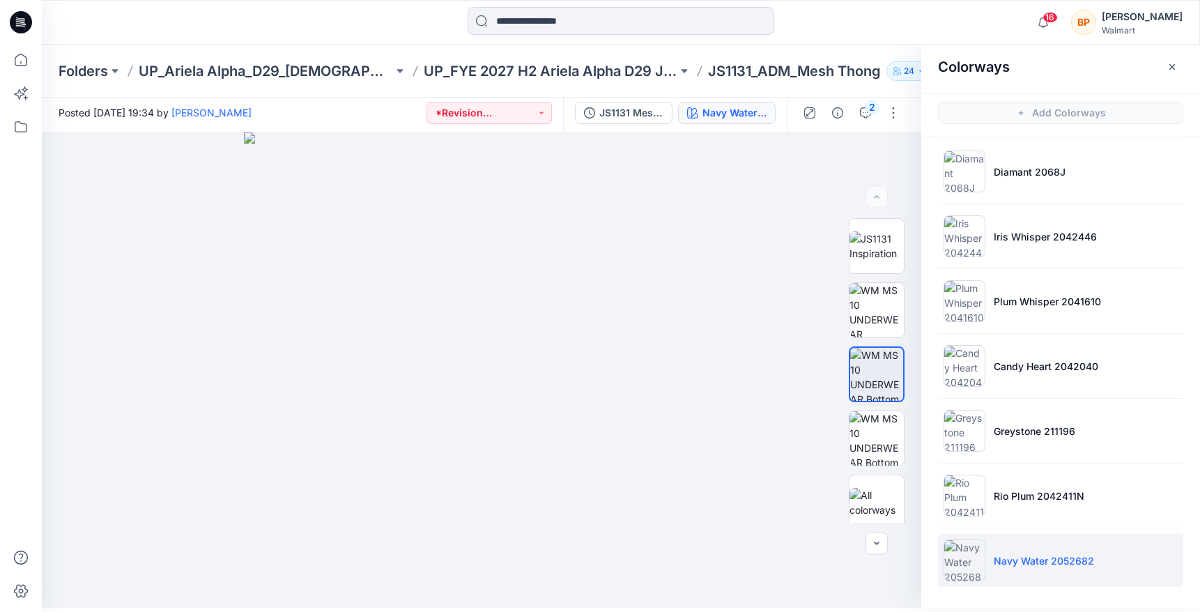
click at [745, 100] on div "JS1131 Mesh Thong 1st Colorway Navy Water 2052682" at bounding box center [675, 112] width 224 height 39
click at [745, 107] on div "Navy Water 2052682" at bounding box center [734, 112] width 64 height 15
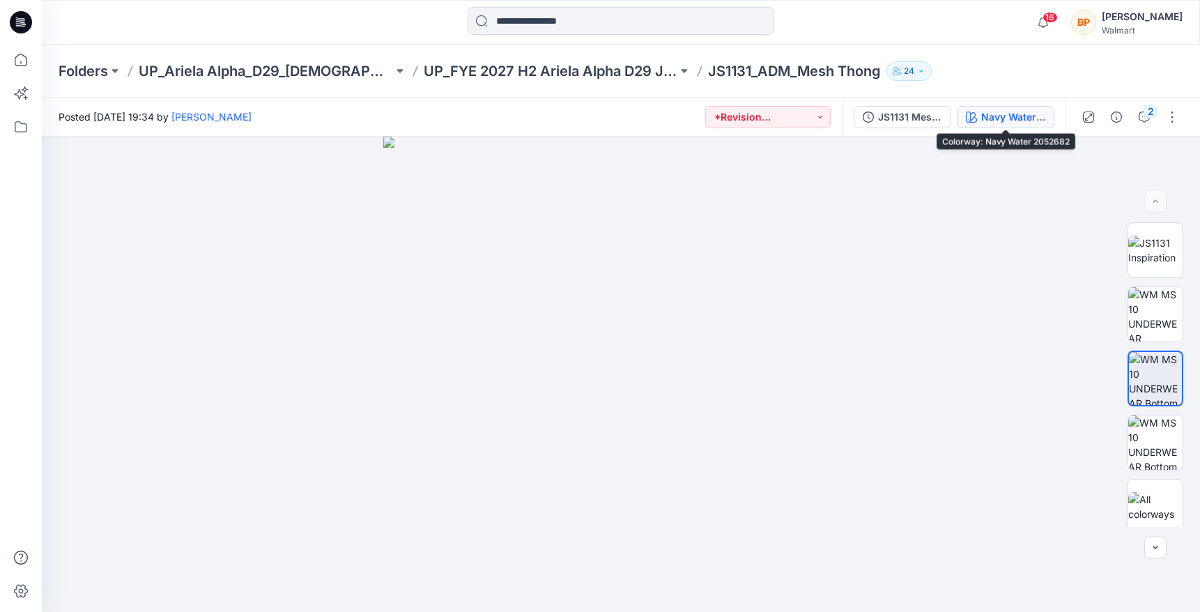
scroll to position [0, 0]
click at [994, 112] on div "Navy Water 2052682" at bounding box center [1013, 116] width 64 height 15
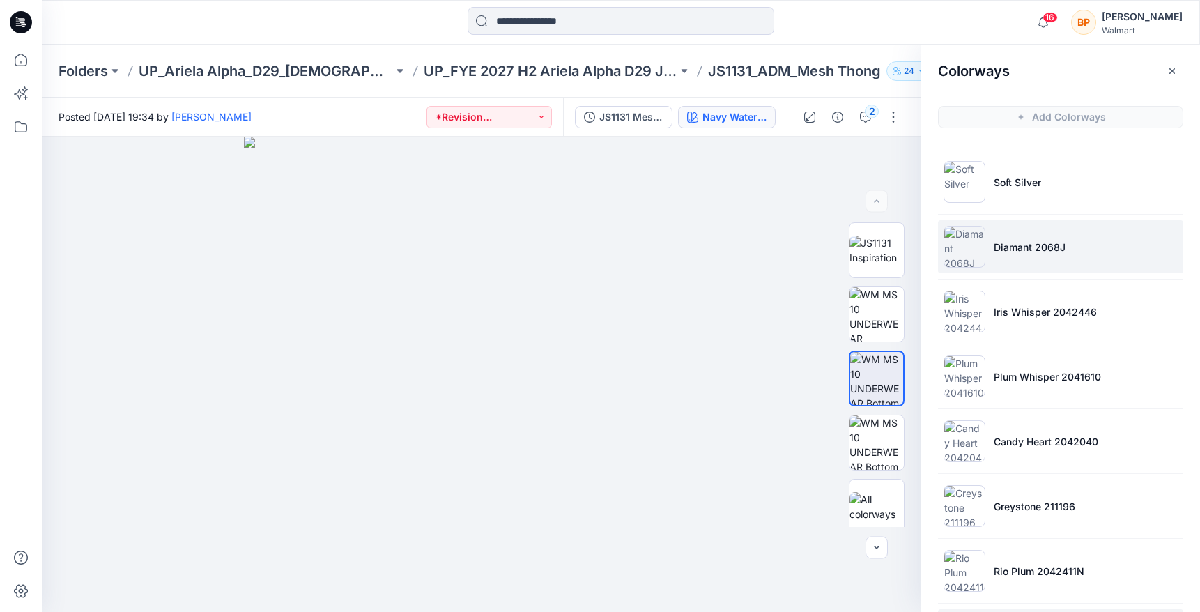
click at [1019, 252] on p "Diamant 2068J" at bounding box center [1030, 247] width 72 height 15
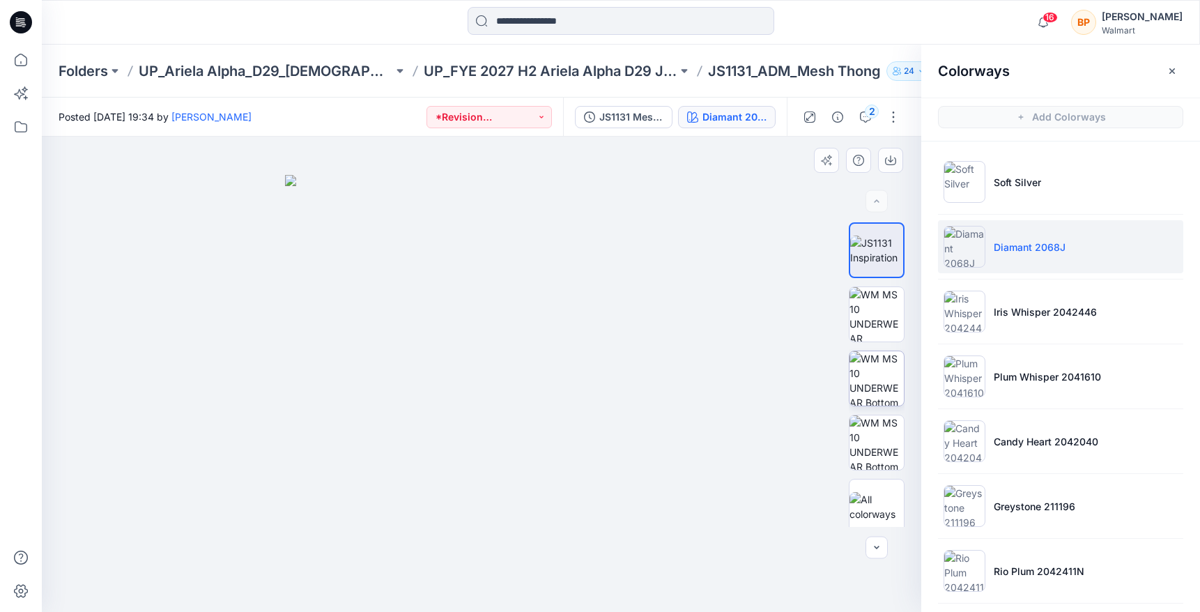
click at [878, 372] on img at bounding box center [876, 378] width 54 height 54
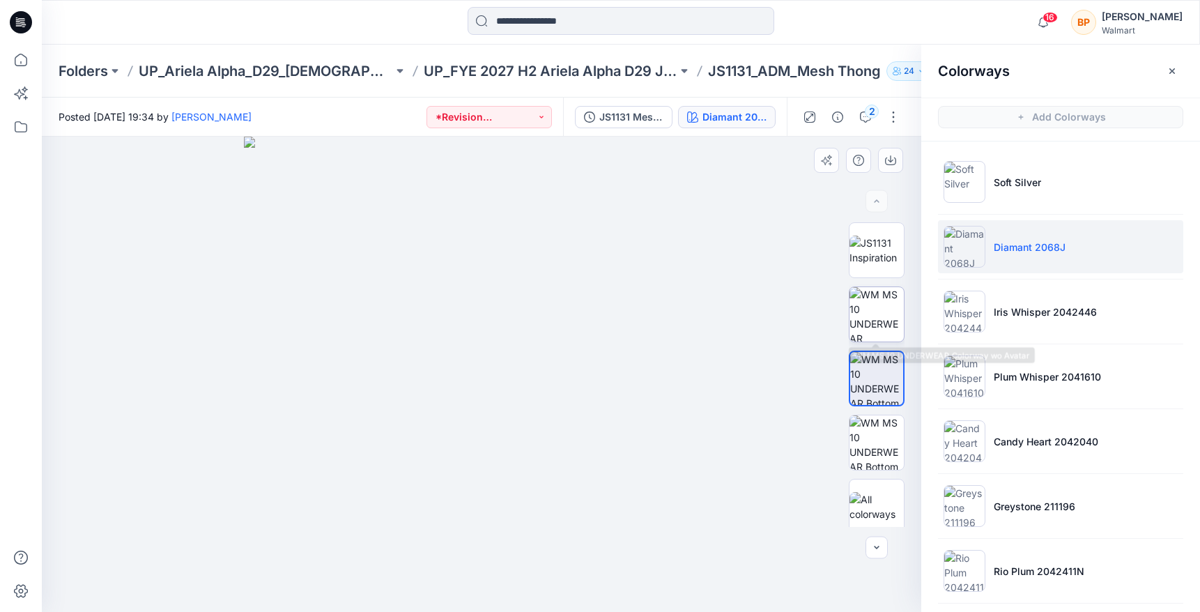
click at [878, 320] on img at bounding box center [876, 314] width 54 height 54
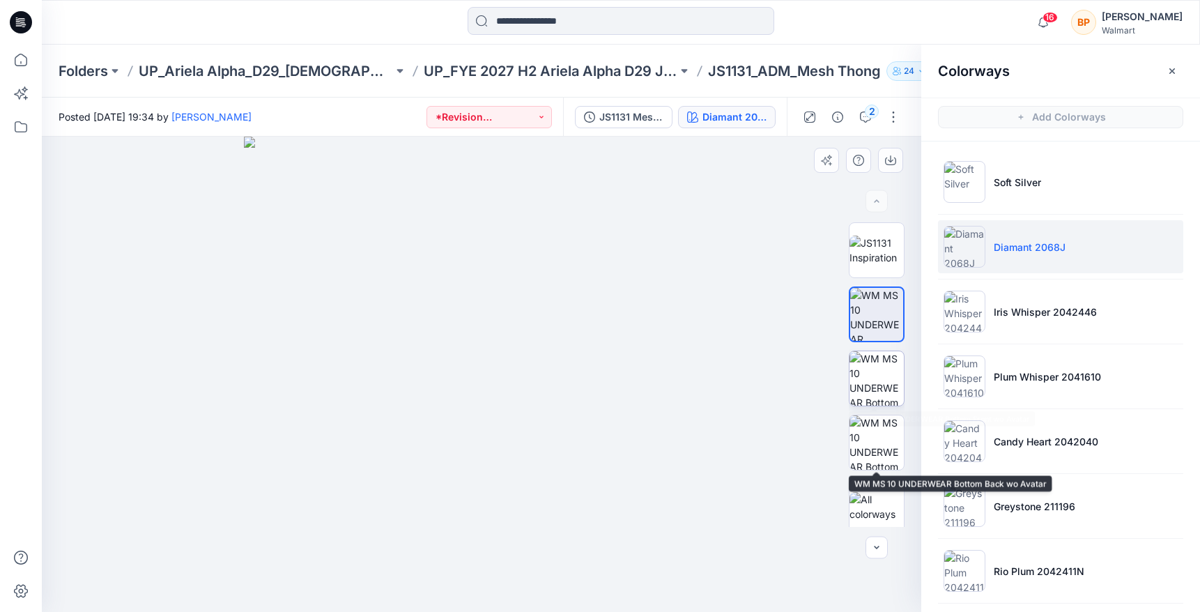
click at [865, 400] on img at bounding box center [876, 378] width 54 height 54
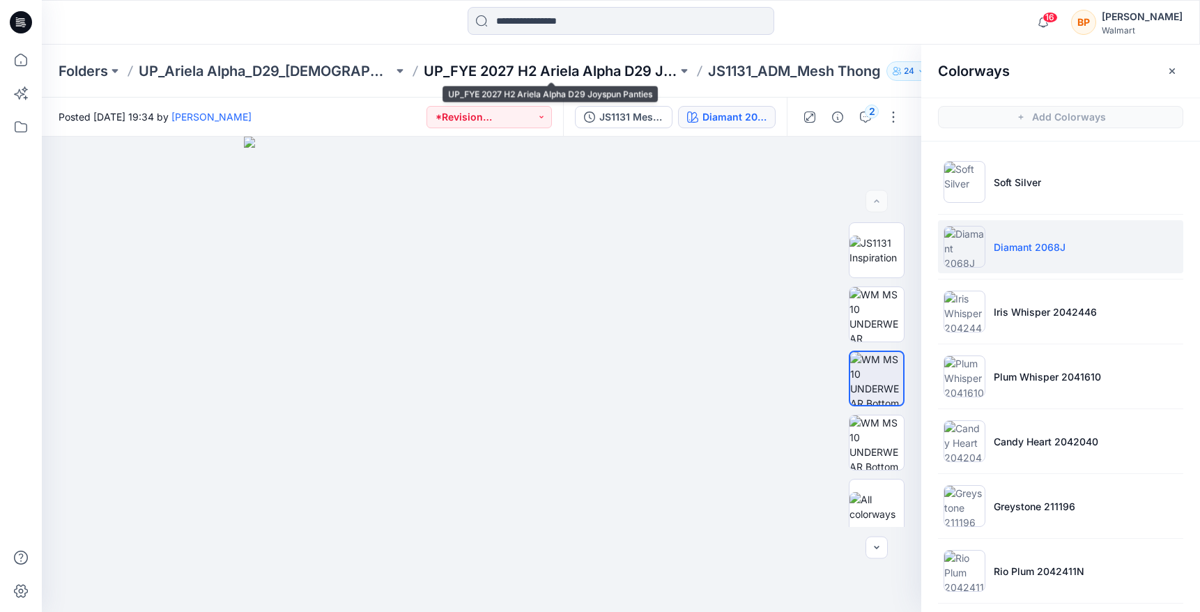
click at [556, 67] on p "UP_FYE 2027 H2 Ariela Alpha D29 Joyspun Panties" at bounding box center [551, 71] width 254 height 20
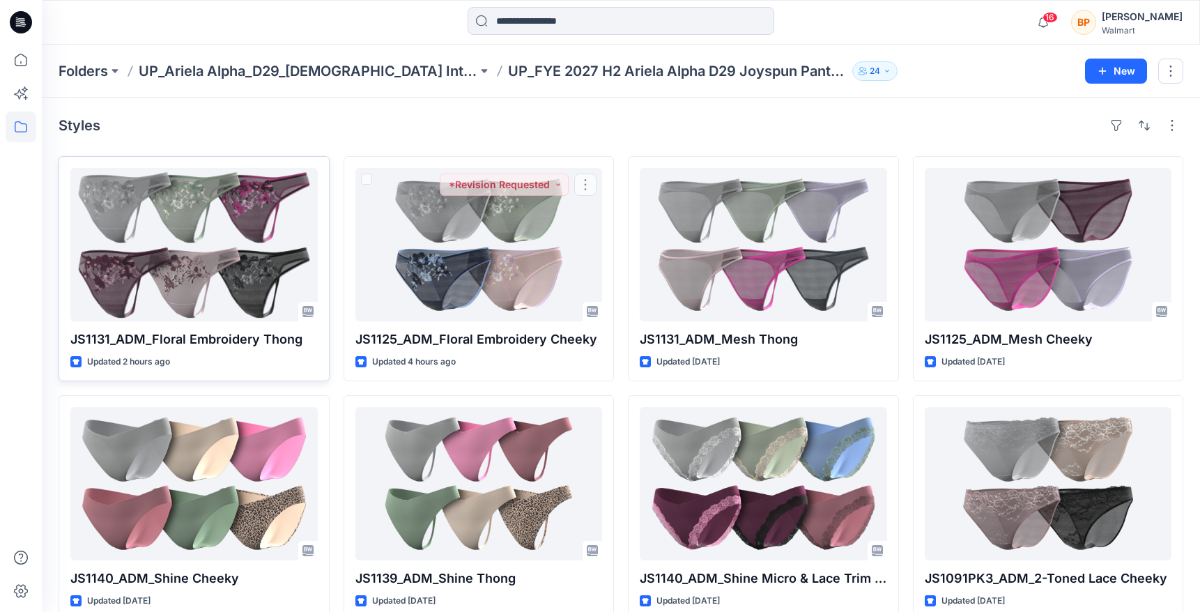
click at [327, 216] on div "JS1131_ADM_Floral Embroidery Thong Updated 2 hours ago" at bounding box center [194, 268] width 271 height 225
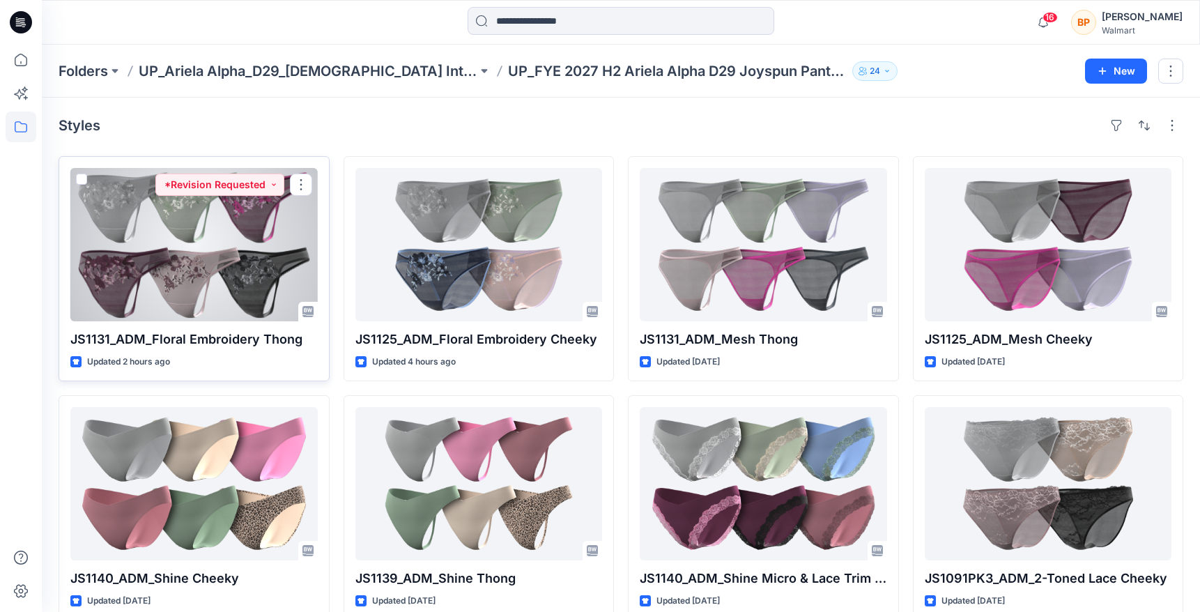
click at [314, 222] on div at bounding box center [193, 244] width 247 height 153
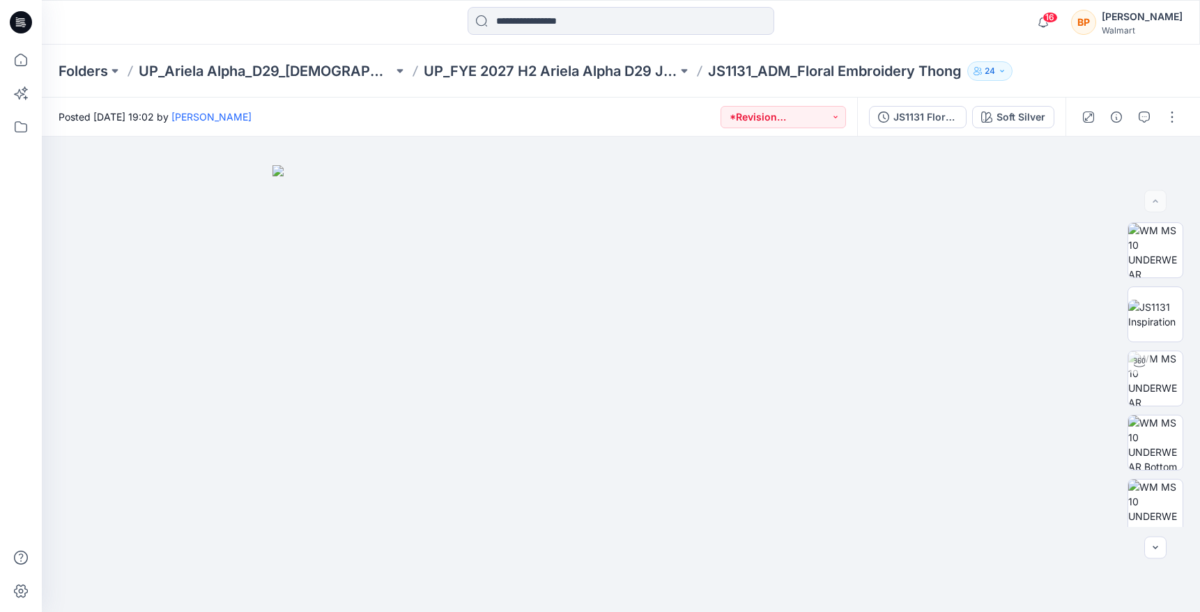
click at [1037, 132] on div "JS1131 Floral Embroidery Thong 1st Colorway Soft Silver" at bounding box center [961, 117] width 208 height 39
click at [1032, 121] on div "Soft Silver" at bounding box center [1020, 116] width 49 height 15
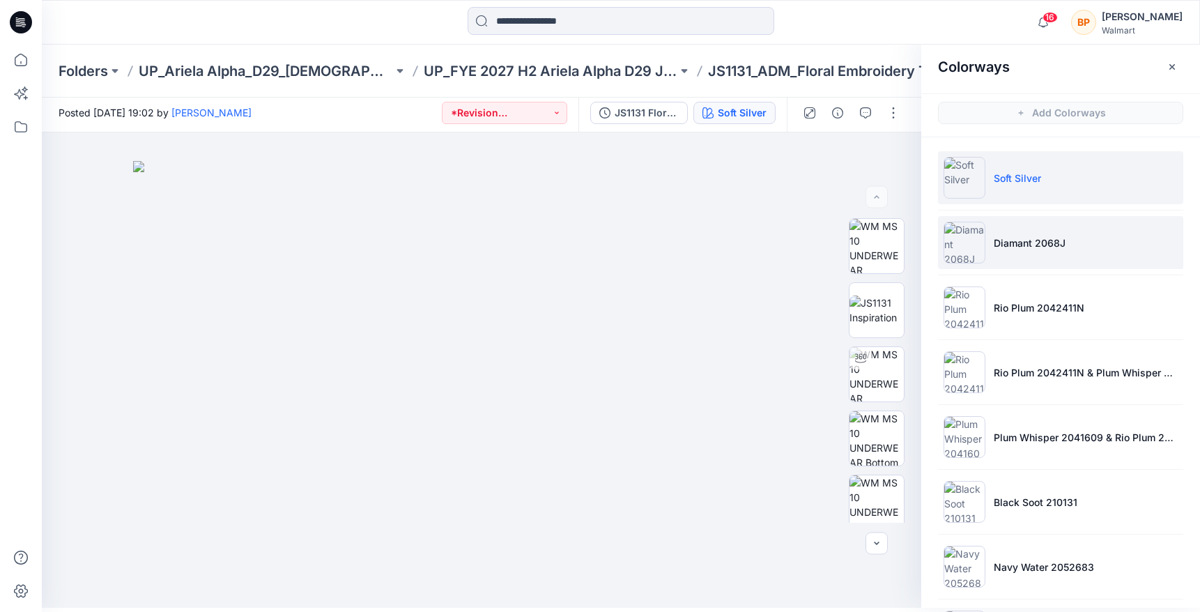
click at [1017, 261] on li "Diamant 2068J" at bounding box center [1060, 242] width 245 height 53
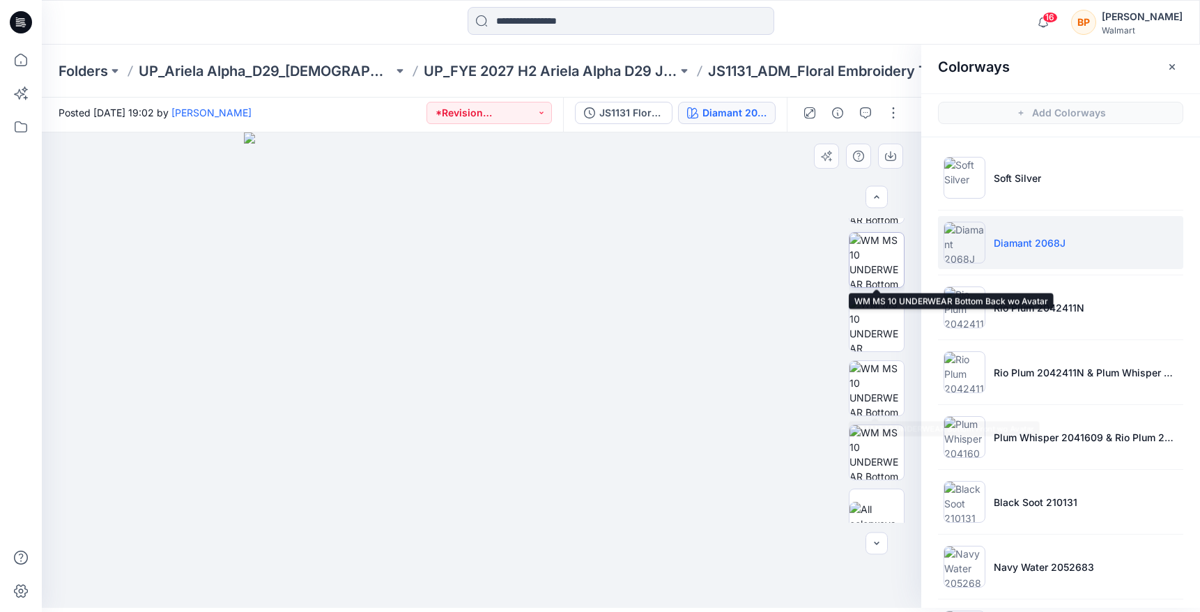
scroll to position [200, 0]
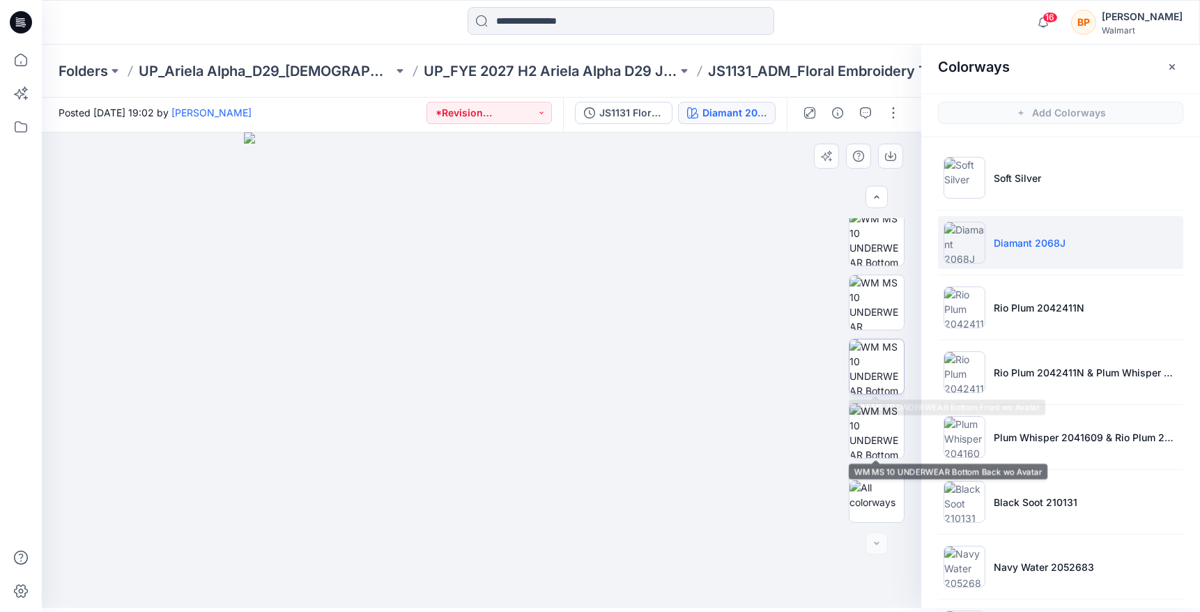
click at [877, 357] on img at bounding box center [876, 366] width 54 height 54
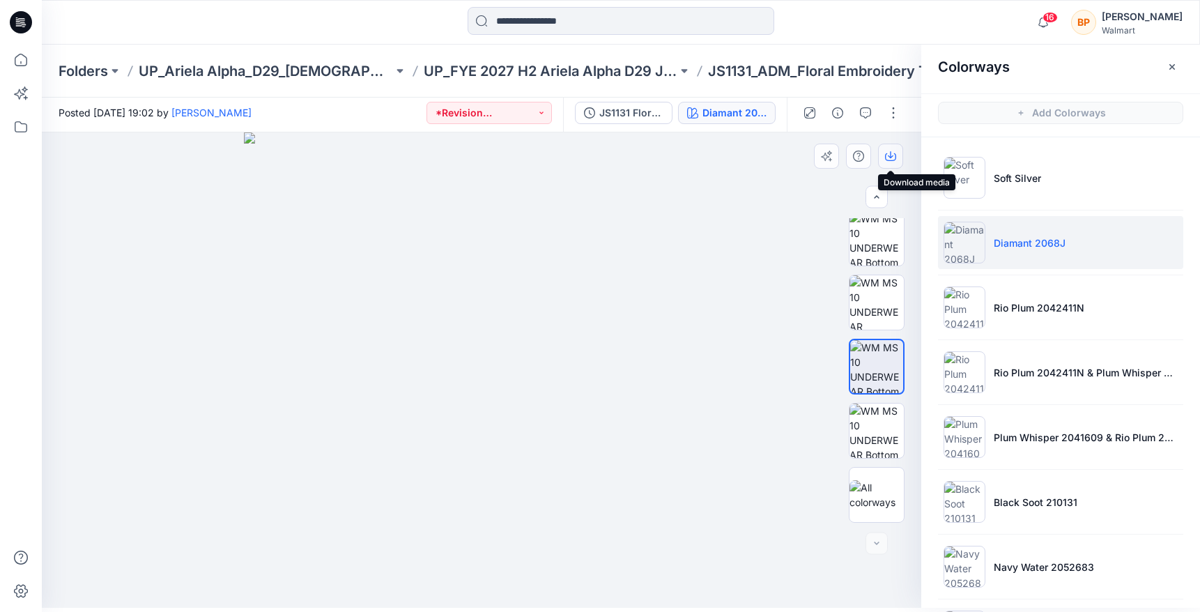
click at [895, 163] on button "button" at bounding box center [890, 156] width 25 height 25
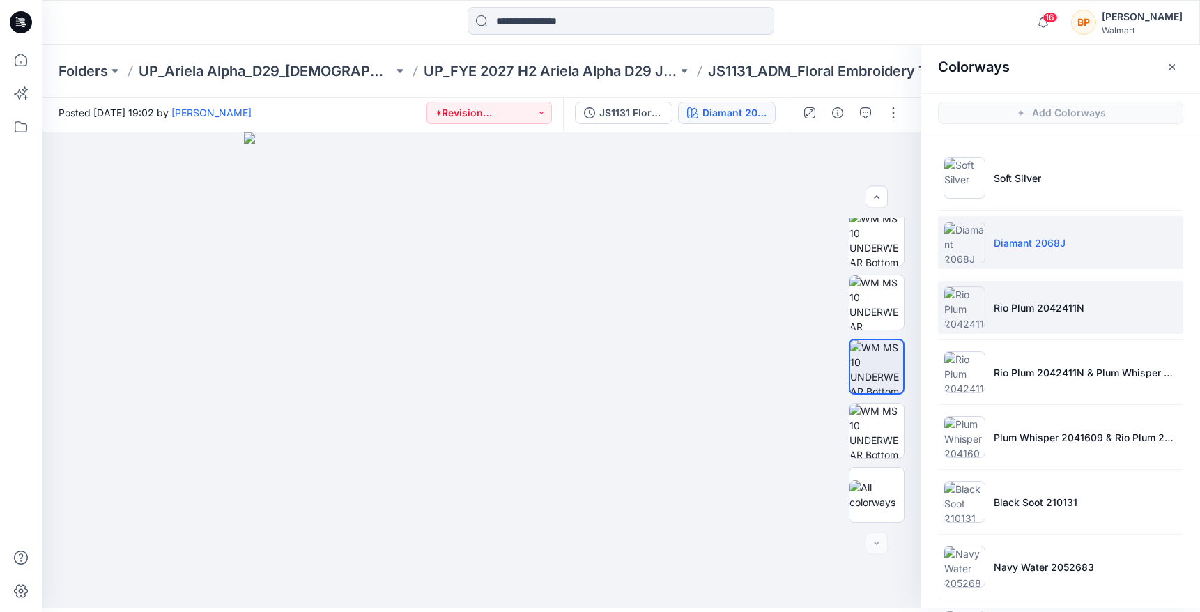
click at [1007, 298] on li "Rio Plum 2042411N" at bounding box center [1060, 307] width 245 height 53
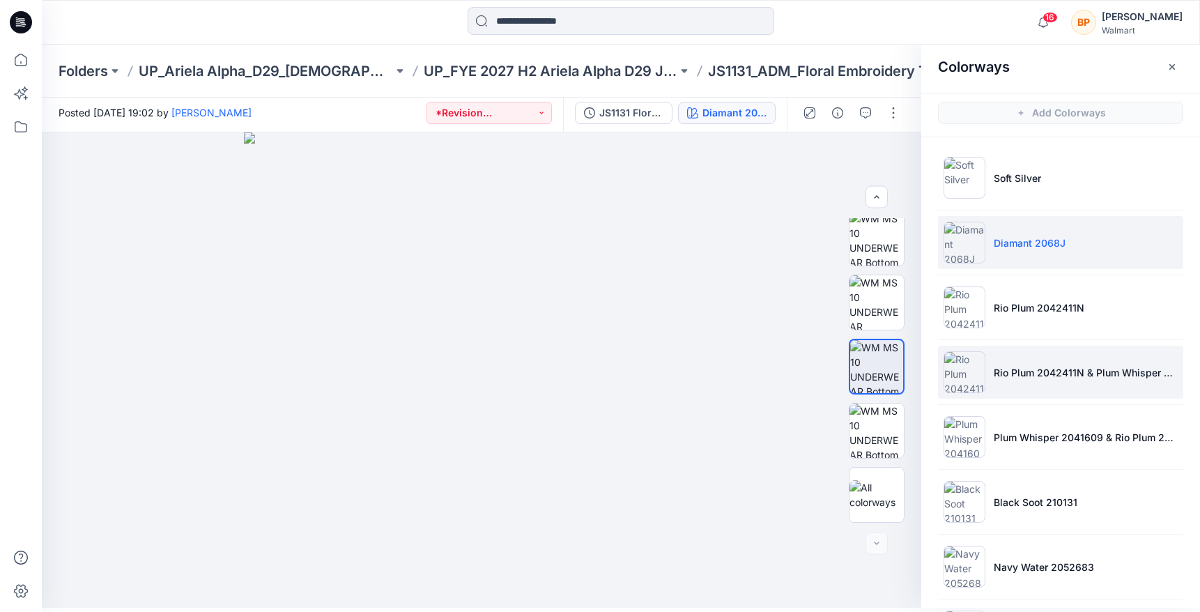
scroll to position [8, 0]
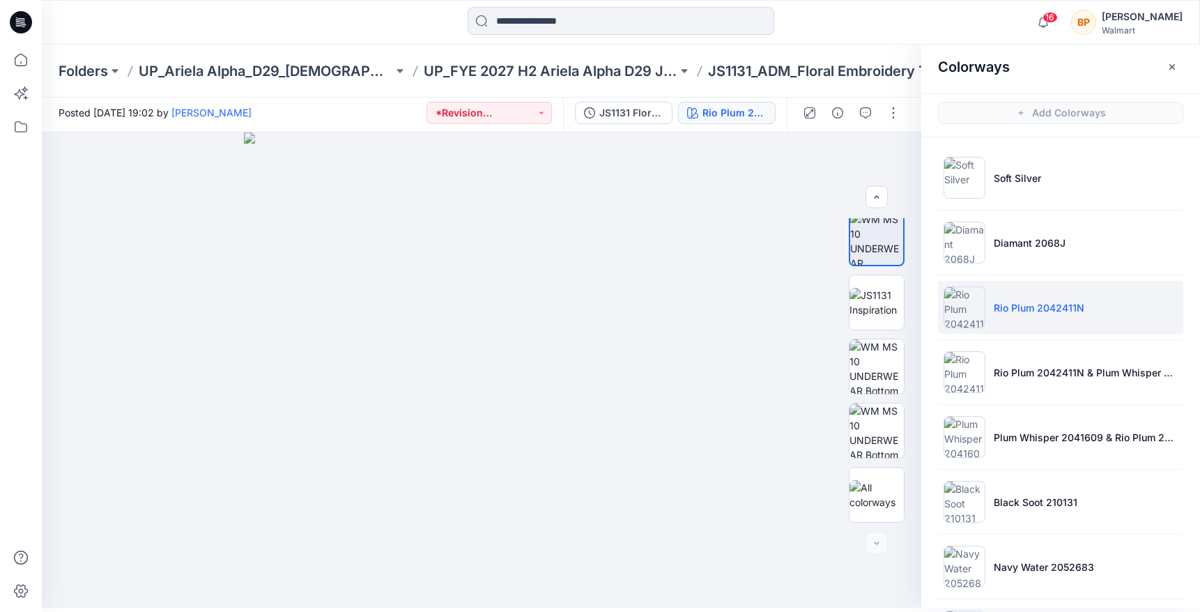
click at [929, 350] on ul "Soft Silver Diamant 2068J Rio Plum 2042411N Rio Plum 2042411N & Plum Whisper 20…" at bounding box center [1060, 534] width 279 height 794
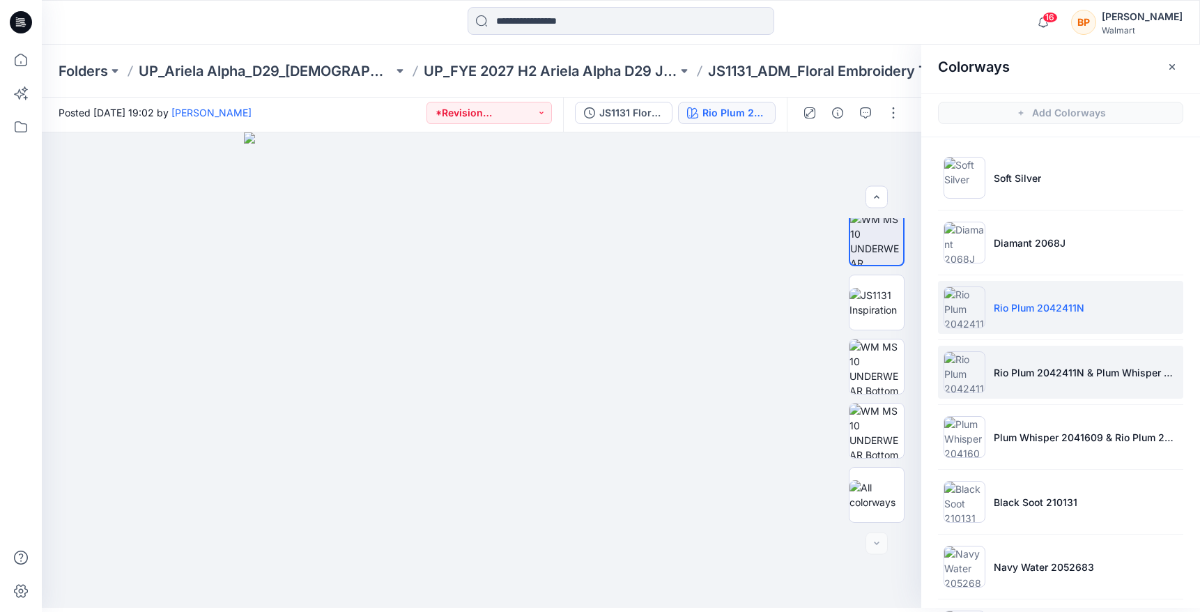
click at [964, 367] on img at bounding box center [964, 372] width 42 height 42
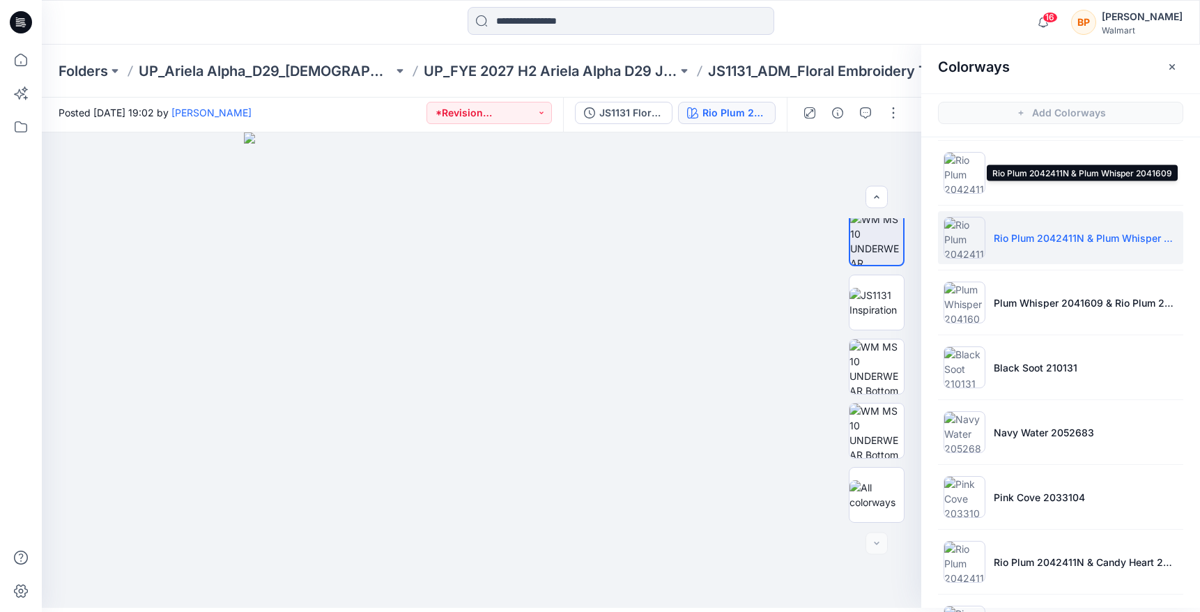
scroll to position [330, 0]
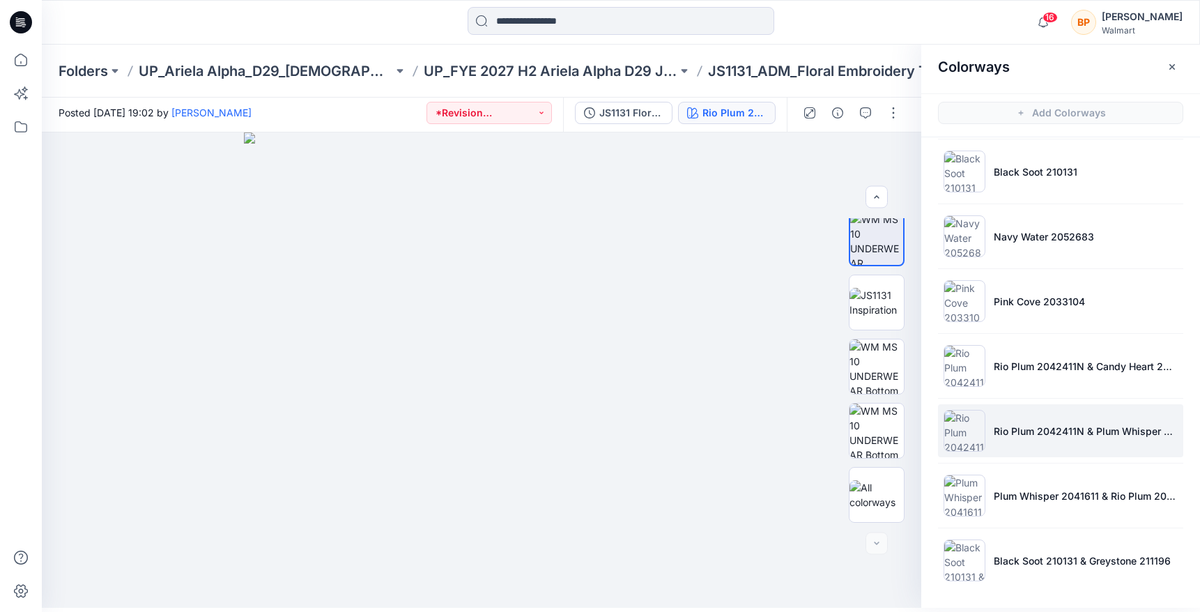
click at [1005, 438] on li "Rio Plum 2042411N & Plum Whisper 2041609" at bounding box center [1060, 430] width 245 height 53
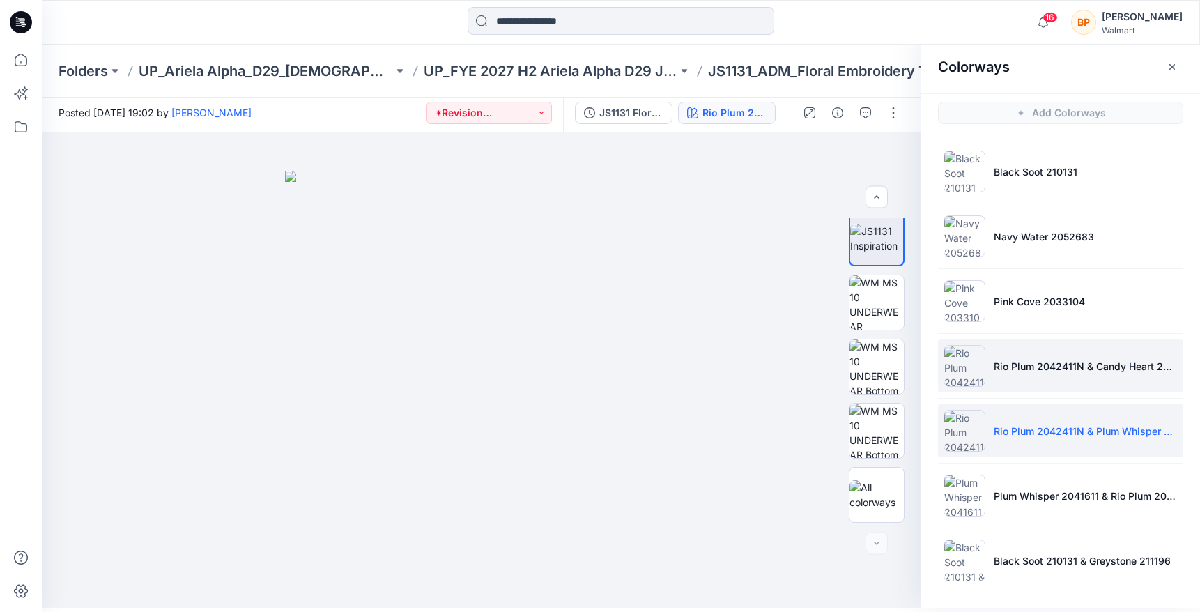
click at [1003, 391] on li "Rio Plum 2042411N & Candy Heart 2042040" at bounding box center [1060, 365] width 245 height 53
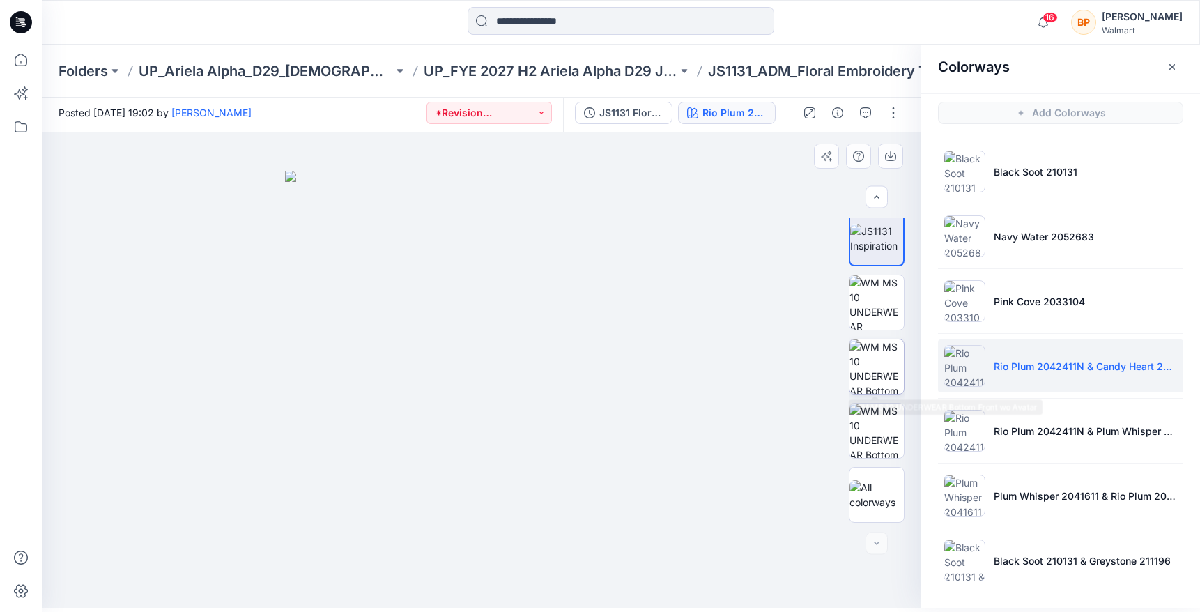
click at [887, 365] on img at bounding box center [876, 366] width 54 height 54
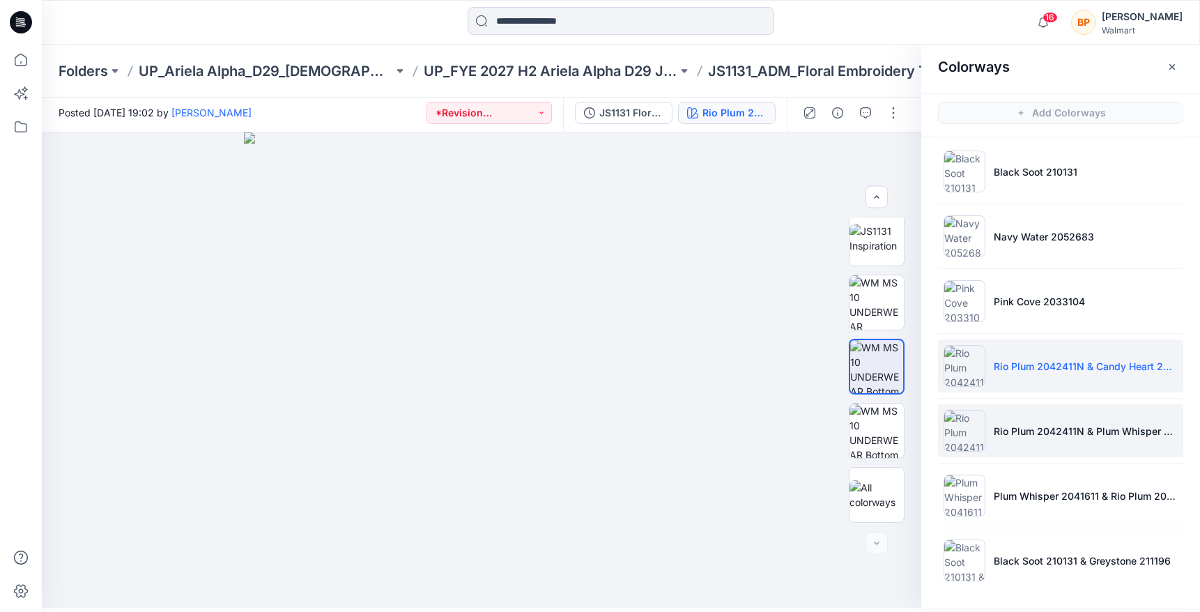
click at [1020, 431] on p "Rio Plum 2042411N & Plum Whisper 2041609" at bounding box center [1086, 431] width 184 height 15
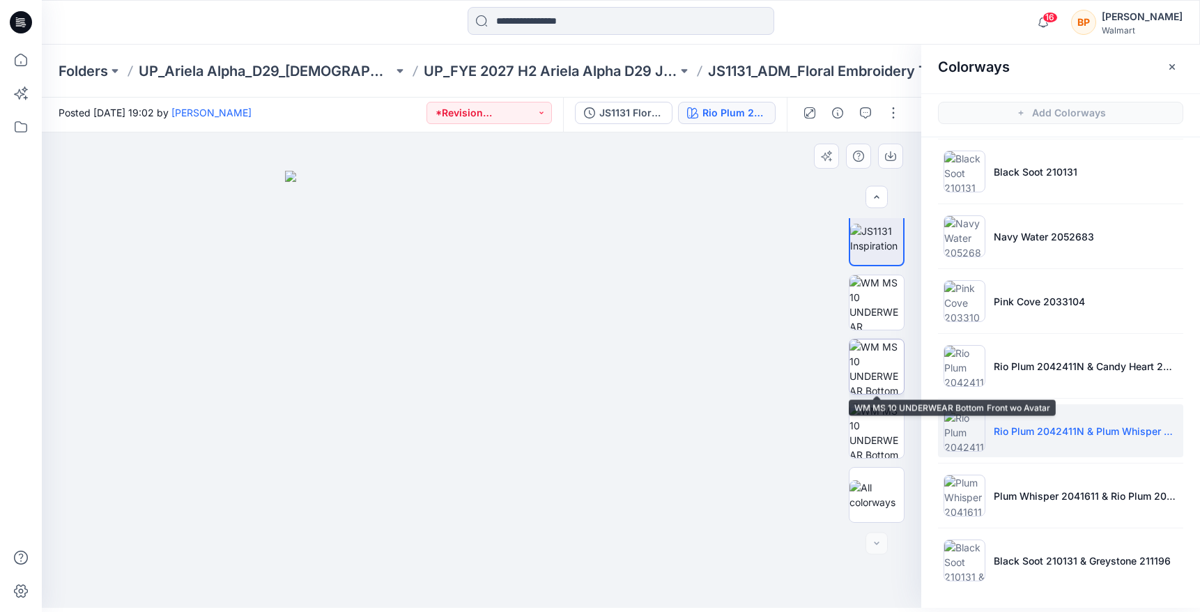
click at [891, 360] on img at bounding box center [876, 366] width 54 height 54
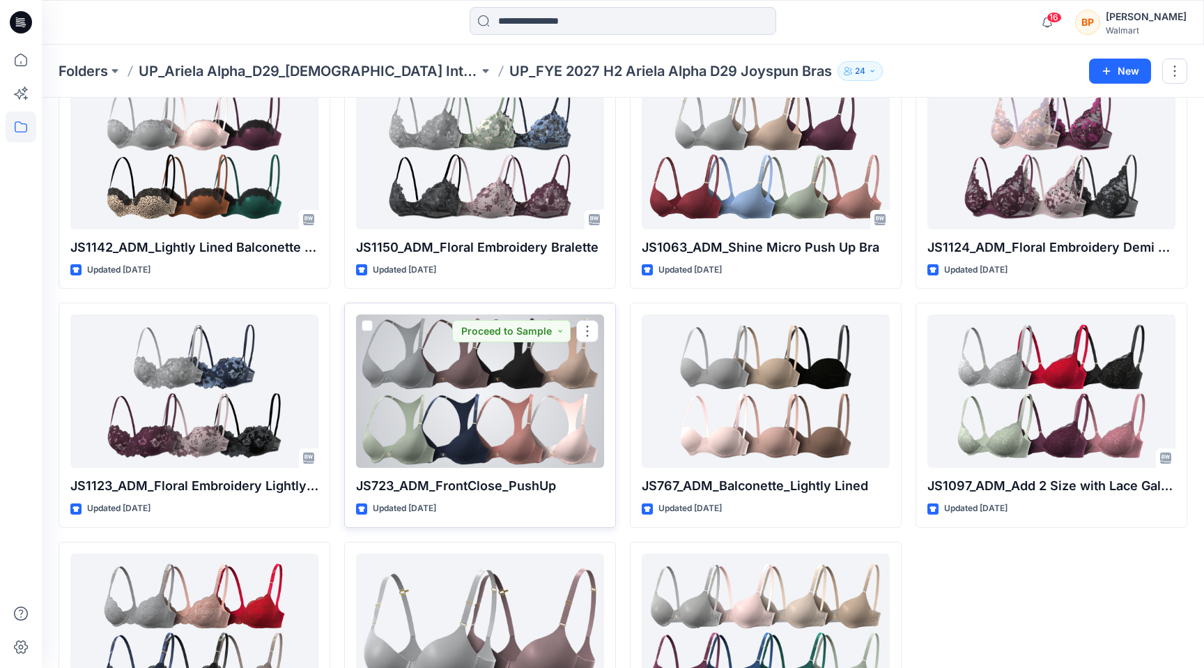
scroll to position [316, 0]
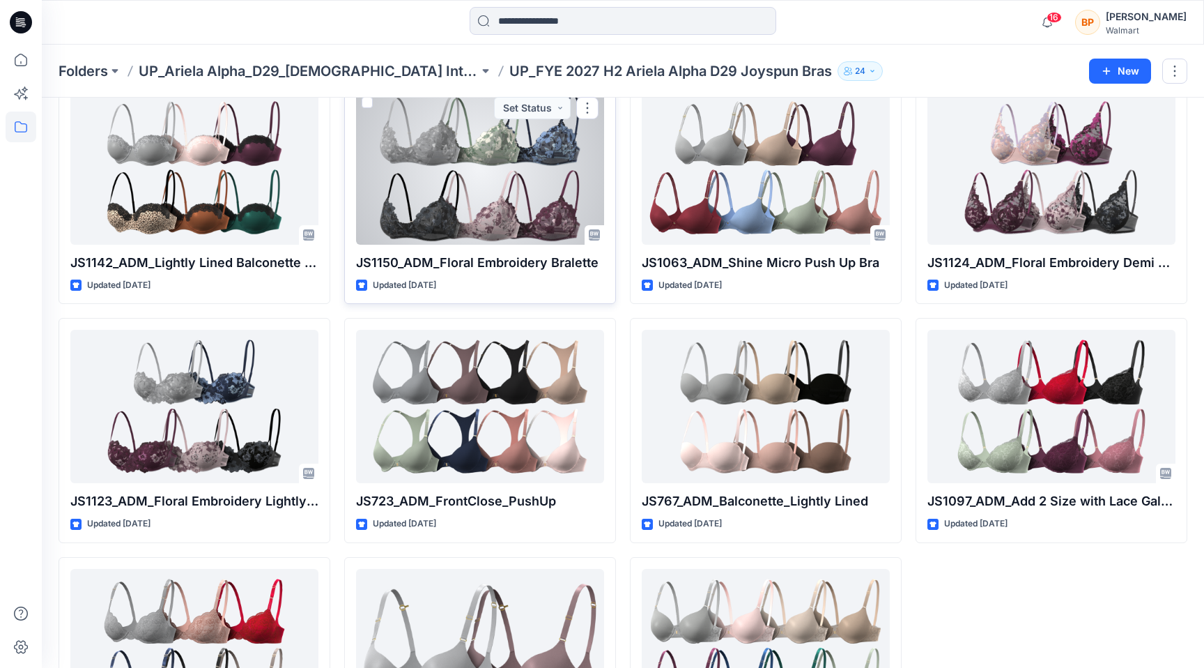
click at [534, 224] on div at bounding box center [480, 167] width 248 height 153
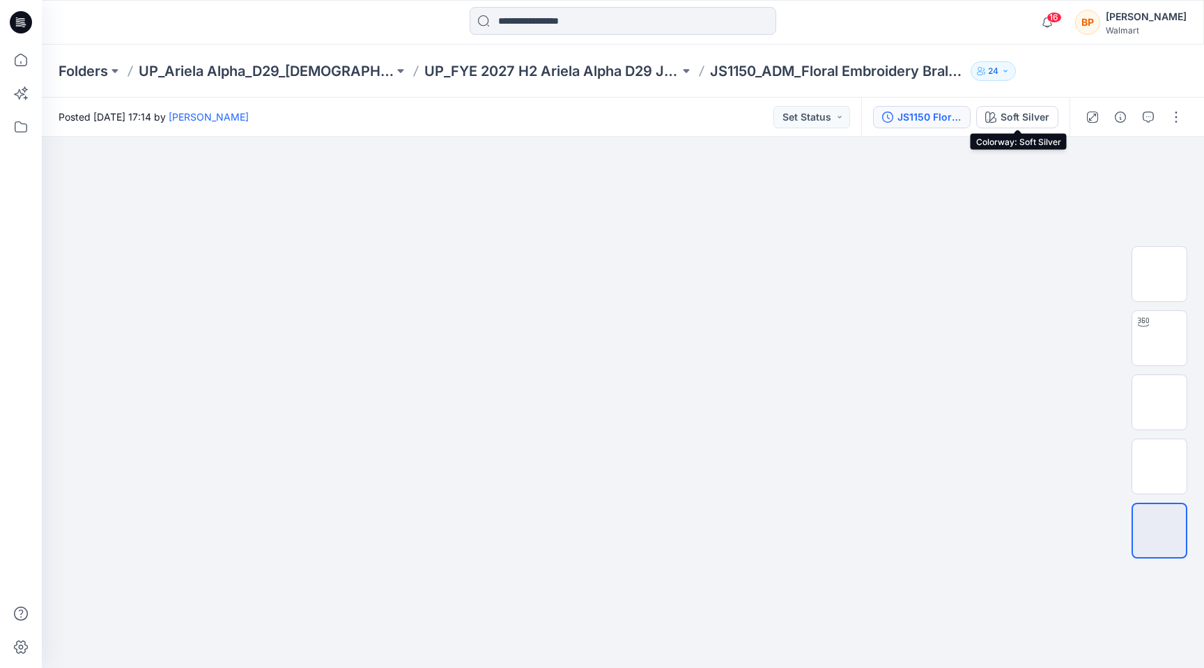
click at [954, 120] on div "JS1150 Floral Embroidery Bralette 1st Colorway" at bounding box center [930, 116] width 64 height 15
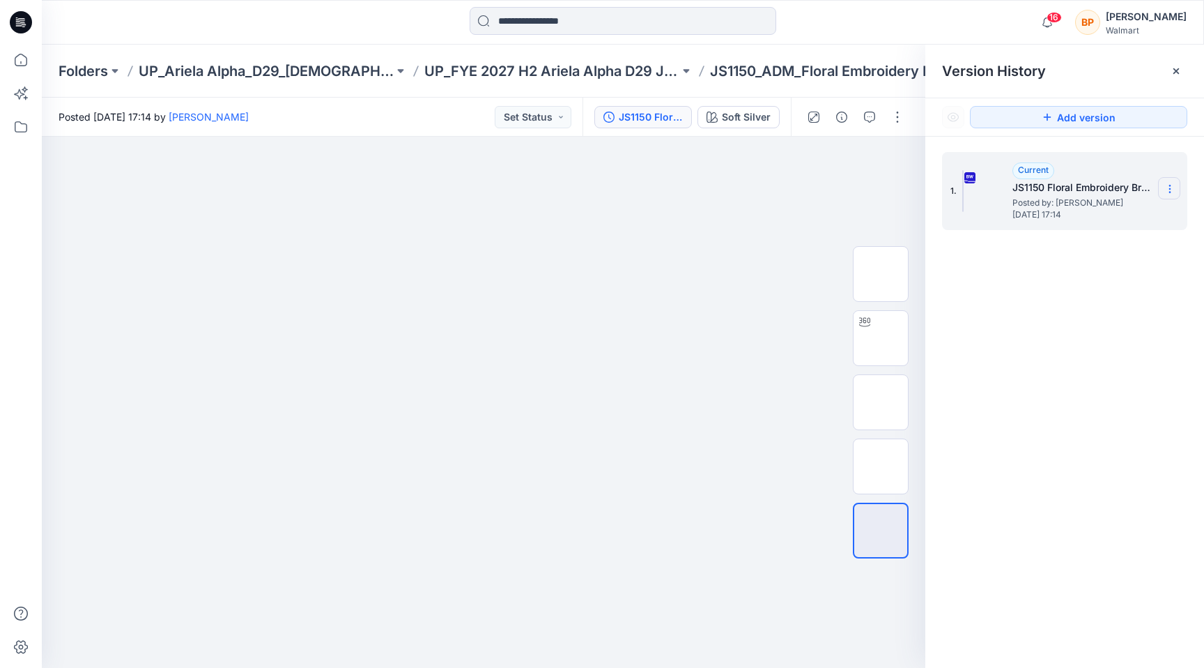
click at [1160, 187] on section at bounding box center [1169, 188] width 22 height 22
click at [1122, 240] on div "Duplicate Version" at bounding box center [1096, 244] width 162 height 28
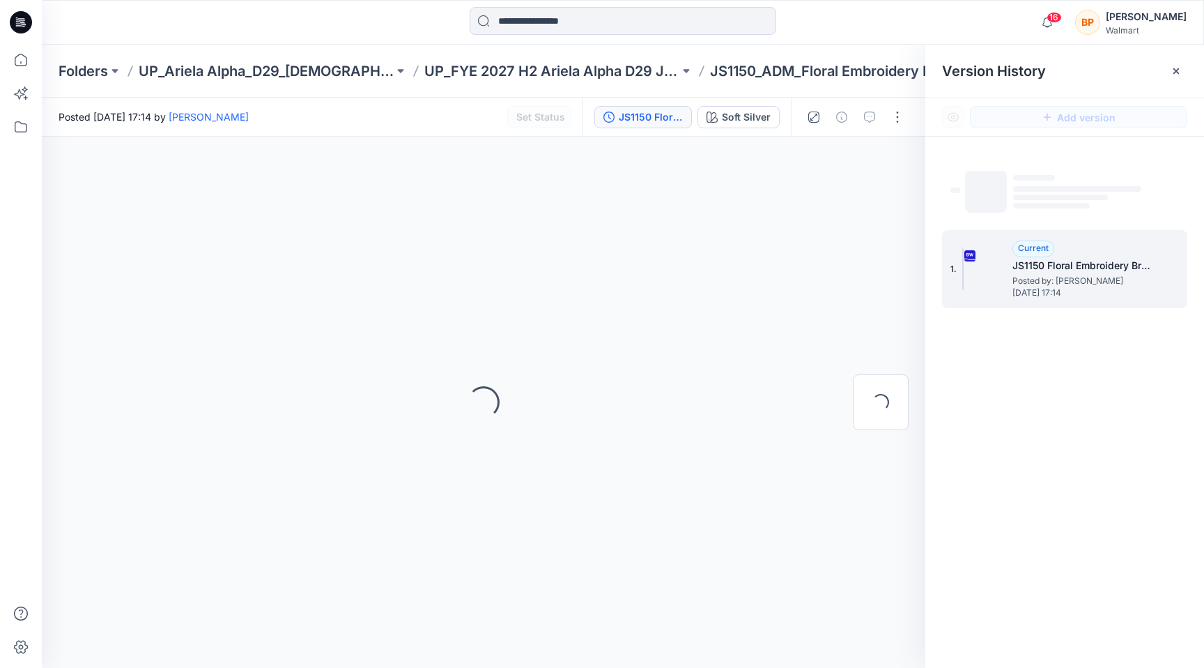
click at [1045, 196] on span "‌" at bounding box center [1060, 197] width 95 height 6
click at [891, 228] on div "Loading..." at bounding box center [881, 402] width 56 height 348
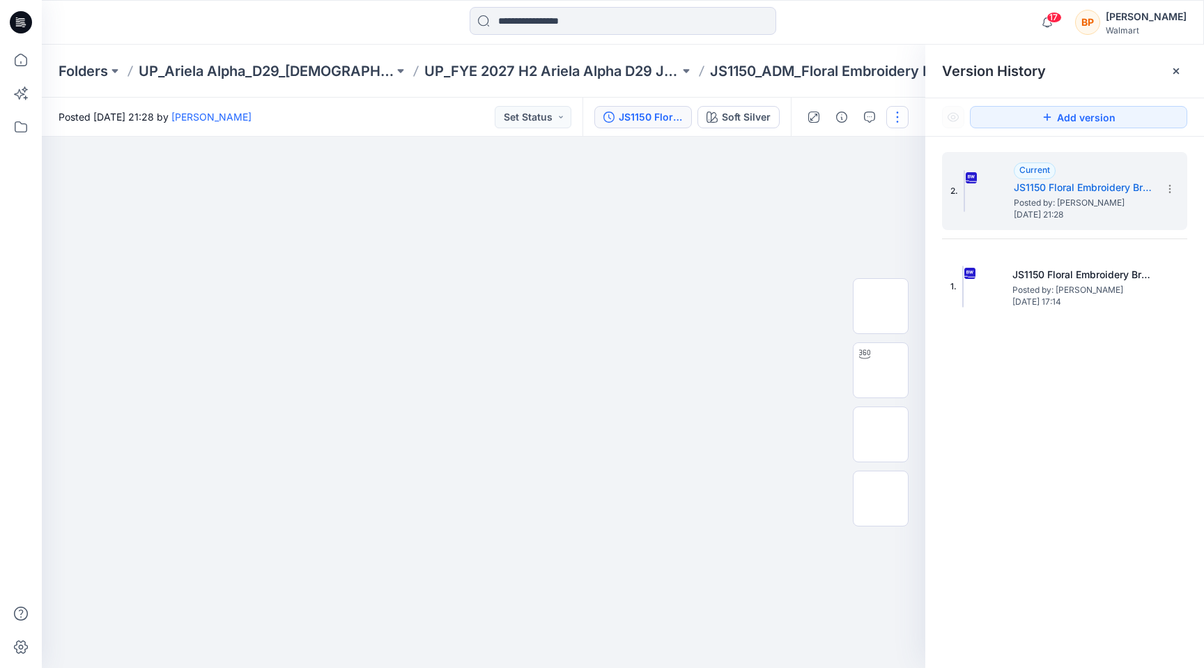
click at [892, 110] on button "button" at bounding box center [897, 117] width 22 height 22
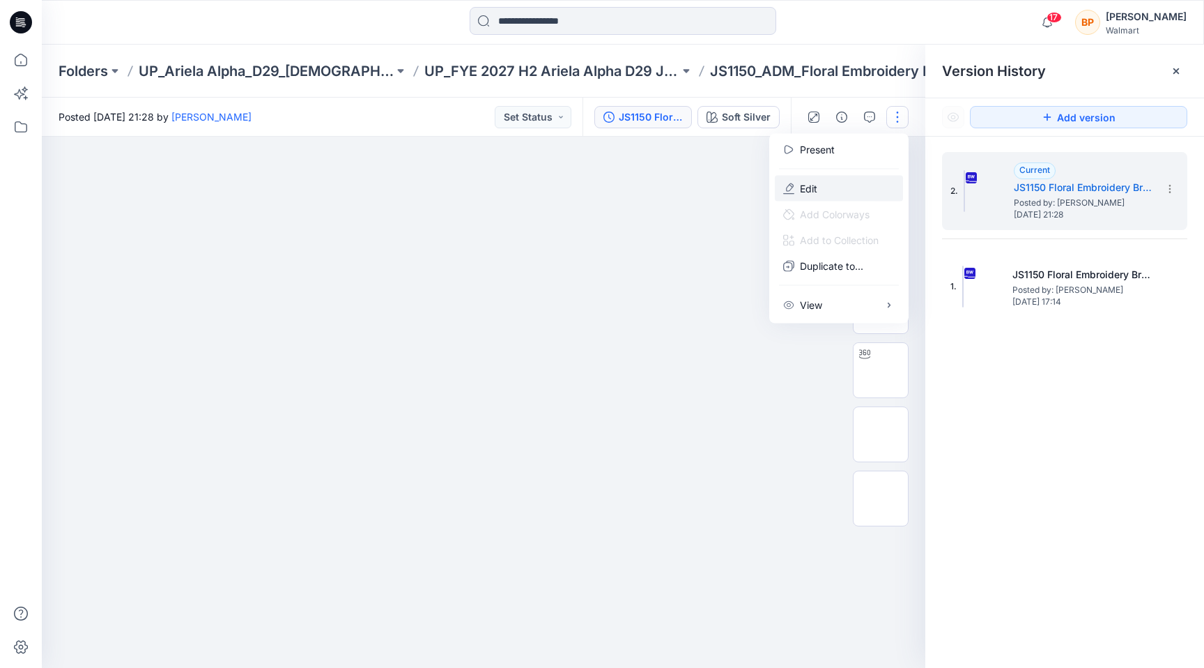
click at [853, 190] on button "Edit" at bounding box center [839, 189] width 128 height 26
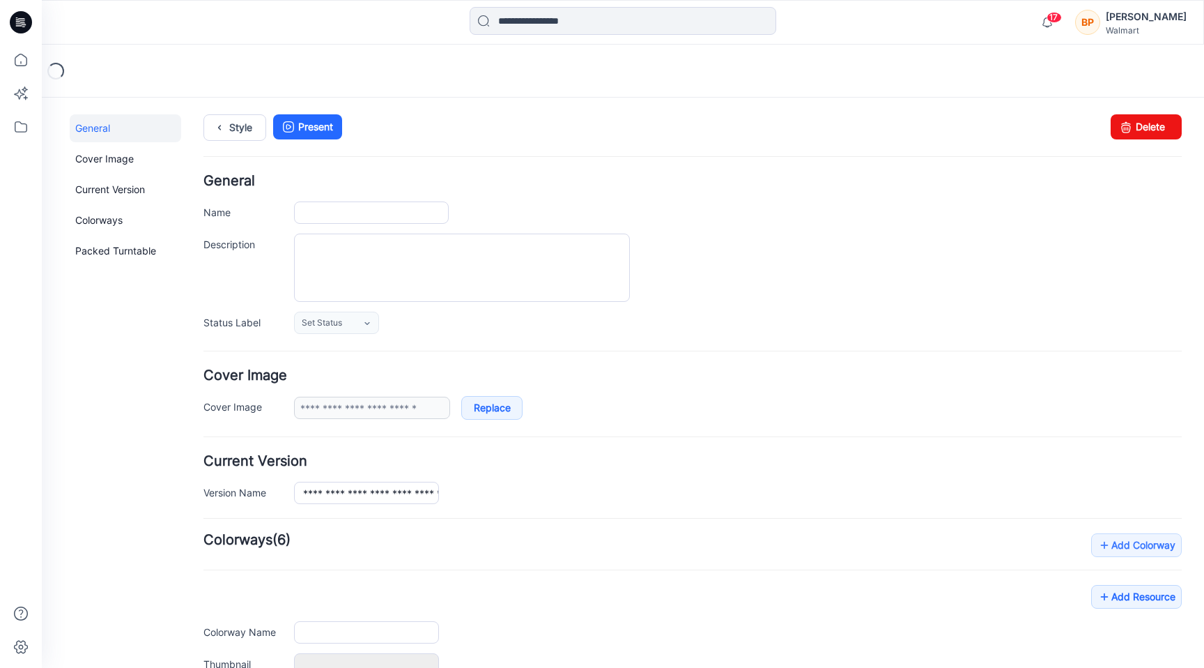
type input "**********"
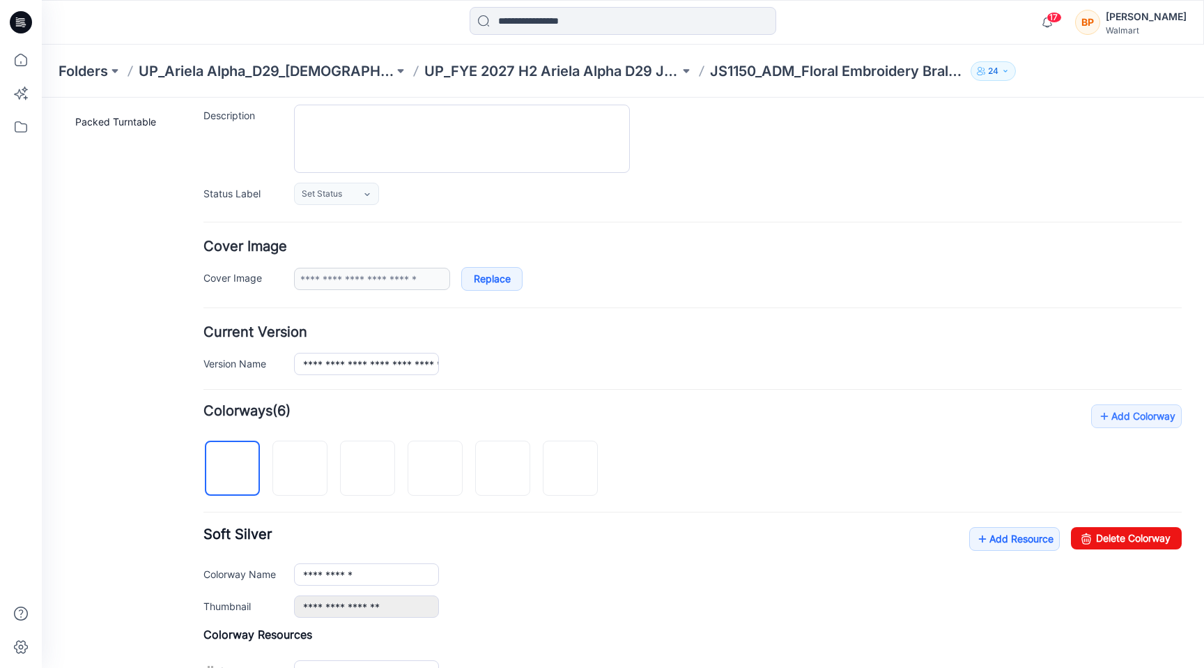
scroll to position [309, 0]
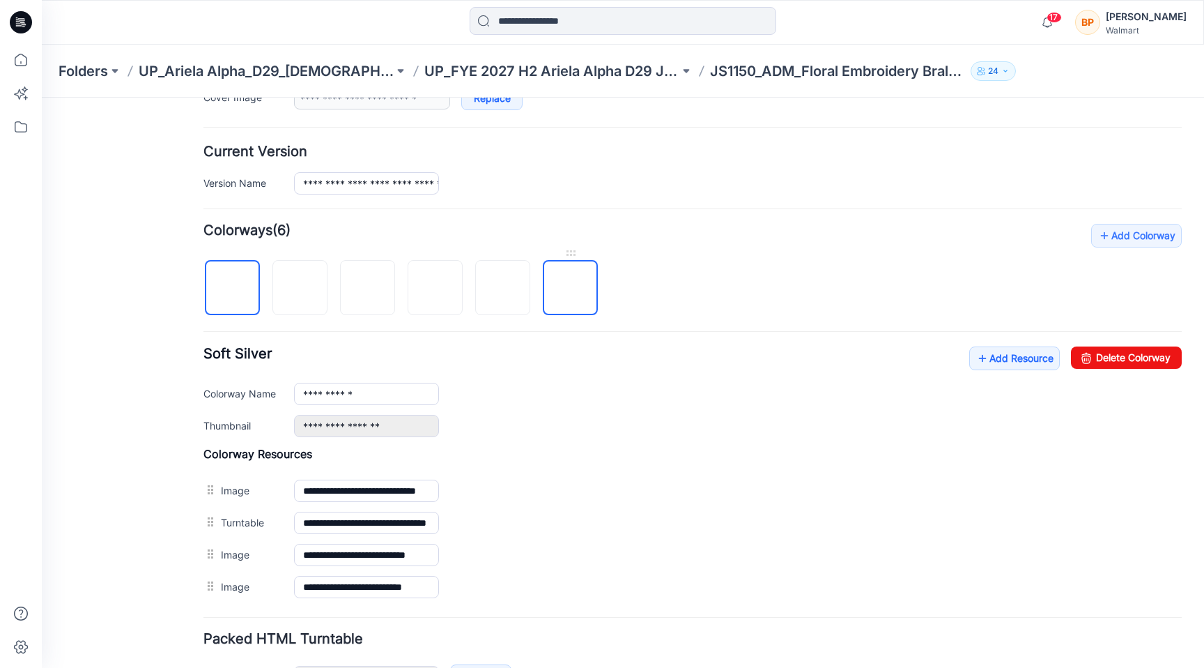
click at [571, 288] on img at bounding box center [571, 288] width 0 height 0
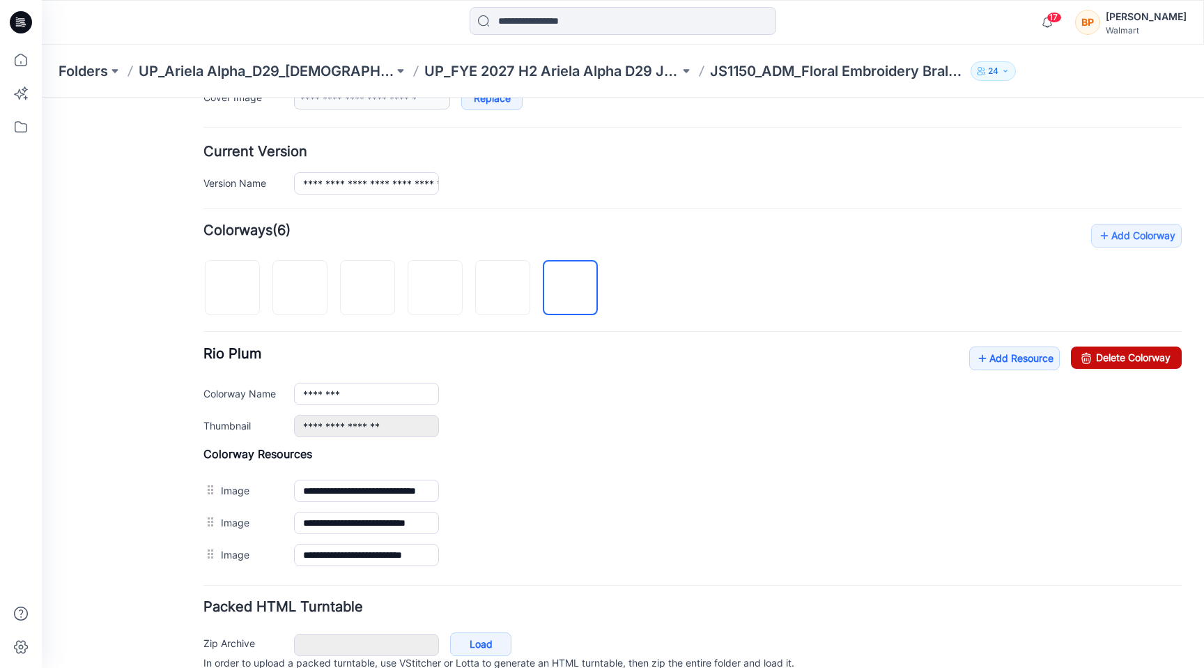
click at [1115, 367] on link "Delete Colorway" at bounding box center [1126, 357] width 111 height 22
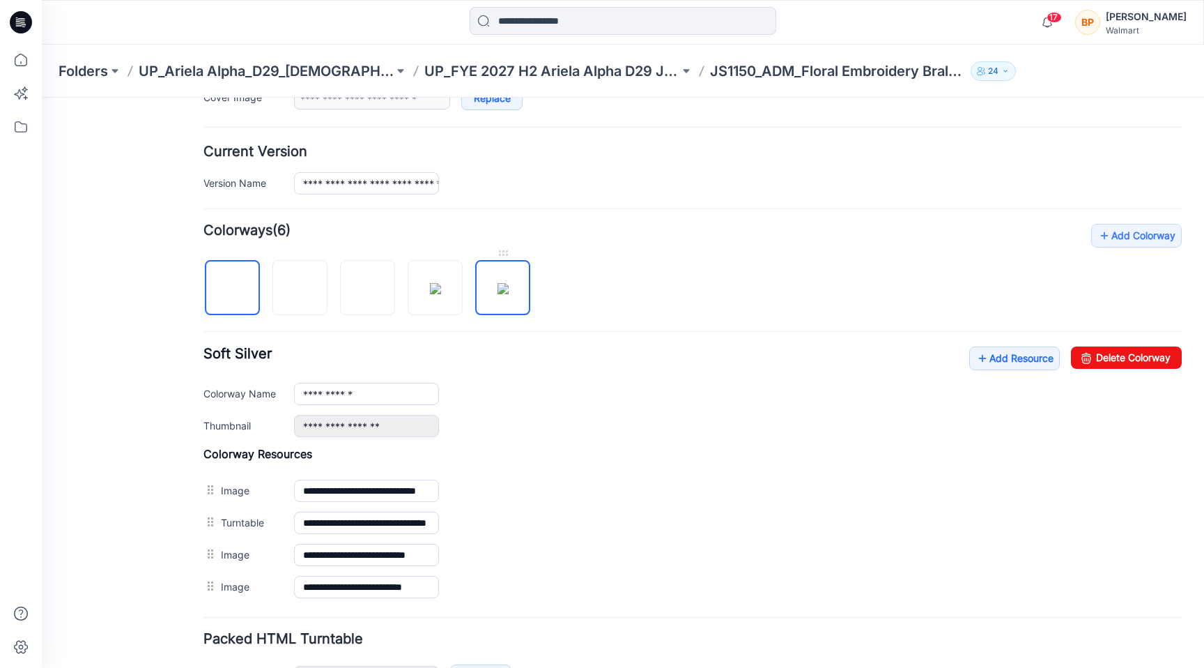
click at [509, 283] on img at bounding box center [503, 288] width 11 height 11
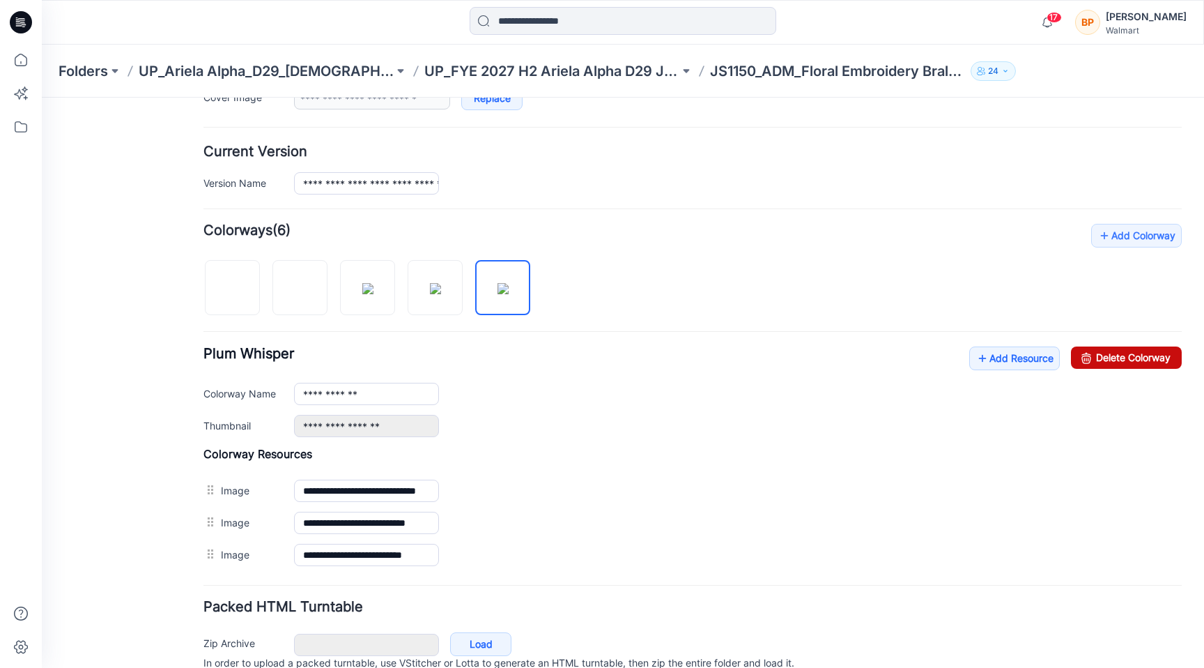
click at [1114, 351] on link "Delete Colorway" at bounding box center [1126, 357] width 111 height 22
click at [441, 293] on img at bounding box center [435, 288] width 11 height 11
click at [1090, 359] on icon at bounding box center [1087, 357] width 20 height 22
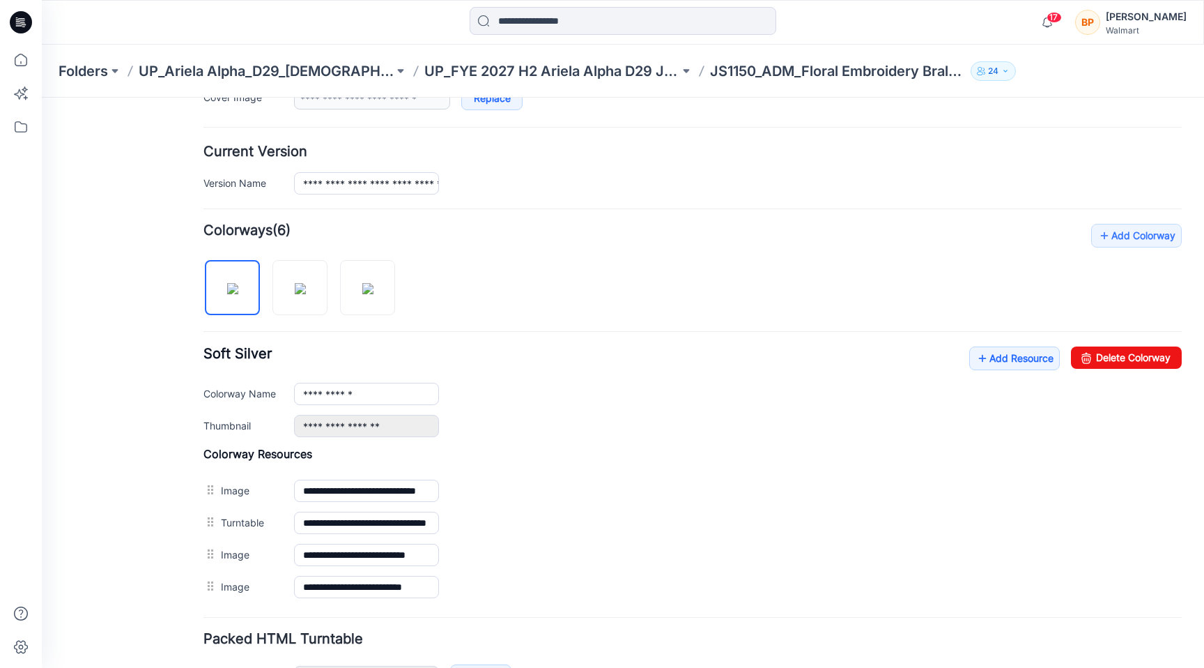
click at [398, 294] on div at bounding box center [304, 281] width 203 height 72
click at [394, 294] on link at bounding box center [367, 287] width 55 height 55
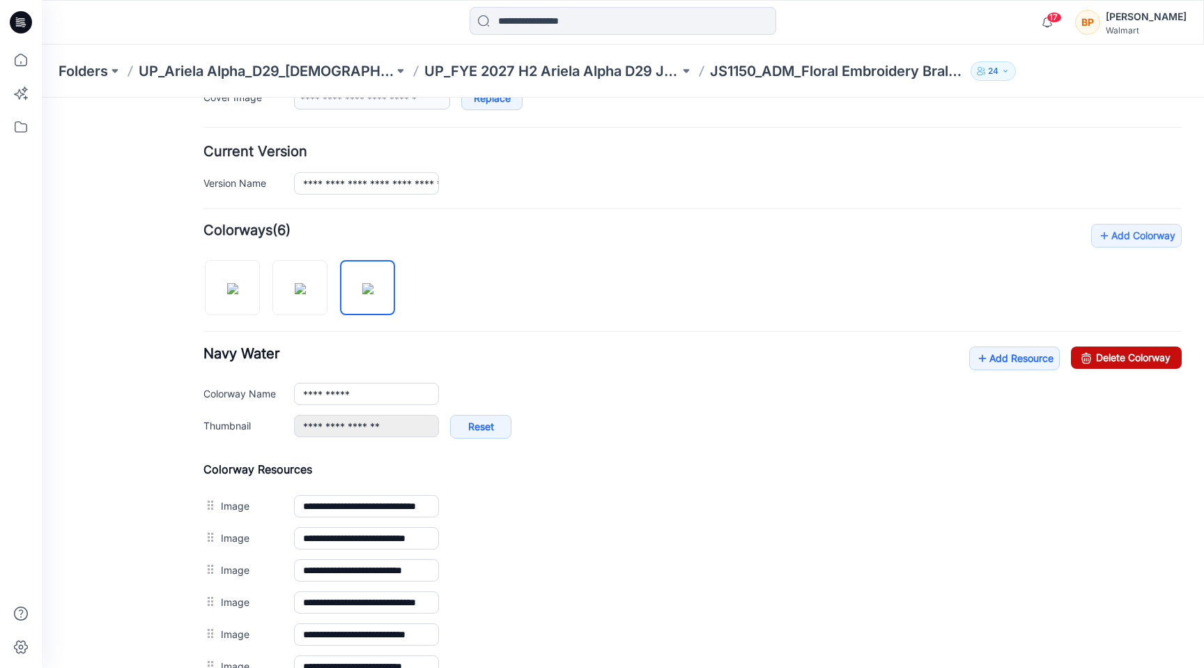
click at [1131, 349] on link "Delete Colorway" at bounding box center [1126, 357] width 111 height 22
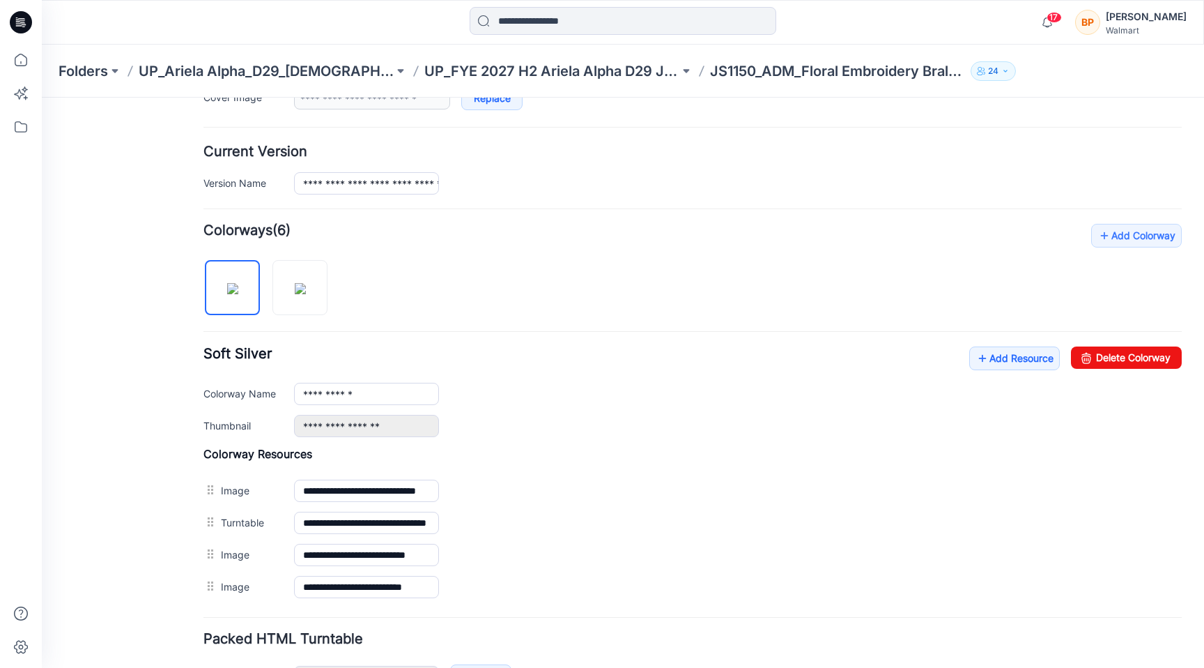
click at [339, 293] on div "**********" at bounding box center [692, 413] width 978 height 379
click at [330, 293] on div at bounding box center [270, 281] width 135 height 72
click at [306, 293] on img at bounding box center [300, 288] width 11 height 11
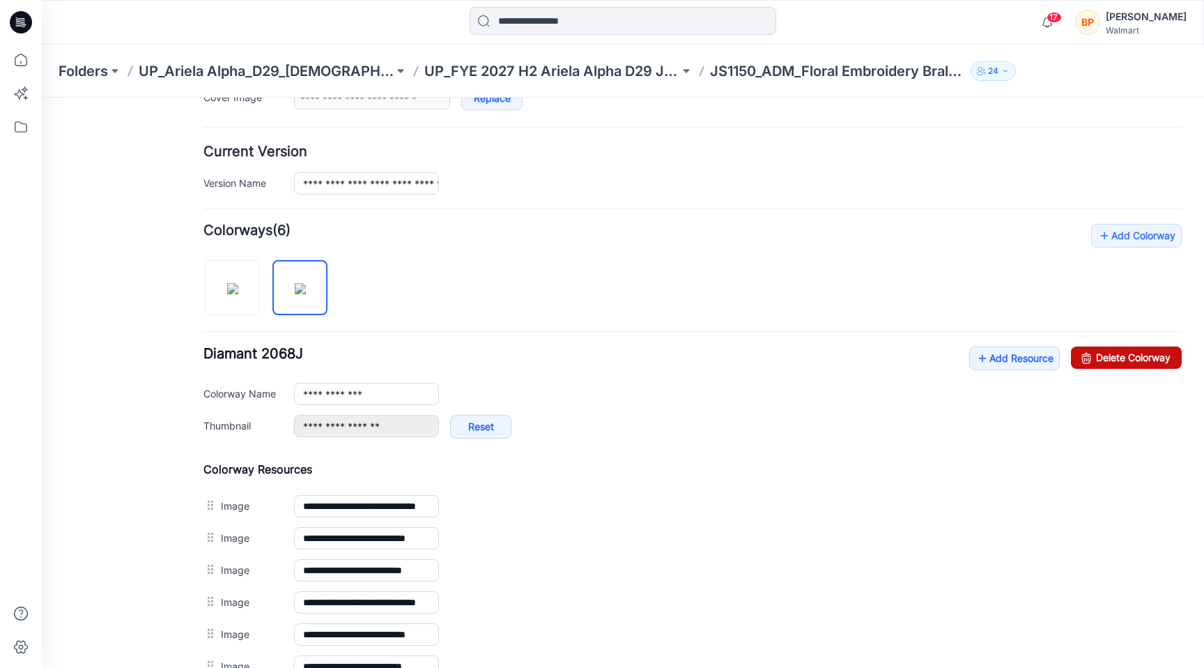
click at [1160, 357] on link "Delete Colorway" at bounding box center [1126, 357] width 111 height 22
type input "**********"
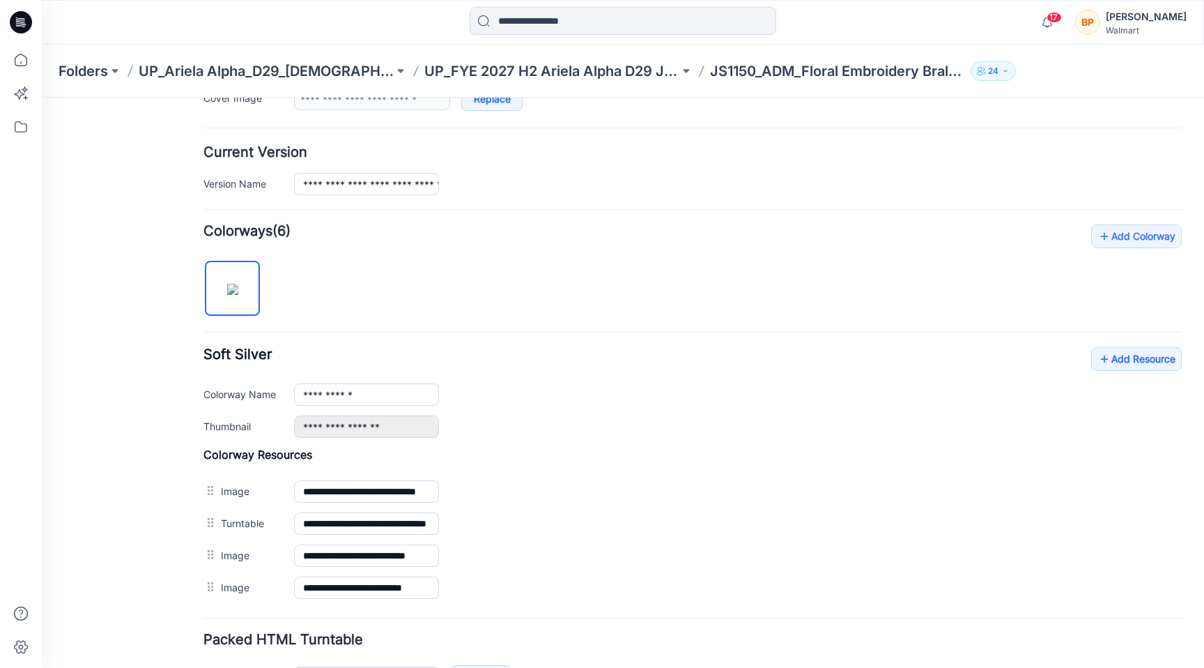
scroll to position [0, 0]
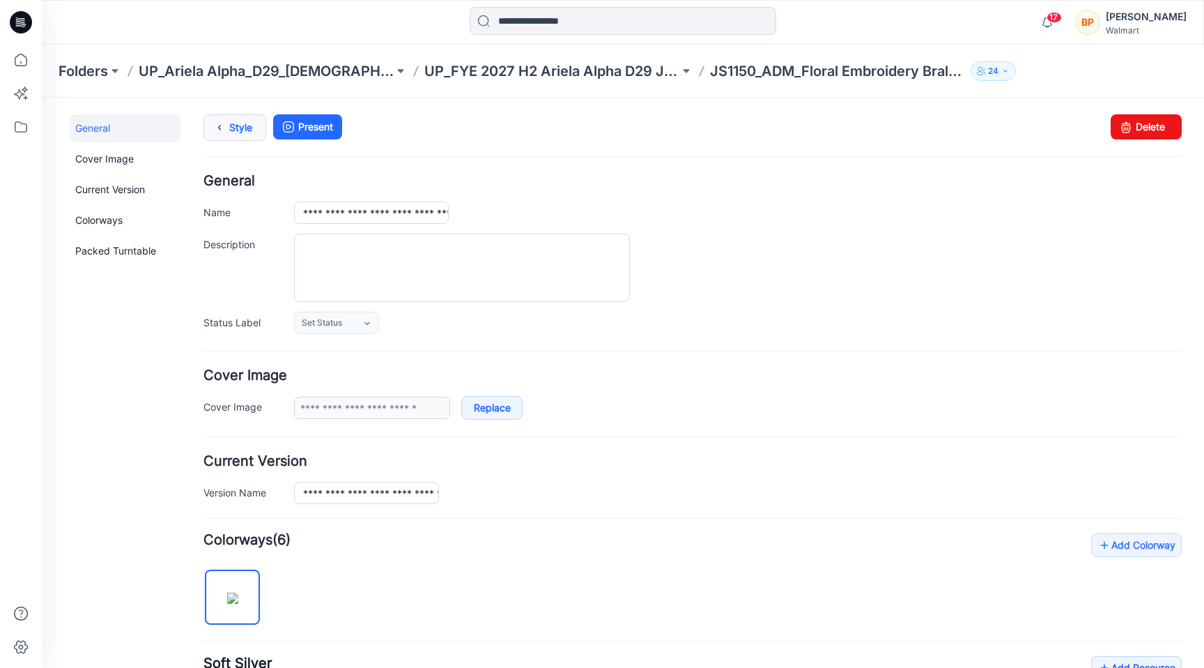
click at [227, 122] on icon at bounding box center [220, 127] width 20 height 25
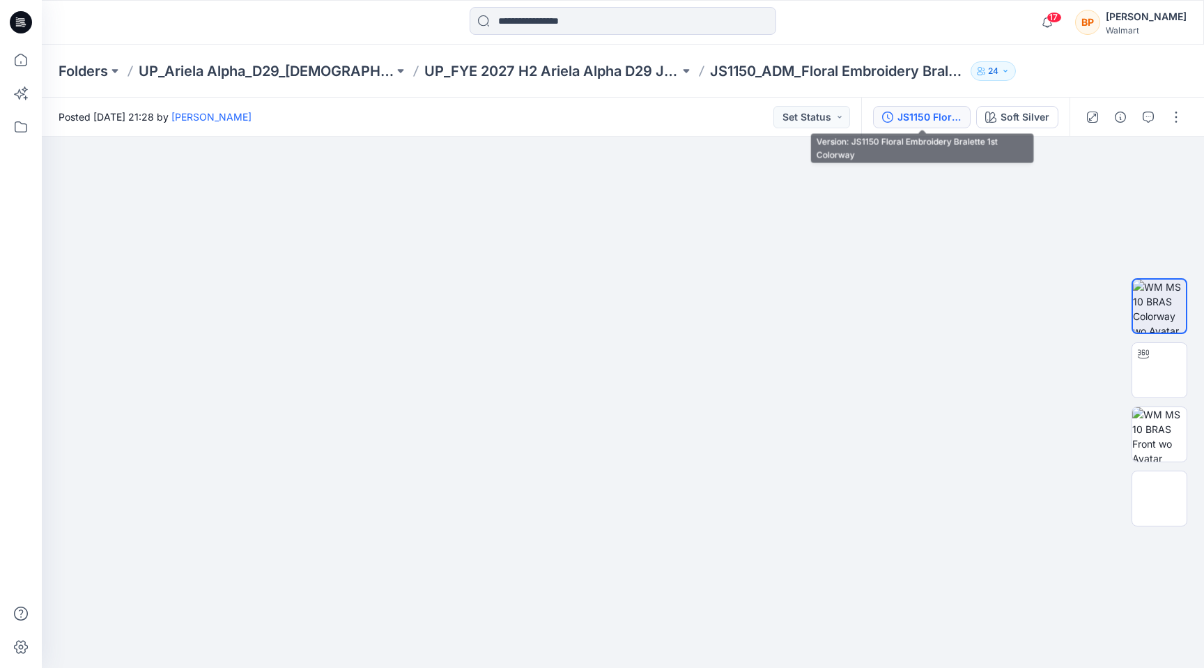
click at [917, 114] on div "JS1150 Floral Embroidery Bralette 1st Colorway" at bounding box center [930, 116] width 64 height 15
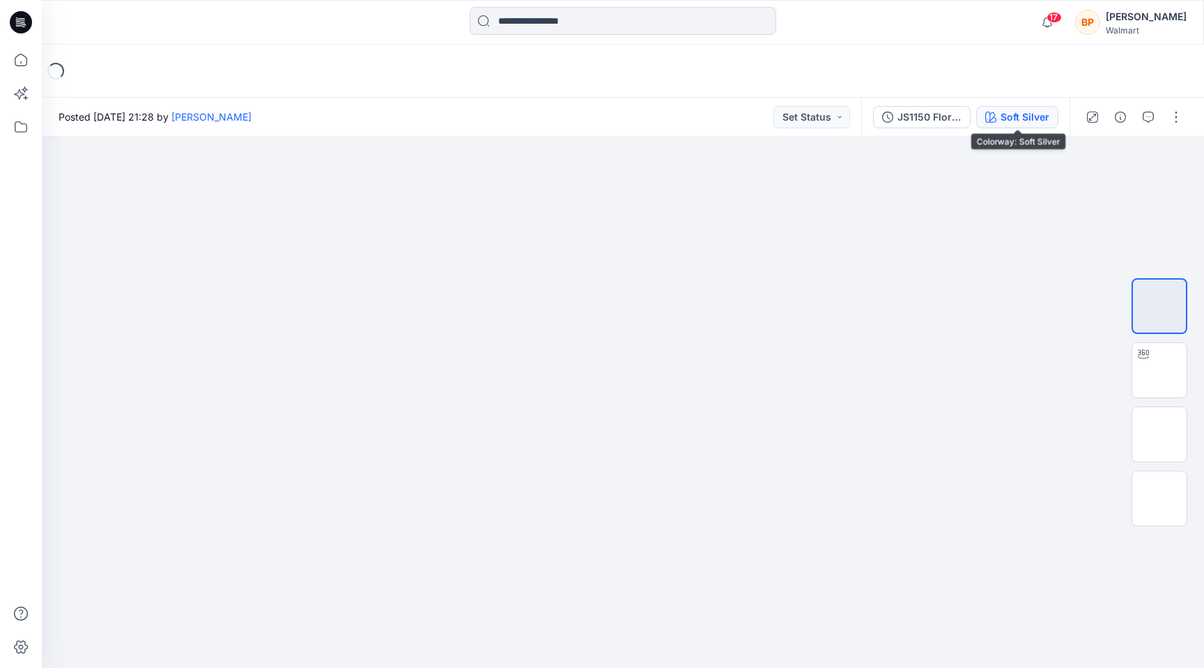
click at [1014, 127] on button "Soft Silver" at bounding box center [1017, 117] width 82 height 22
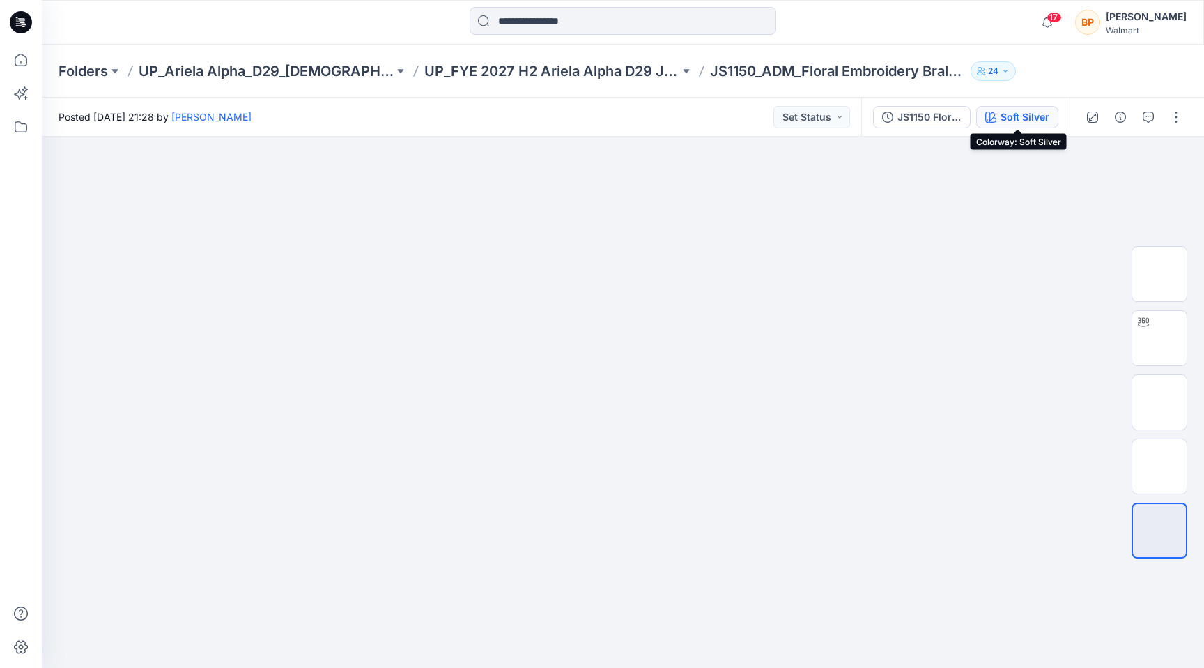
click at [1029, 120] on div "Soft Silver" at bounding box center [1025, 116] width 49 height 15
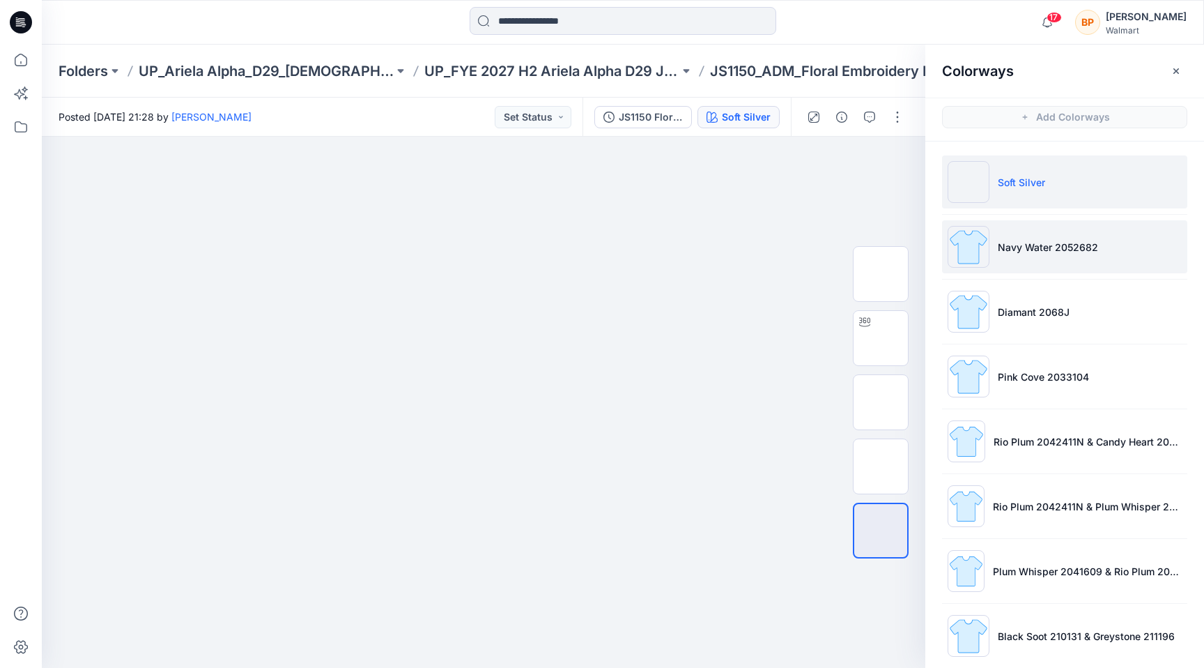
scroll to position [15, 0]
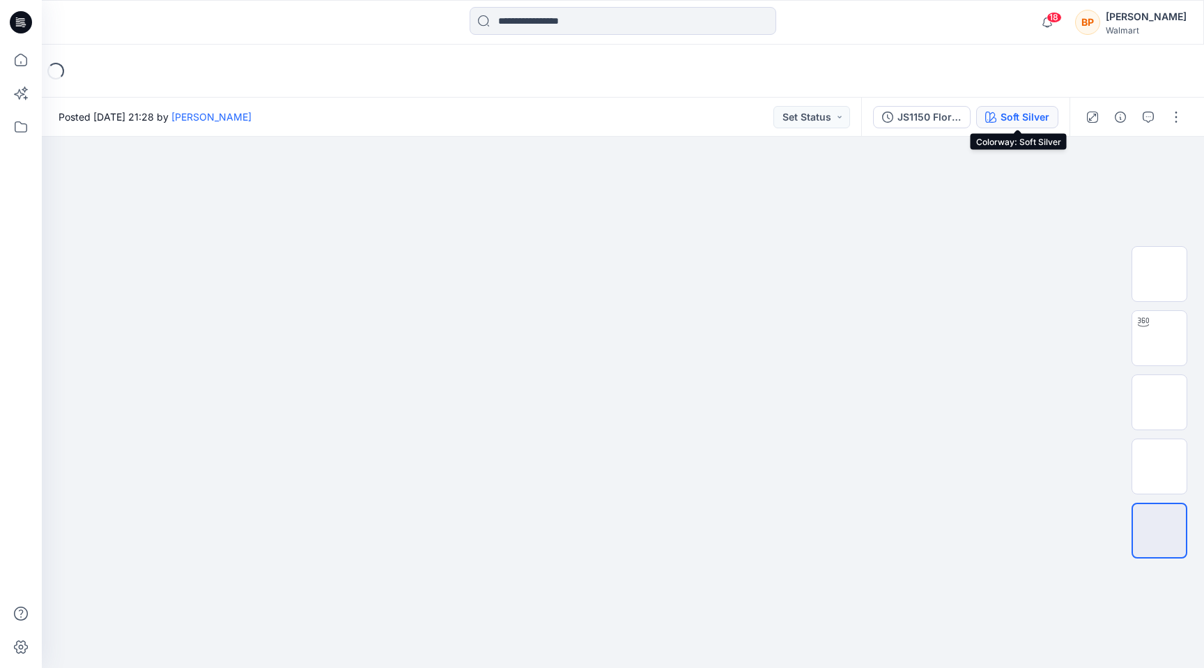
click at [1030, 116] on div "Soft Silver" at bounding box center [1025, 116] width 49 height 15
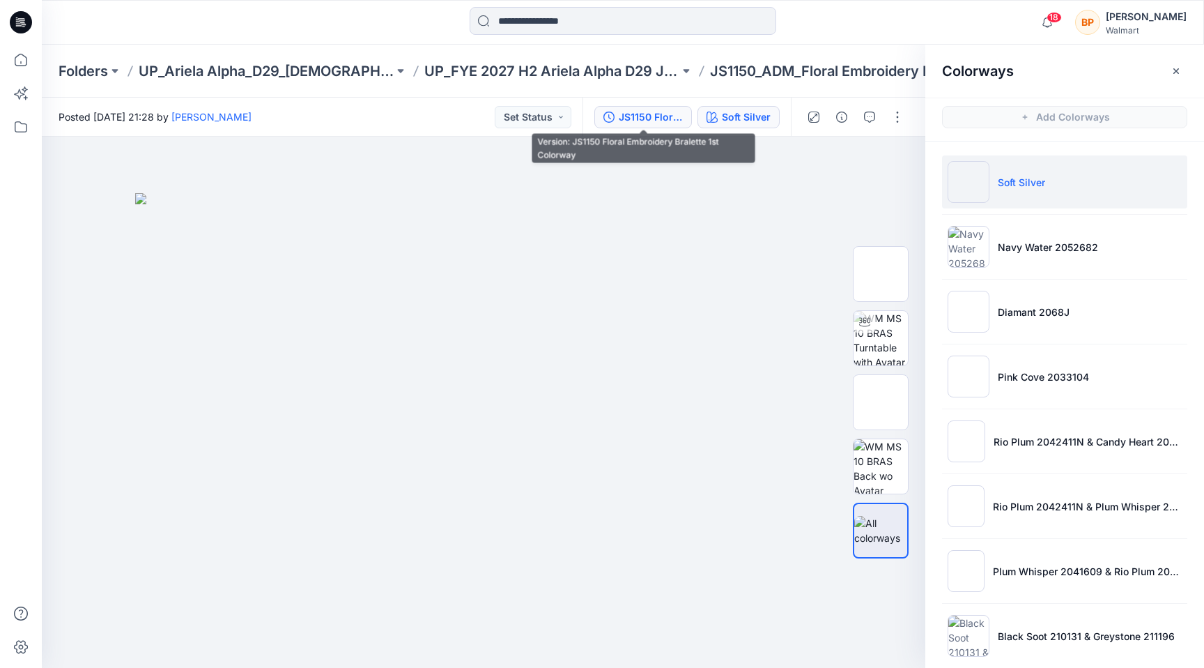
click at [668, 117] on div "JS1150 Floral Embroidery Bralette 1st Colorway" at bounding box center [651, 116] width 64 height 15
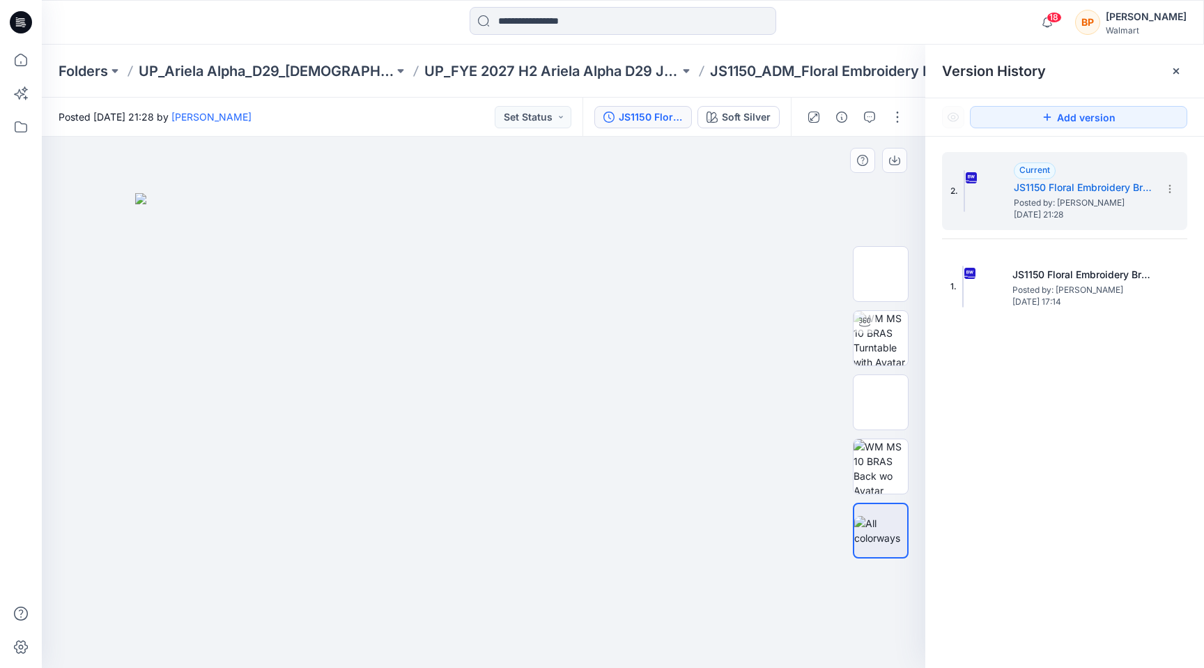
click at [802, 180] on div at bounding box center [484, 402] width 884 height 531
